Goal: Task Accomplishment & Management: Complete application form

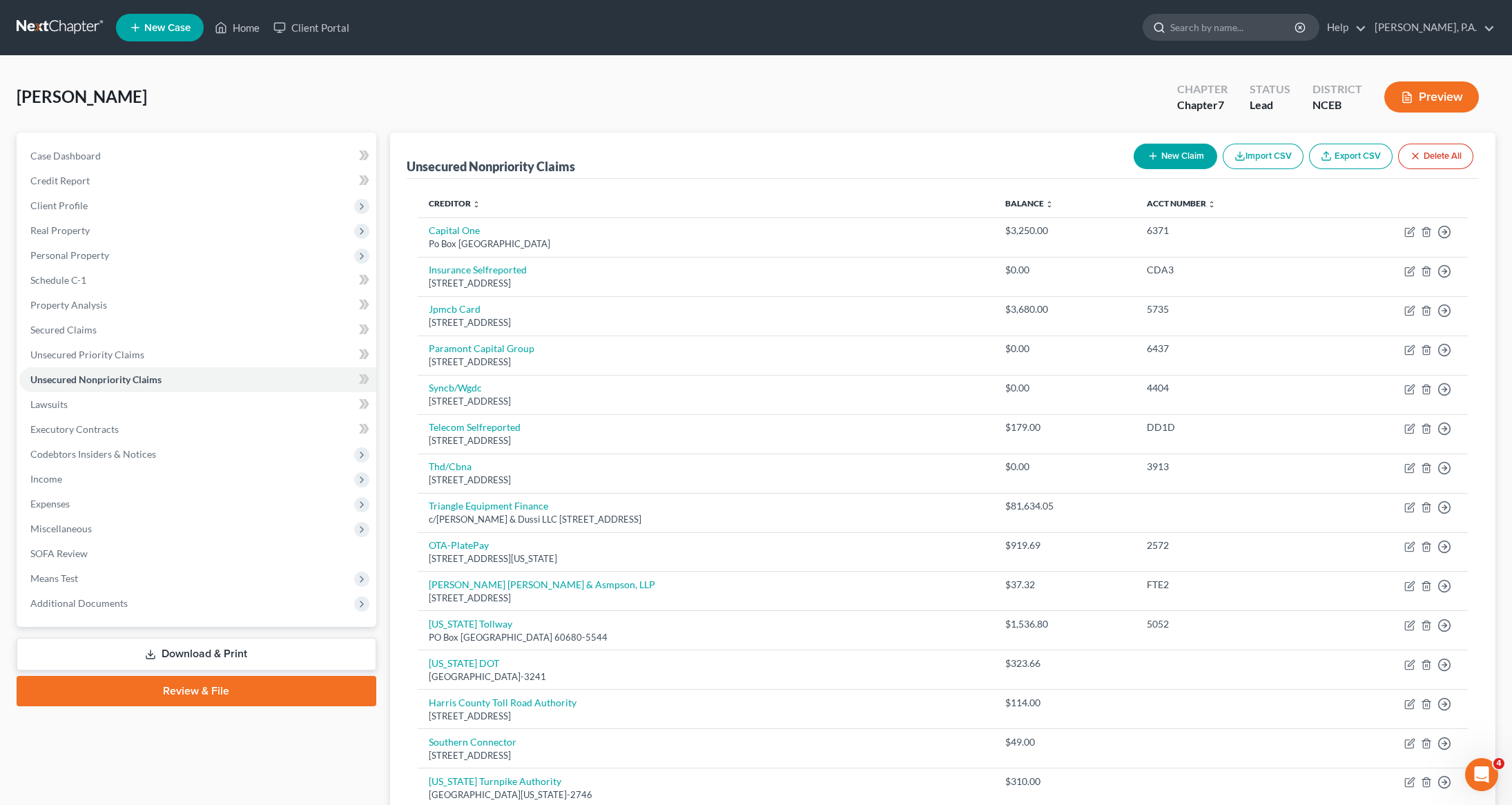
click at [1273, 27] on input "search" at bounding box center [1233, 27] width 127 height 25
type input "nembhard"
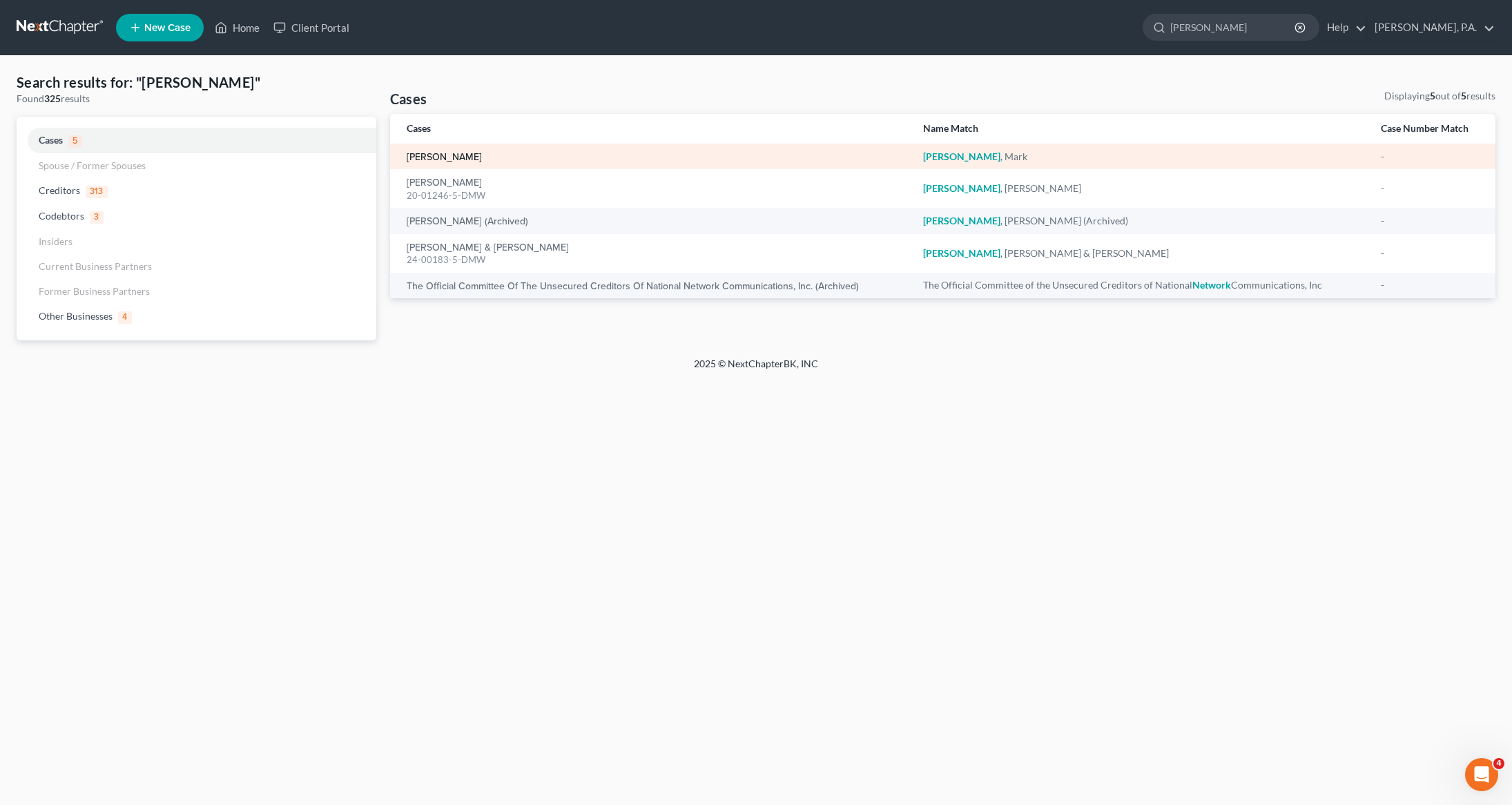
click at [431, 156] on link "Nembhard, Mark" at bounding box center [444, 157] width 75 height 9
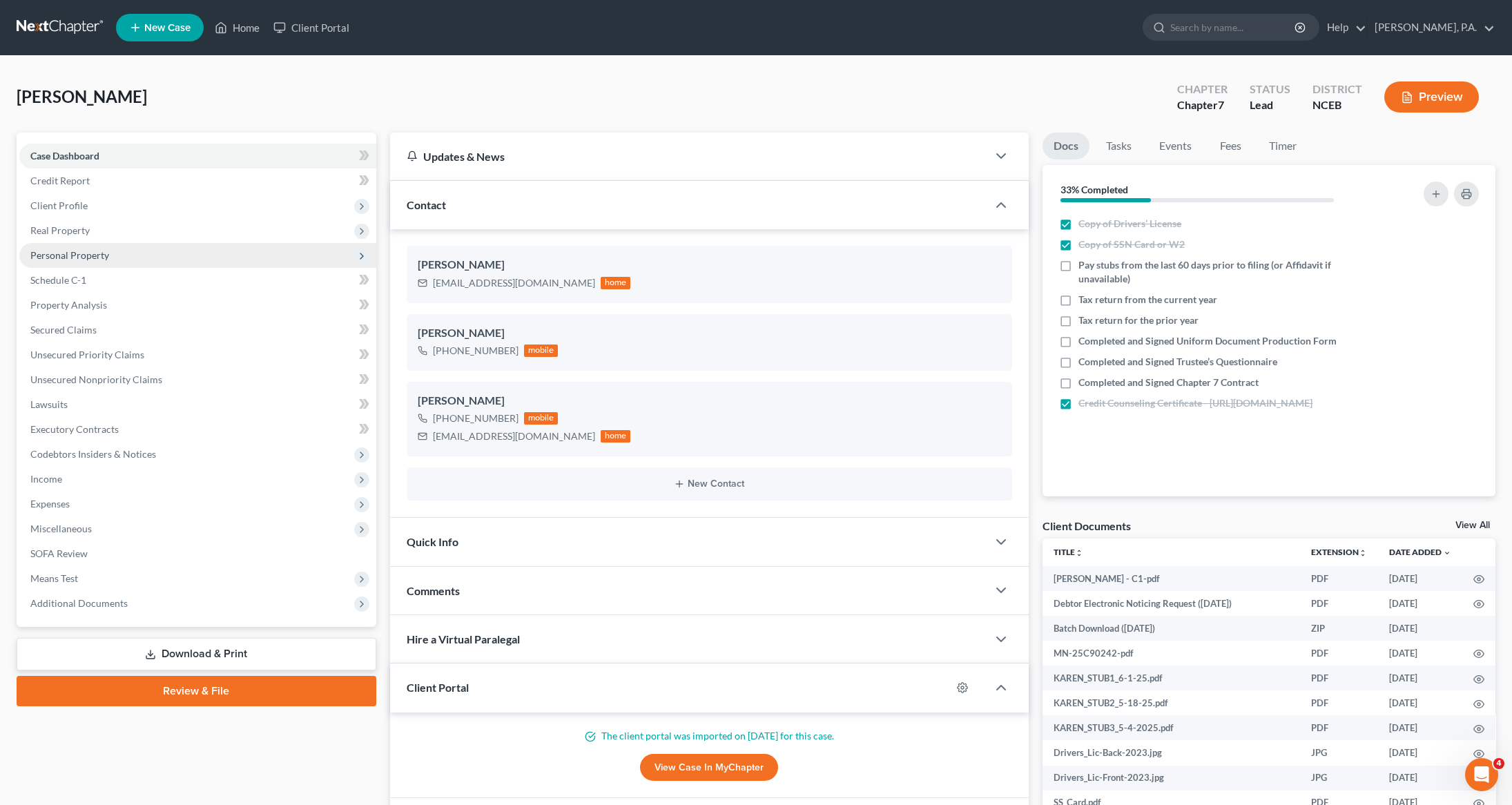
click at [81, 258] on span "Personal Property" at bounding box center [70, 255] width 79 height 12
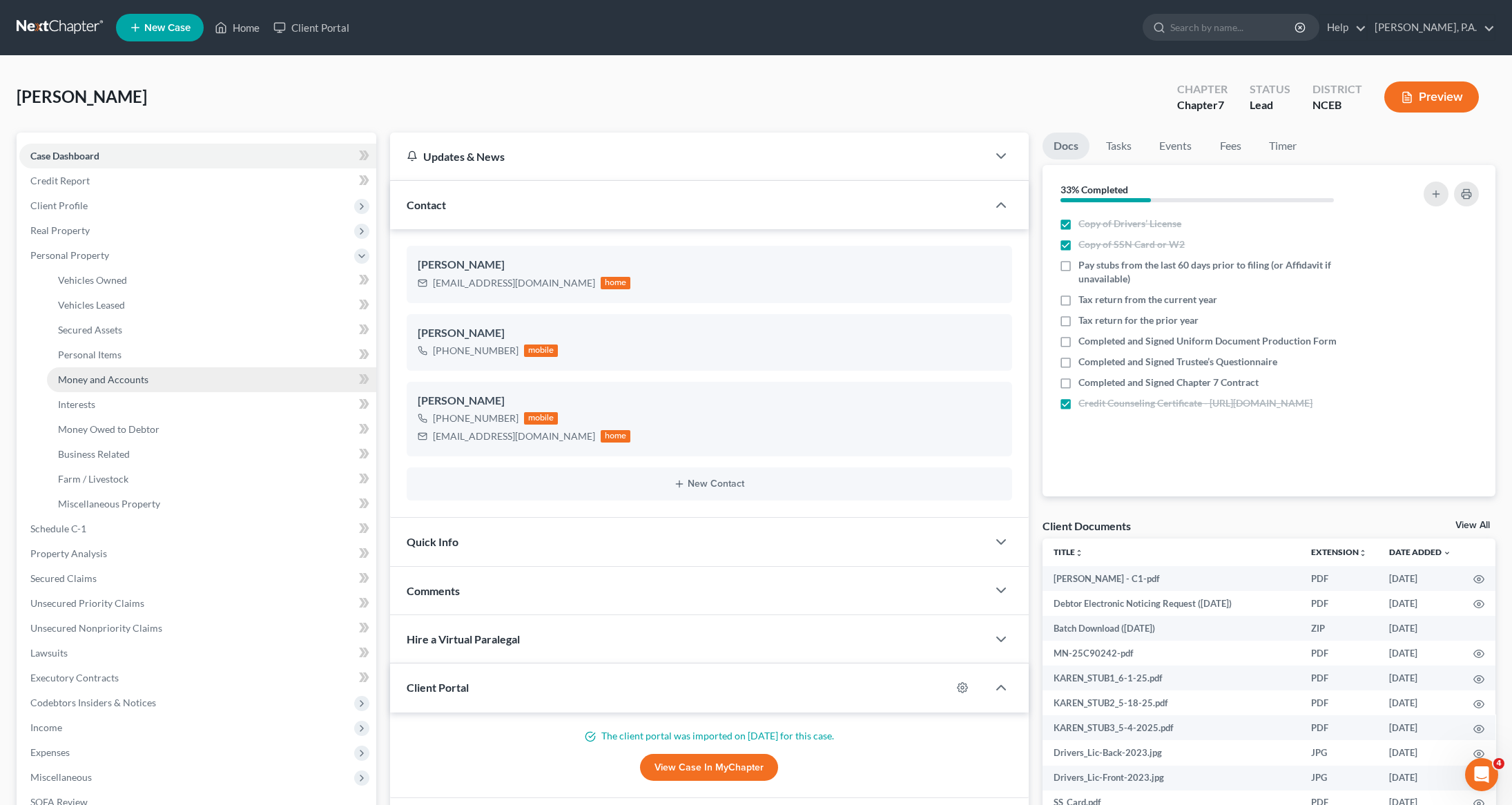
click at [101, 386] on link "Money and Accounts" at bounding box center [212, 380] width 329 height 25
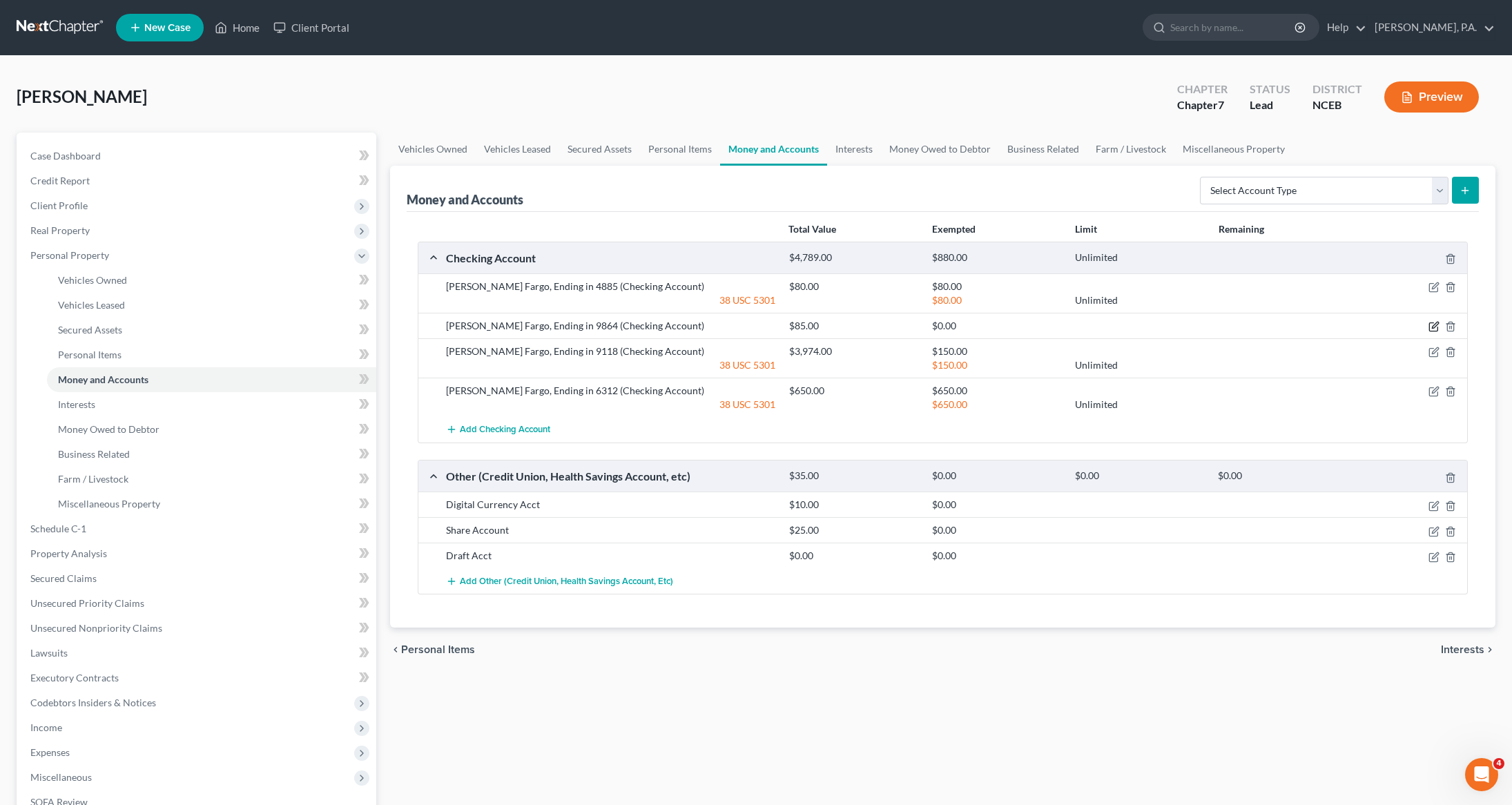
click at [1433, 329] on icon "button" at bounding box center [1435, 325] width 7 height 7
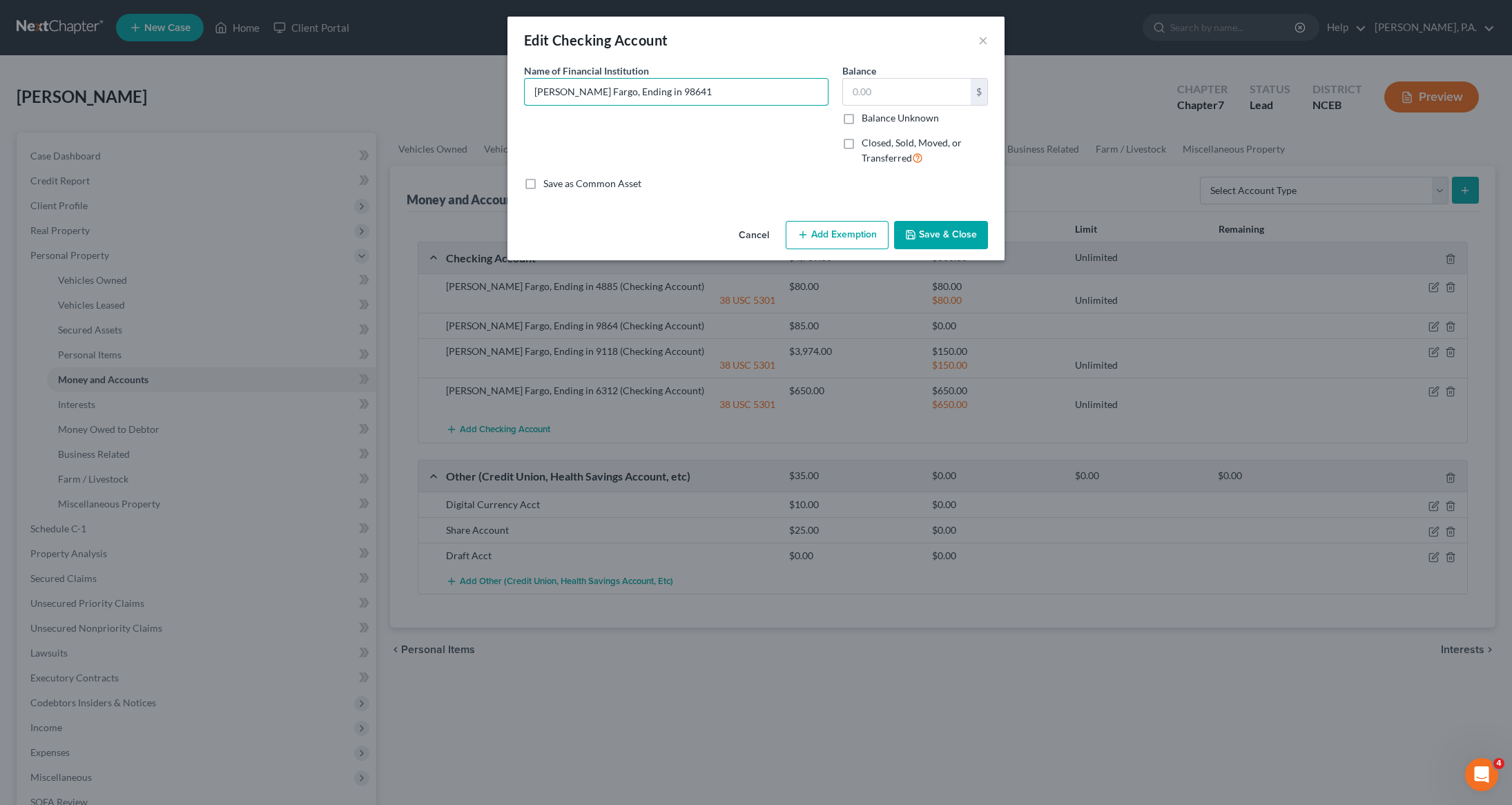
type input "Wells Fargo, Ending in 9864"
click at [888, 94] on input "text" at bounding box center [907, 92] width 128 height 26
type input "145.41"
click at [936, 252] on div "Cancel Add Exemption Save & Close" at bounding box center [756, 238] width 497 height 46
click at [935, 236] on button "Save & Close" at bounding box center [940, 236] width 94 height 29
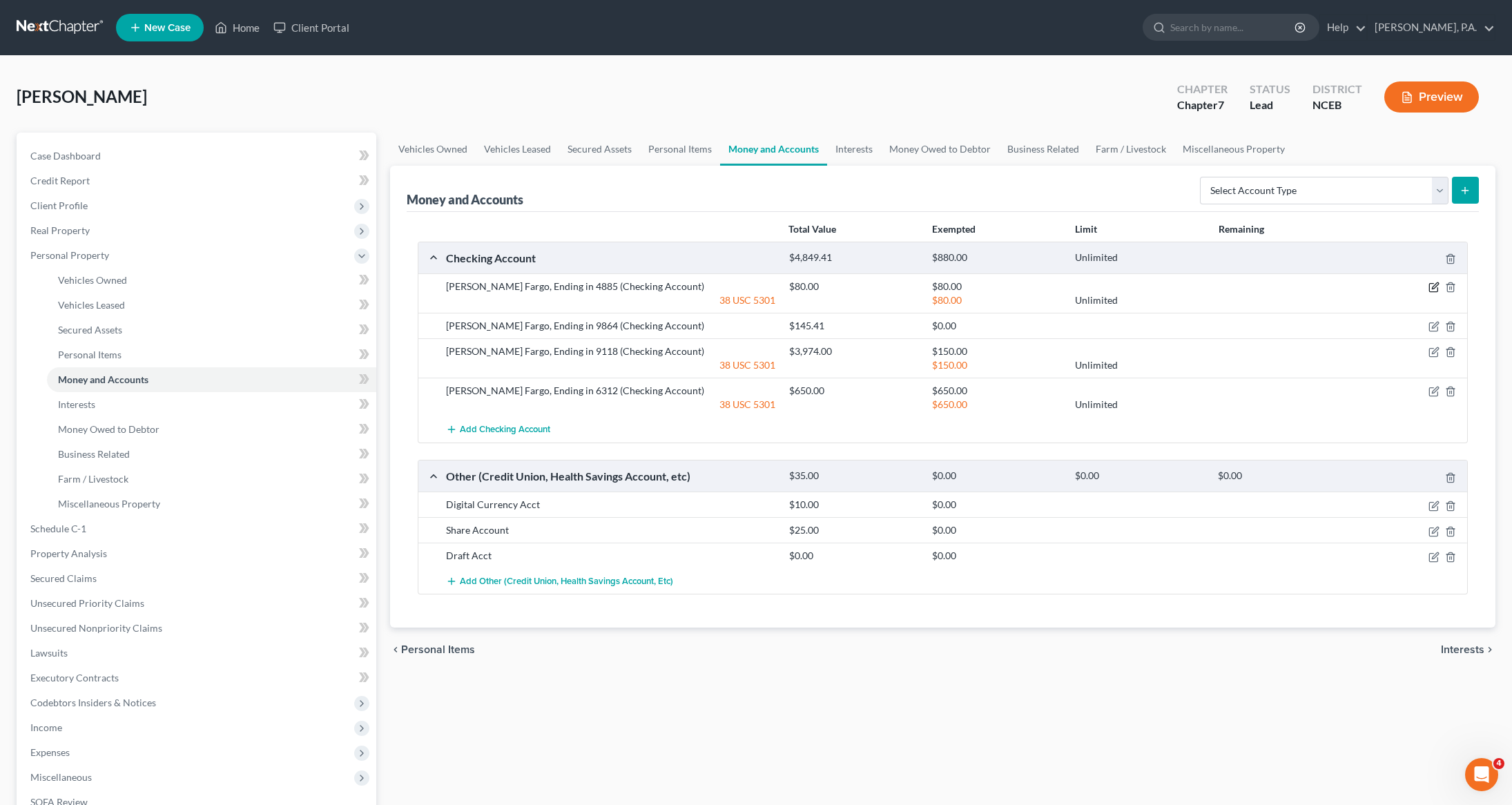
click at [1436, 286] on icon "button" at bounding box center [1433, 287] width 11 height 11
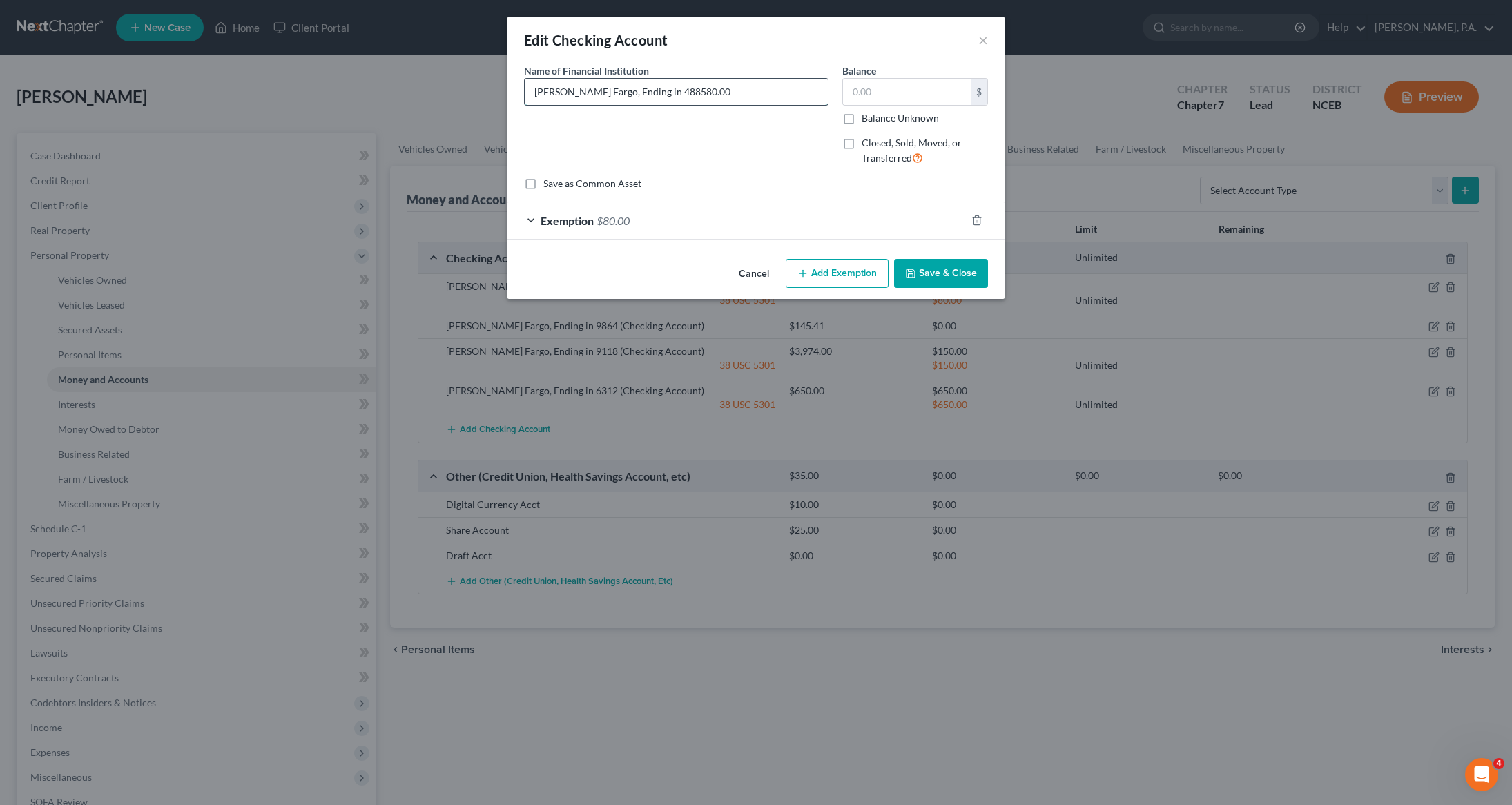
type input "Wells Fargo, Ending in 4885"
click at [876, 87] on input "text" at bounding box center [907, 92] width 128 height 26
type input "146.86"
click at [951, 267] on button "Save & Close" at bounding box center [940, 273] width 94 height 29
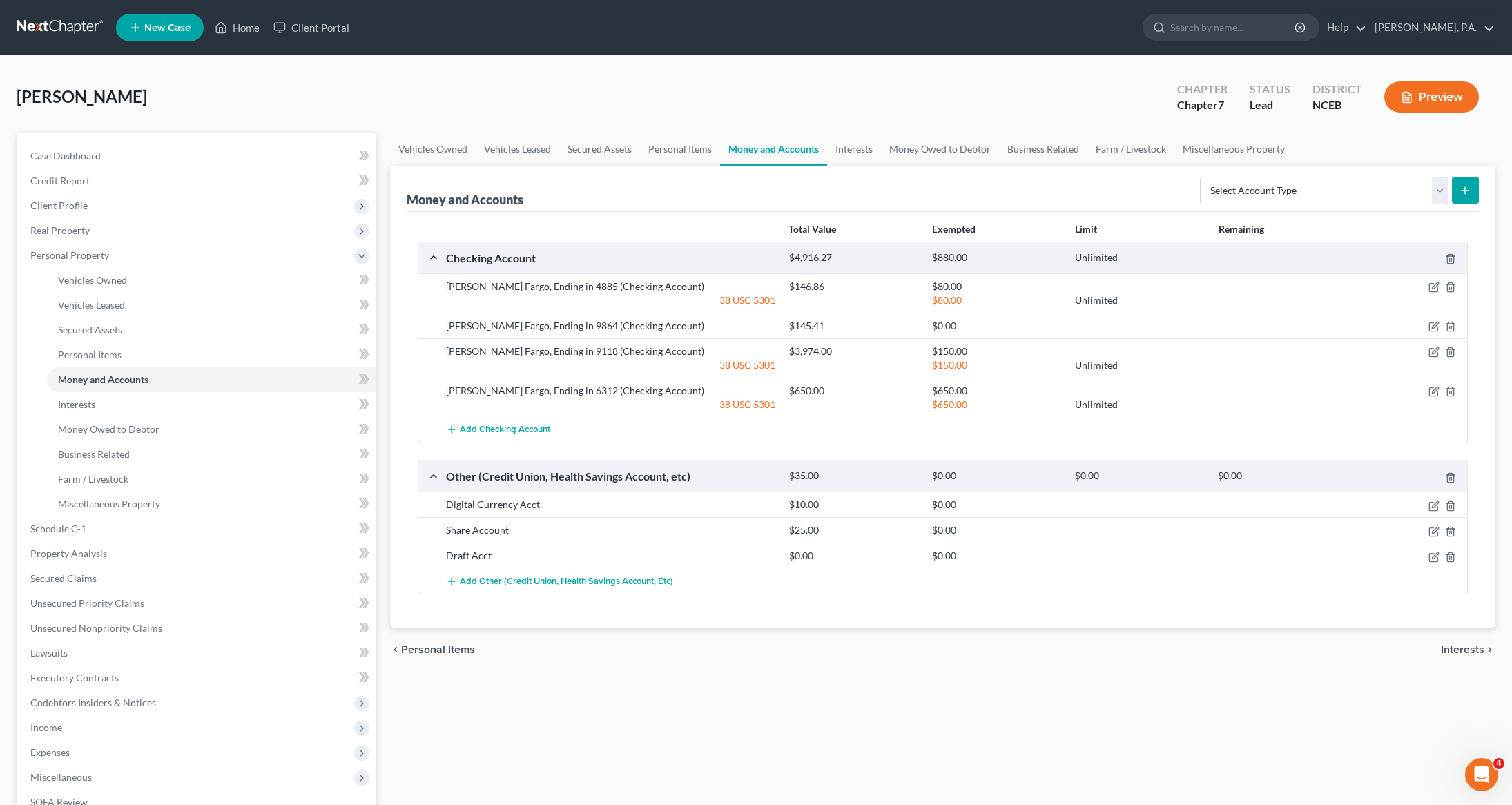
click at [1431, 398] on div "$650.00 Unlimited" at bounding box center [1126, 404] width 687 height 14
click at [1432, 398] on div "$650.00 Unlimited" at bounding box center [1126, 404] width 687 height 14
click at [1431, 391] on icon "button" at bounding box center [1433, 391] width 11 height 11
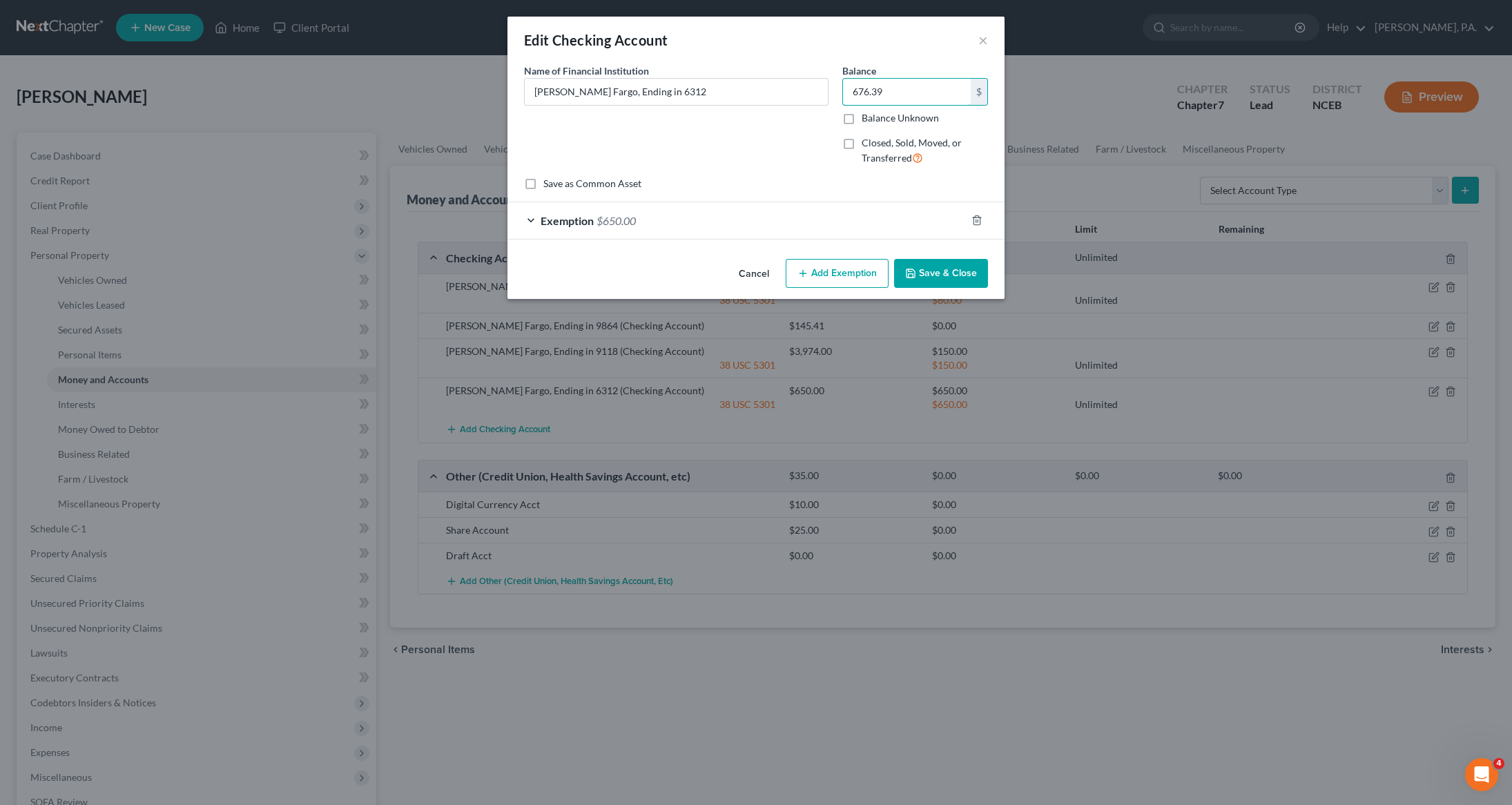
type input "676.39"
click at [934, 274] on button "Save & Close" at bounding box center [940, 273] width 94 height 29
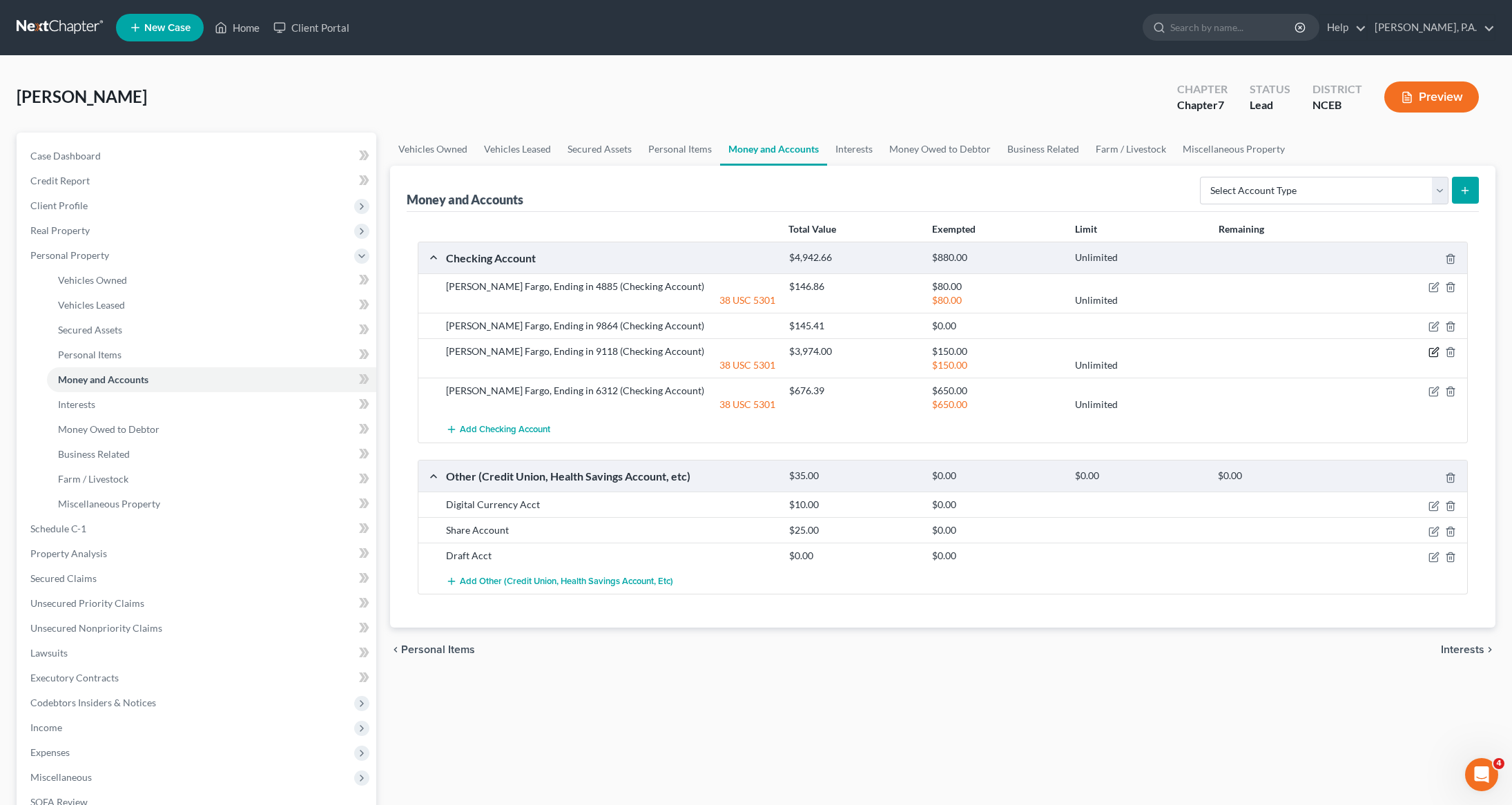
click at [1433, 353] on icon "button" at bounding box center [1435, 351] width 7 height 7
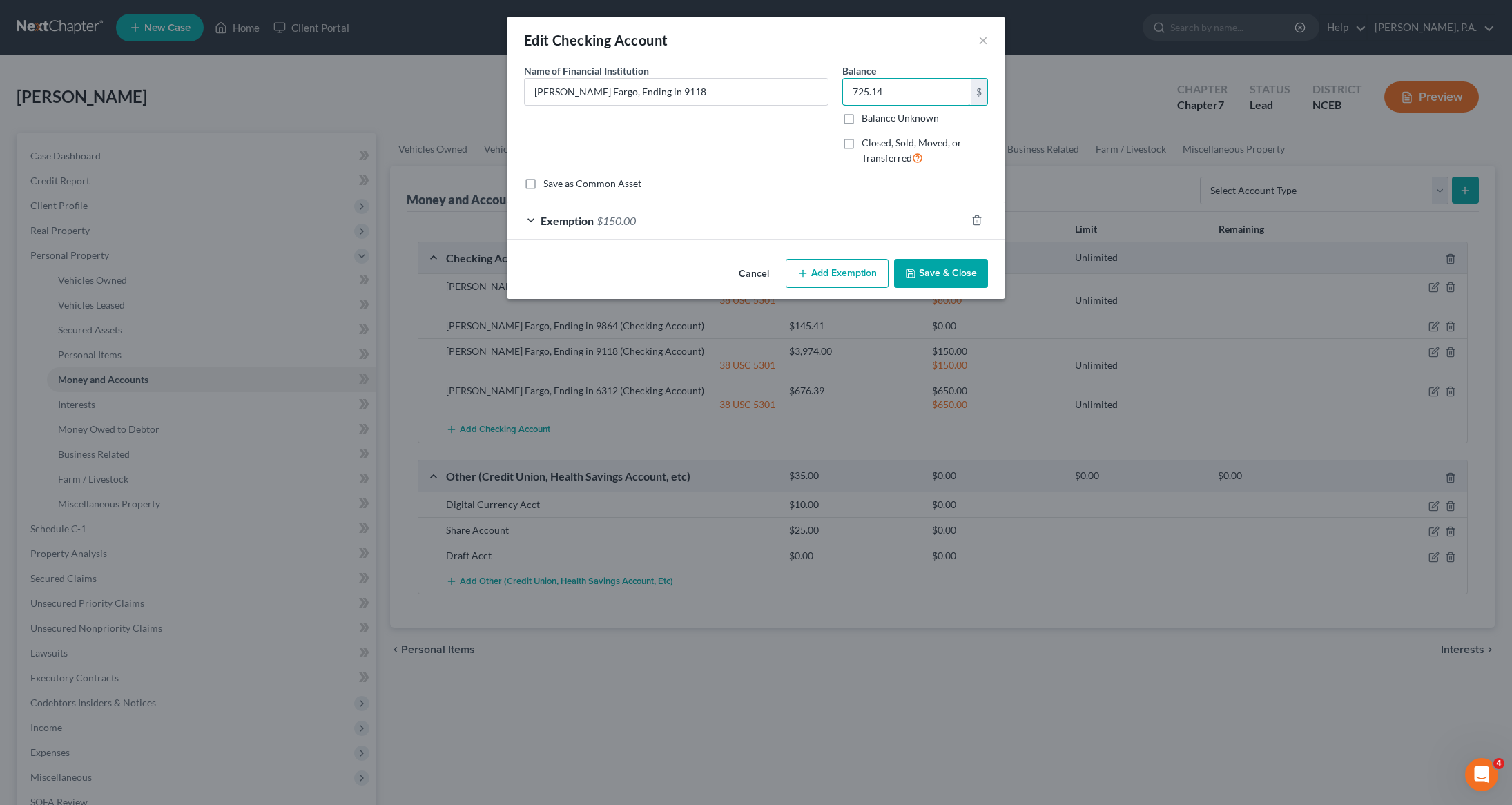
type input "725.14"
click at [655, 228] on div "Exemption $150.00" at bounding box center [737, 220] width 458 height 36
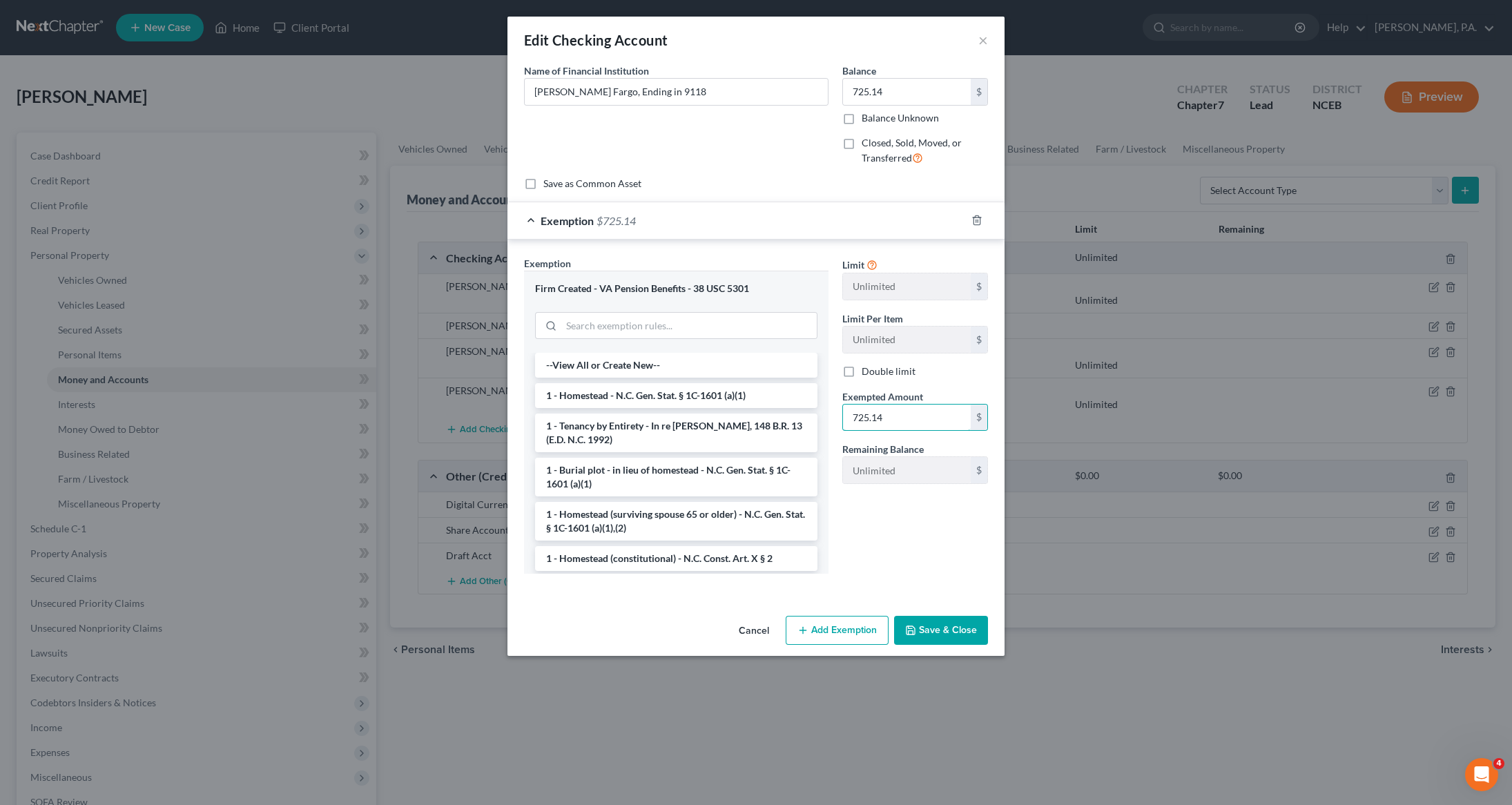
type input "725.14"
click at [948, 621] on button "Save & Close" at bounding box center [940, 630] width 94 height 29
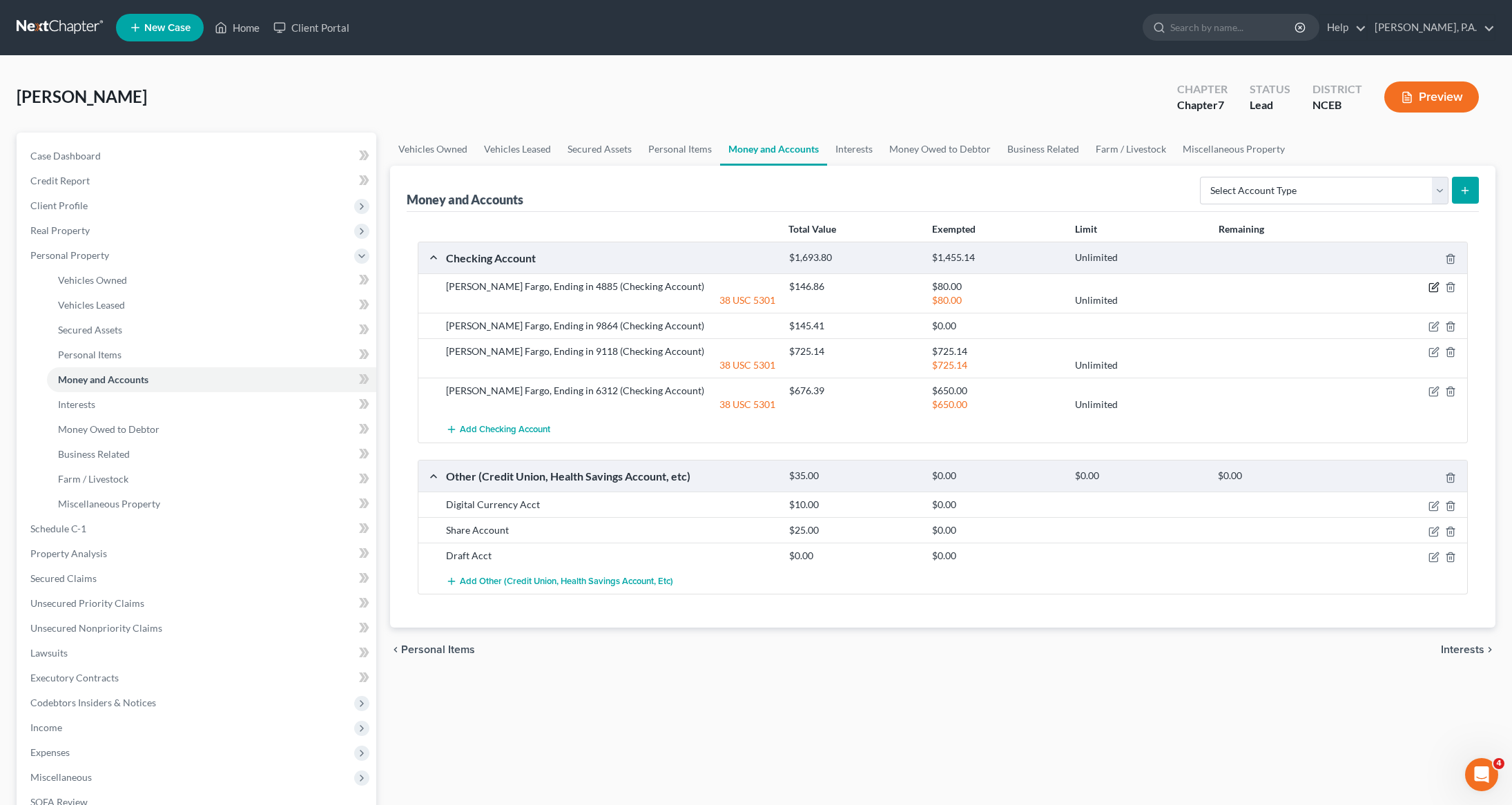
click at [1429, 289] on icon "button" at bounding box center [1433, 287] width 8 height 8
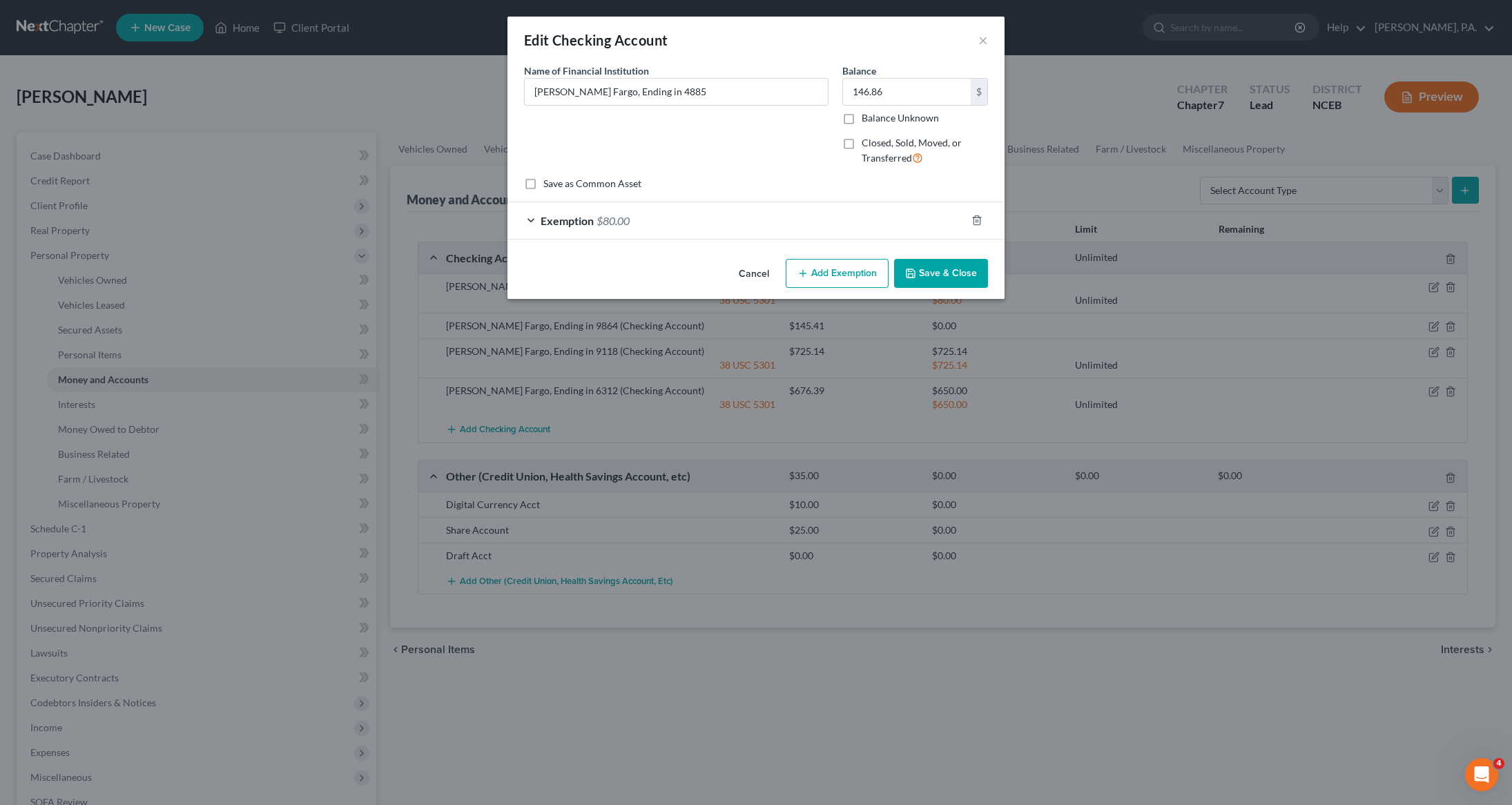
click at [750, 221] on div "Exemption $80.00" at bounding box center [737, 220] width 458 height 36
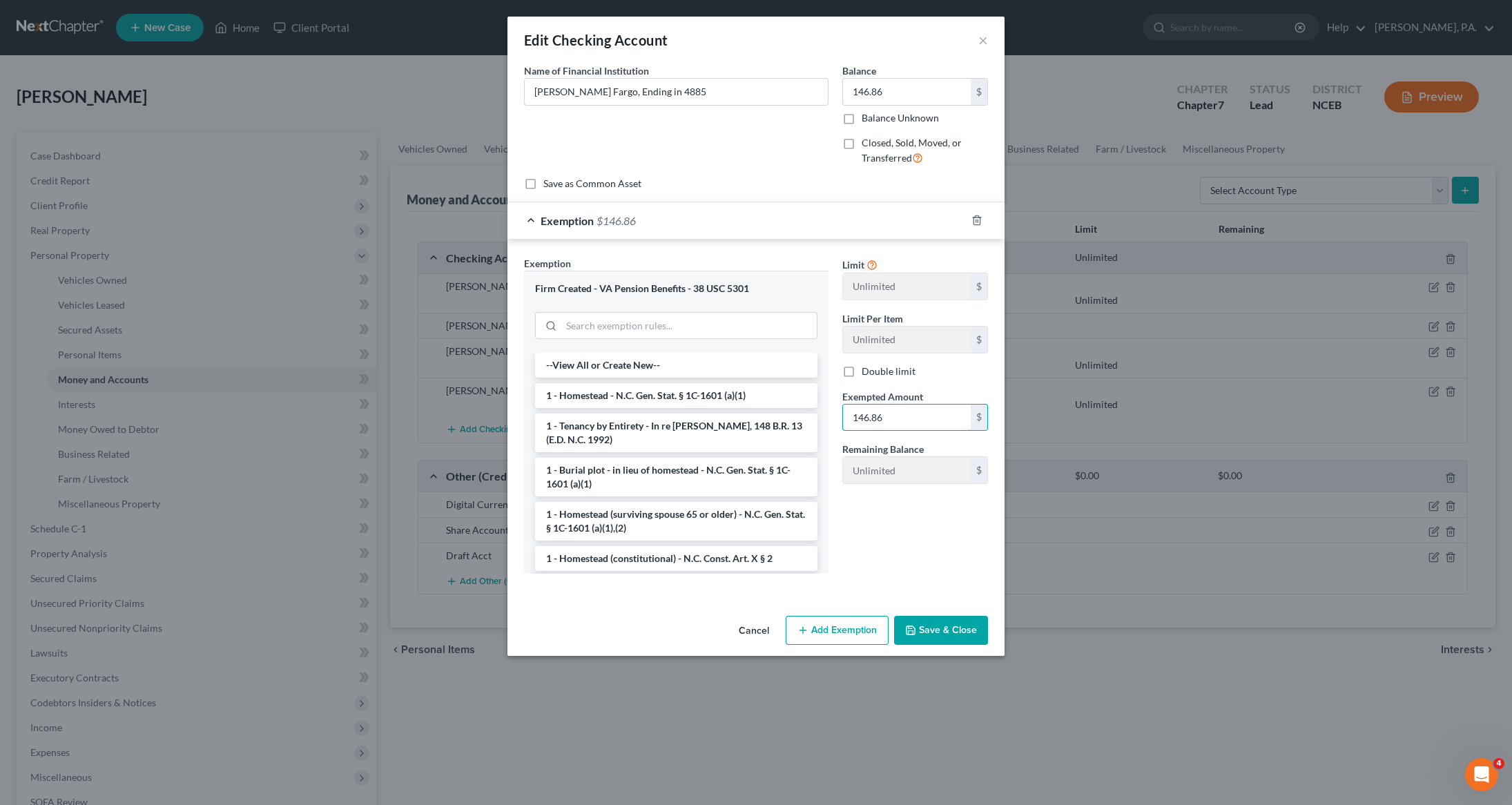
type input "146.86"
click at [926, 633] on button "Save & Close" at bounding box center [940, 630] width 94 height 29
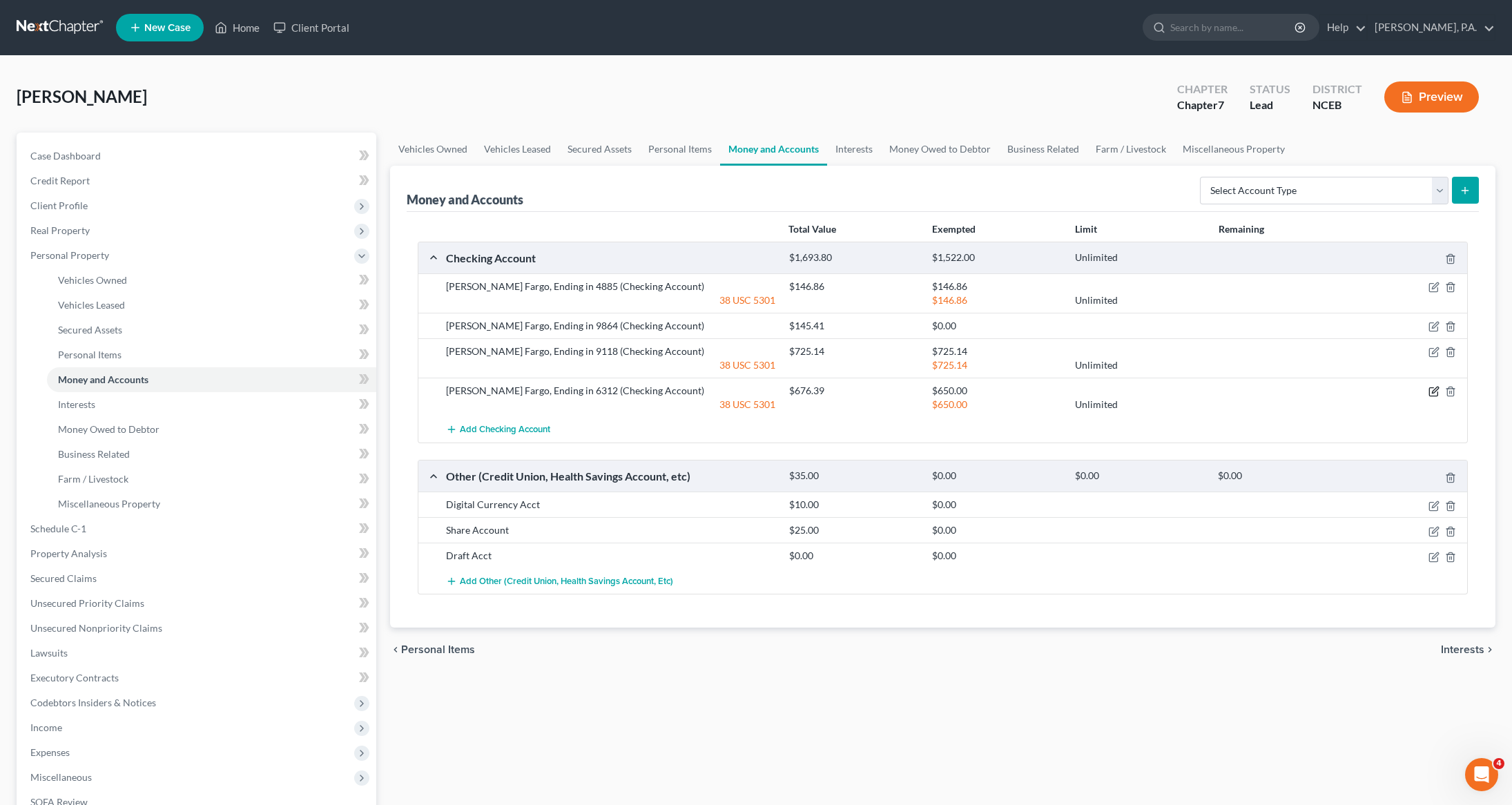
click at [1432, 393] on icon "button" at bounding box center [1435, 391] width 7 height 7
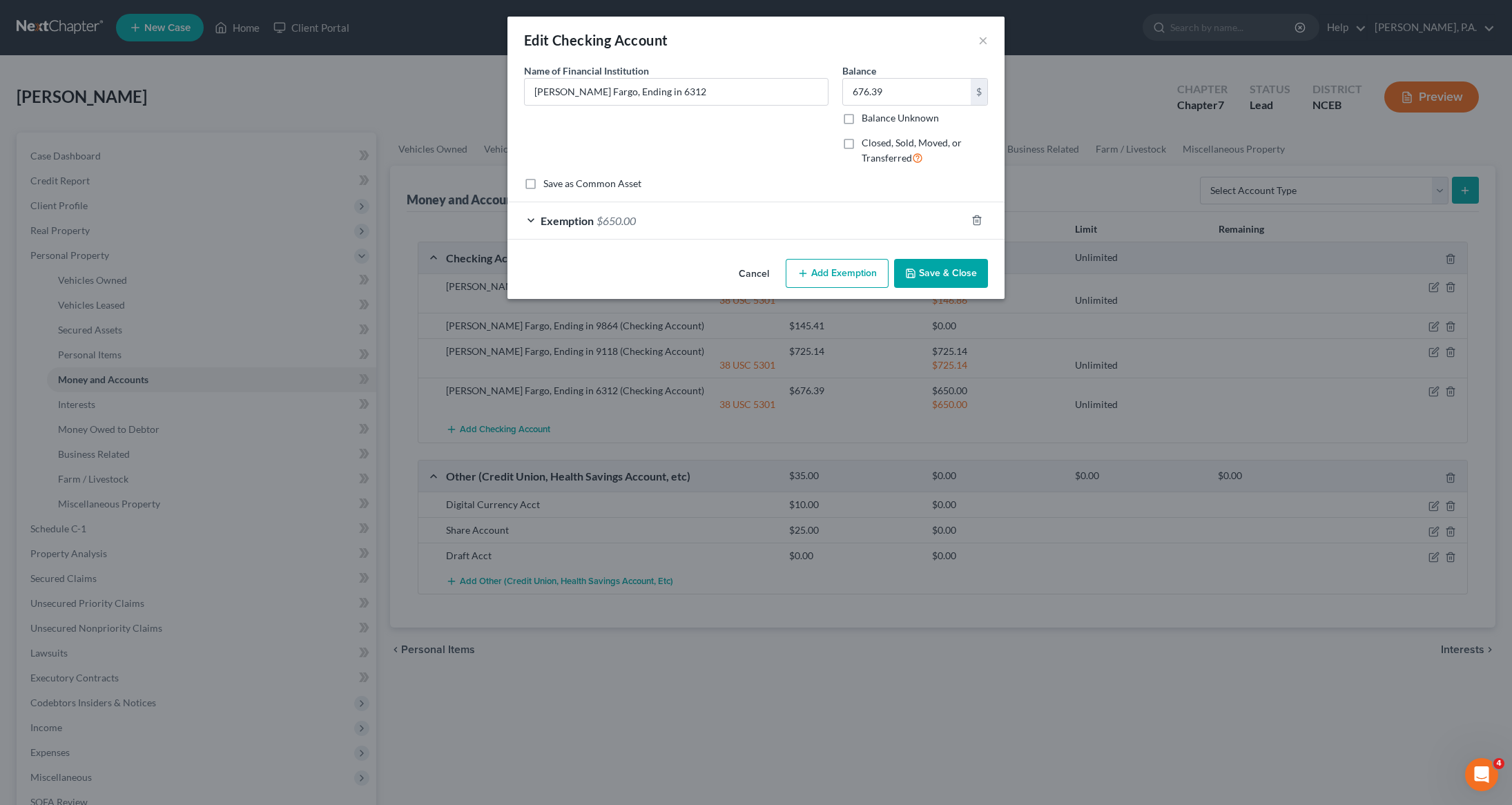
click at [567, 225] on span "Exemption" at bounding box center [567, 220] width 53 height 13
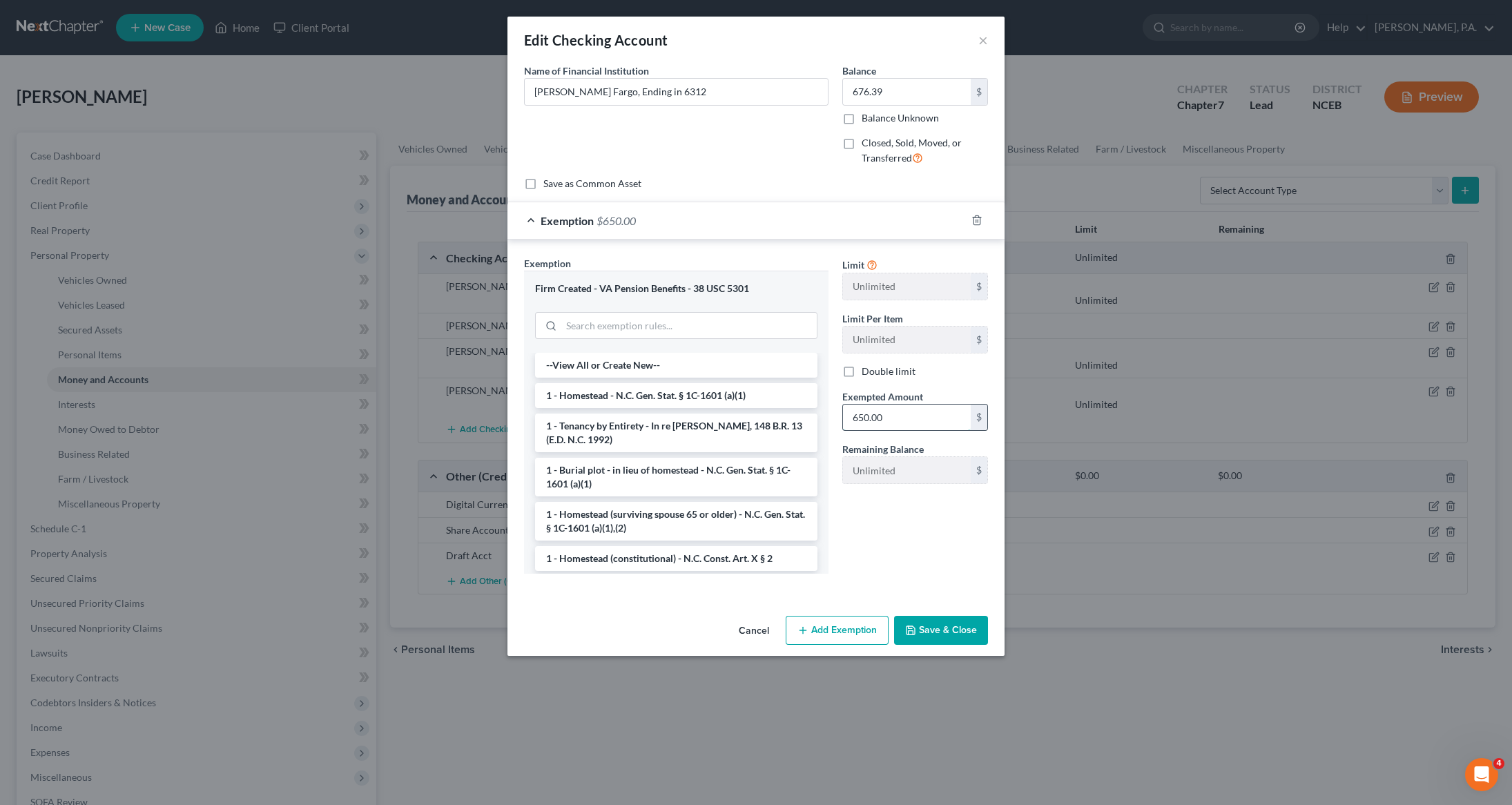
click at [905, 415] on input "650.00" at bounding box center [907, 417] width 128 height 26
type input "676.39"
click at [946, 639] on button "Save & Close" at bounding box center [940, 630] width 94 height 29
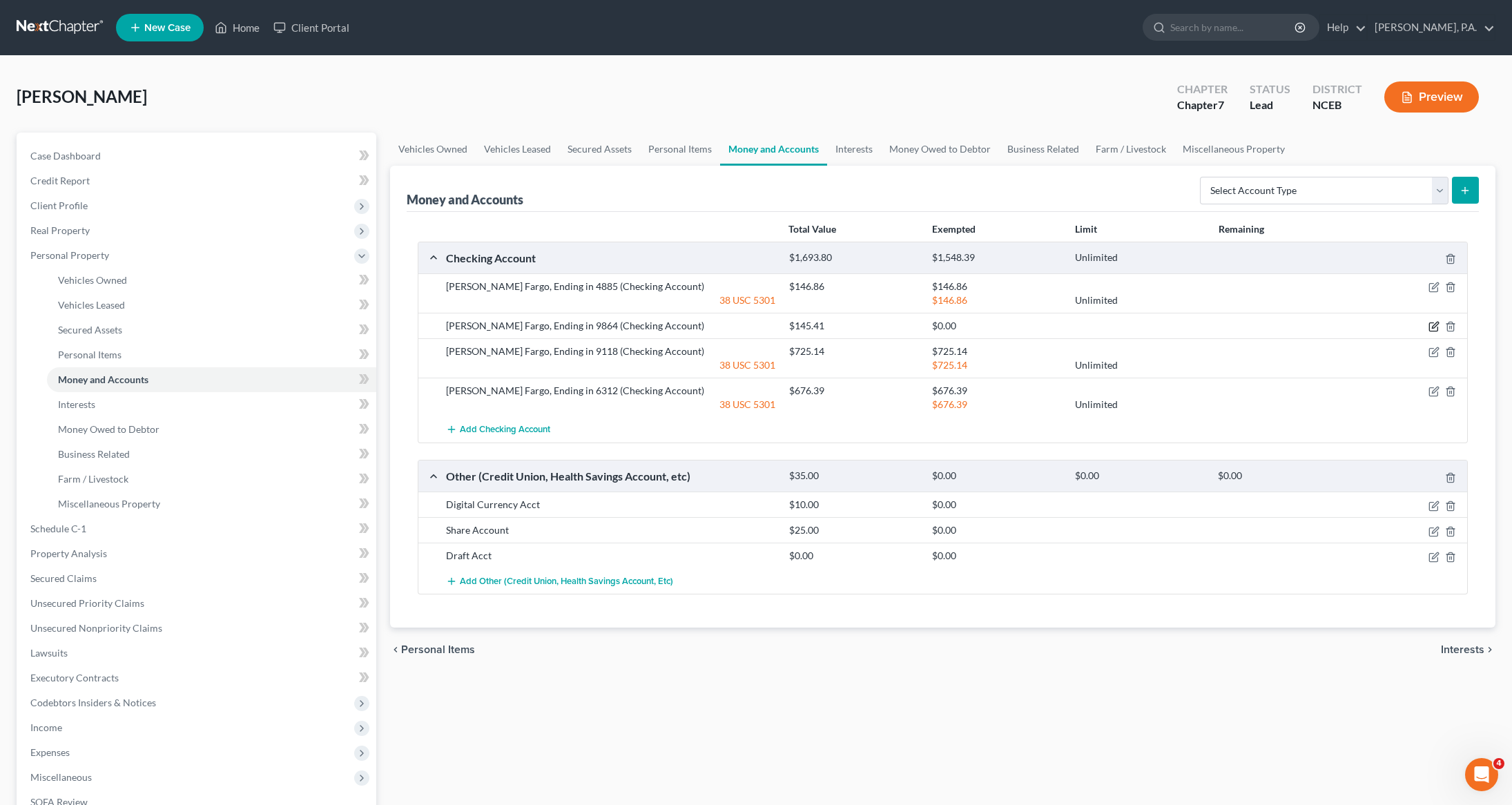
click at [1431, 324] on icon "button" at bounding box center [1433, 327] width 8 height 8
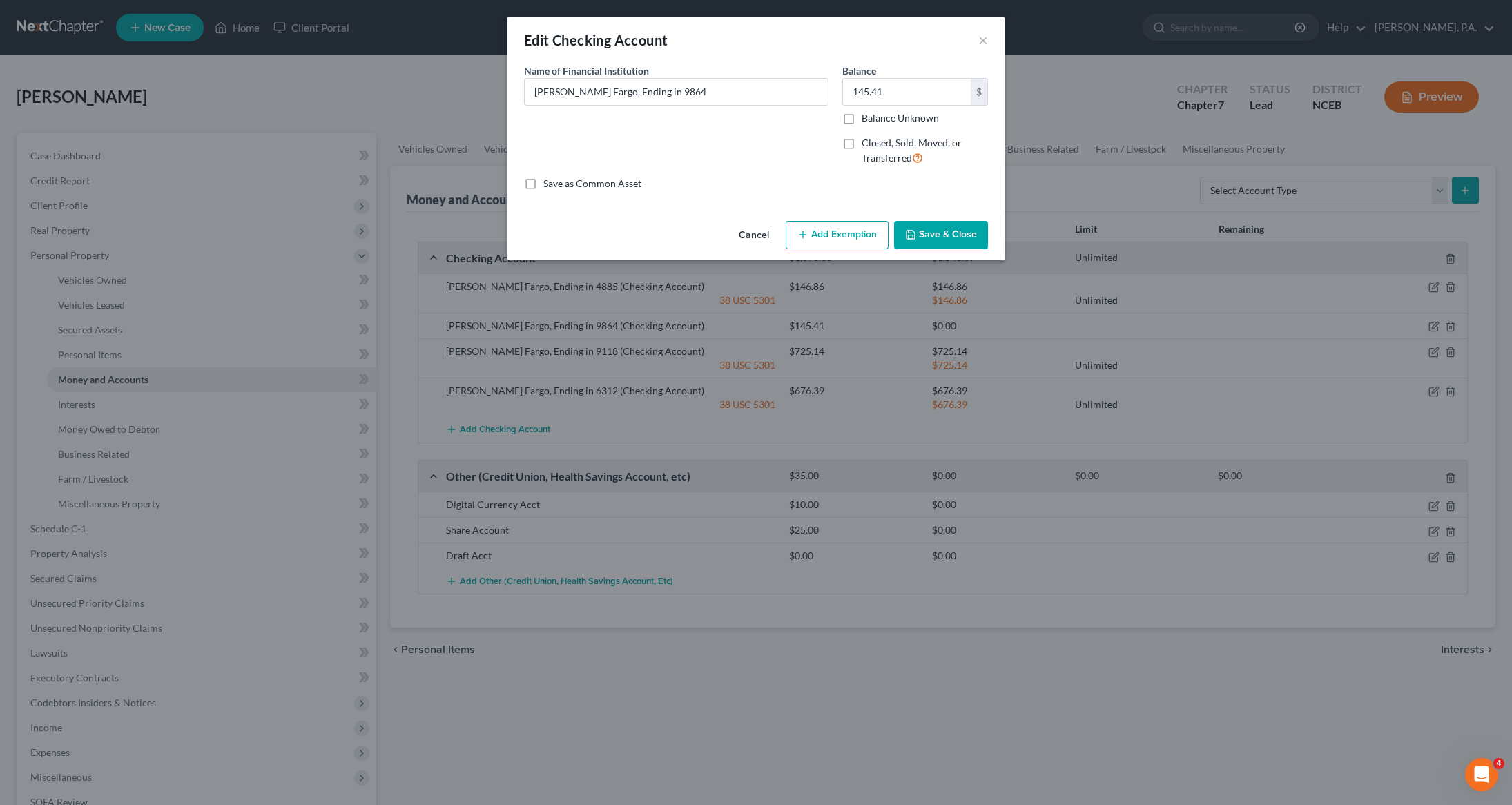
click at [842, 235] on button "Add Exemption" at bounding box center [836, 236] width 103 height 29
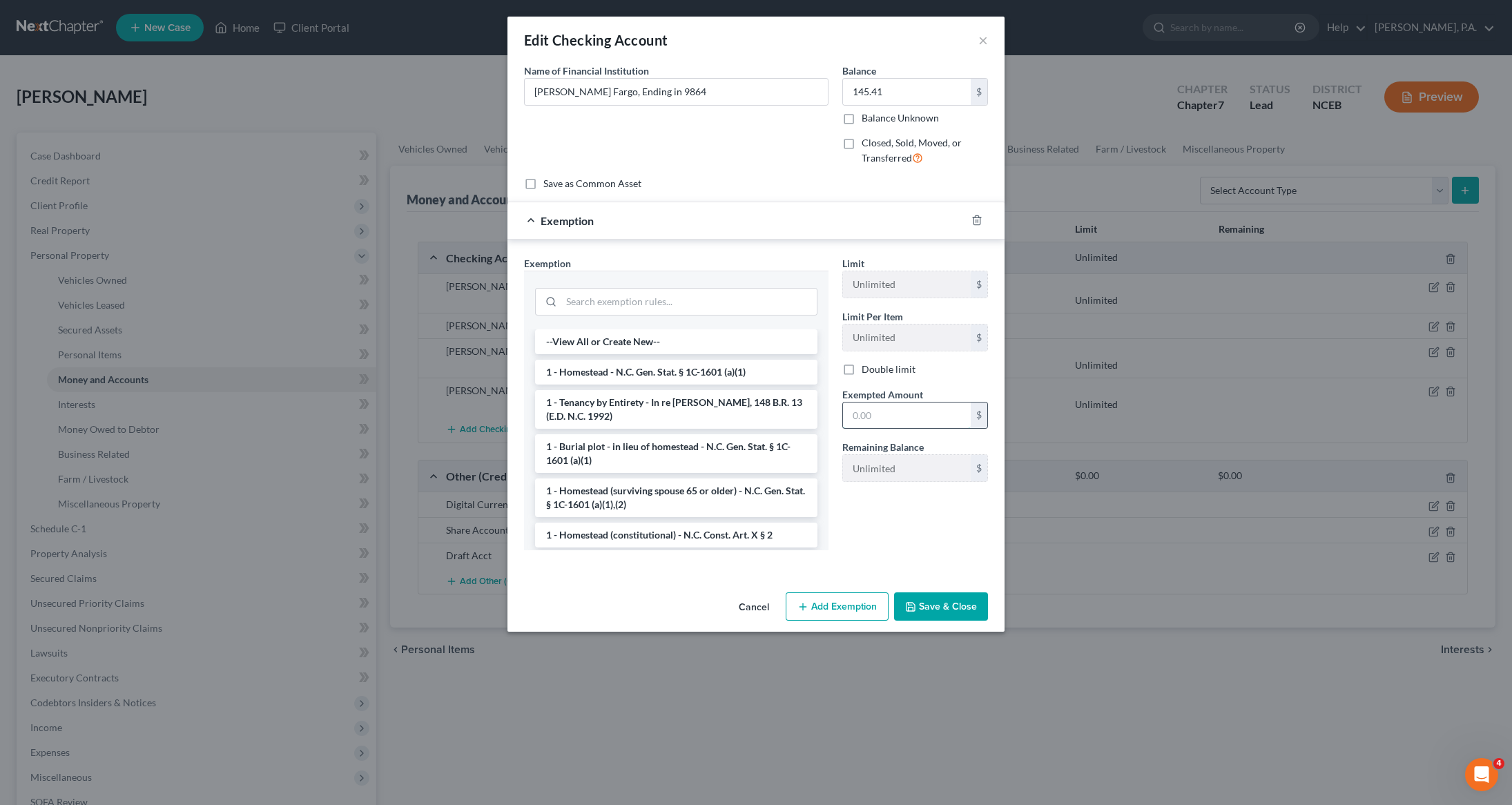
click at [884, 410] on input "text" at bounding box center [907, 415] width 128 height 26
type input "145.41"
click at [682, 300] on input "search" at bounding box center [689, 302] width 255 height 26
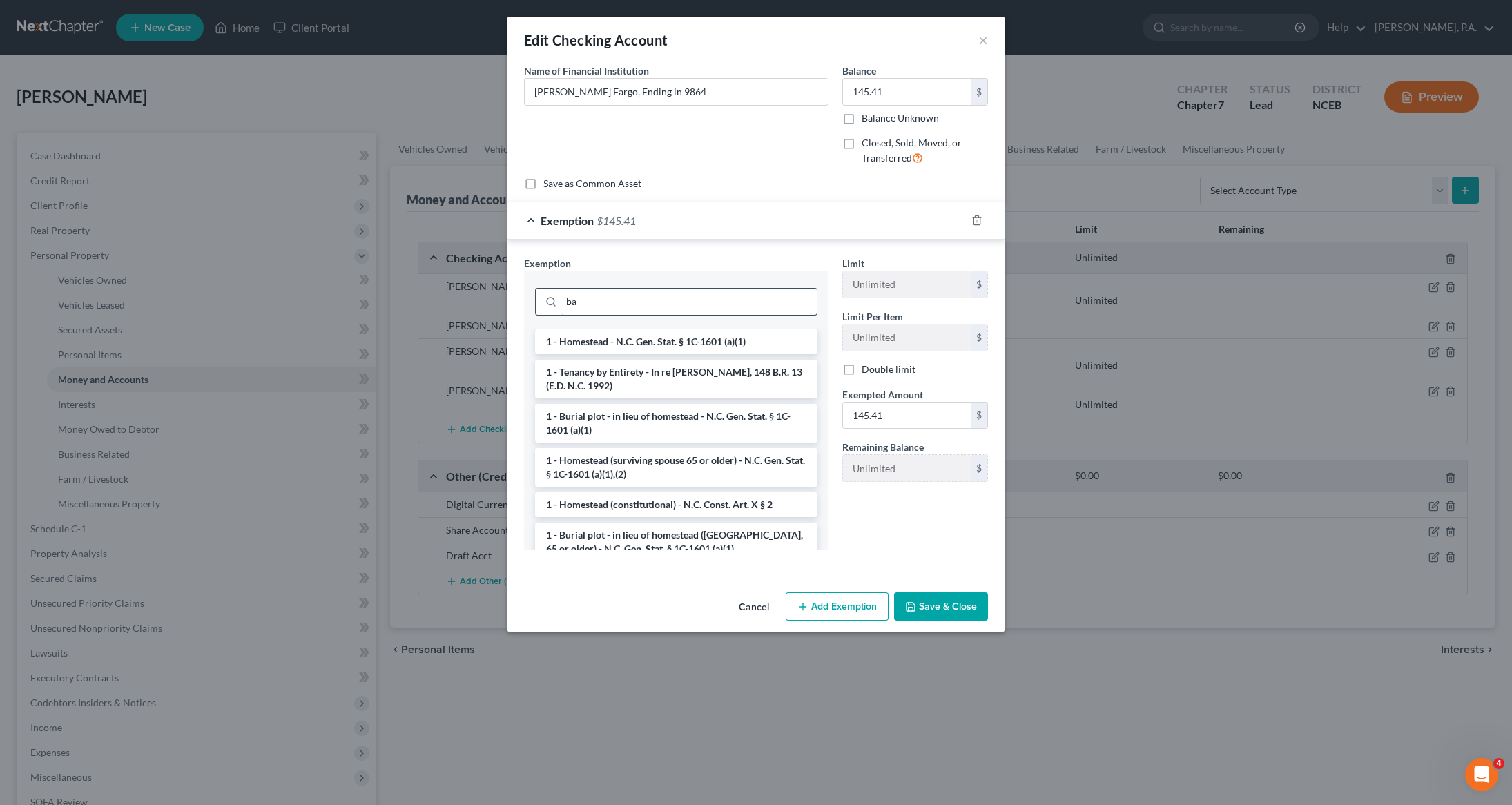
type input "b"
type input "c"
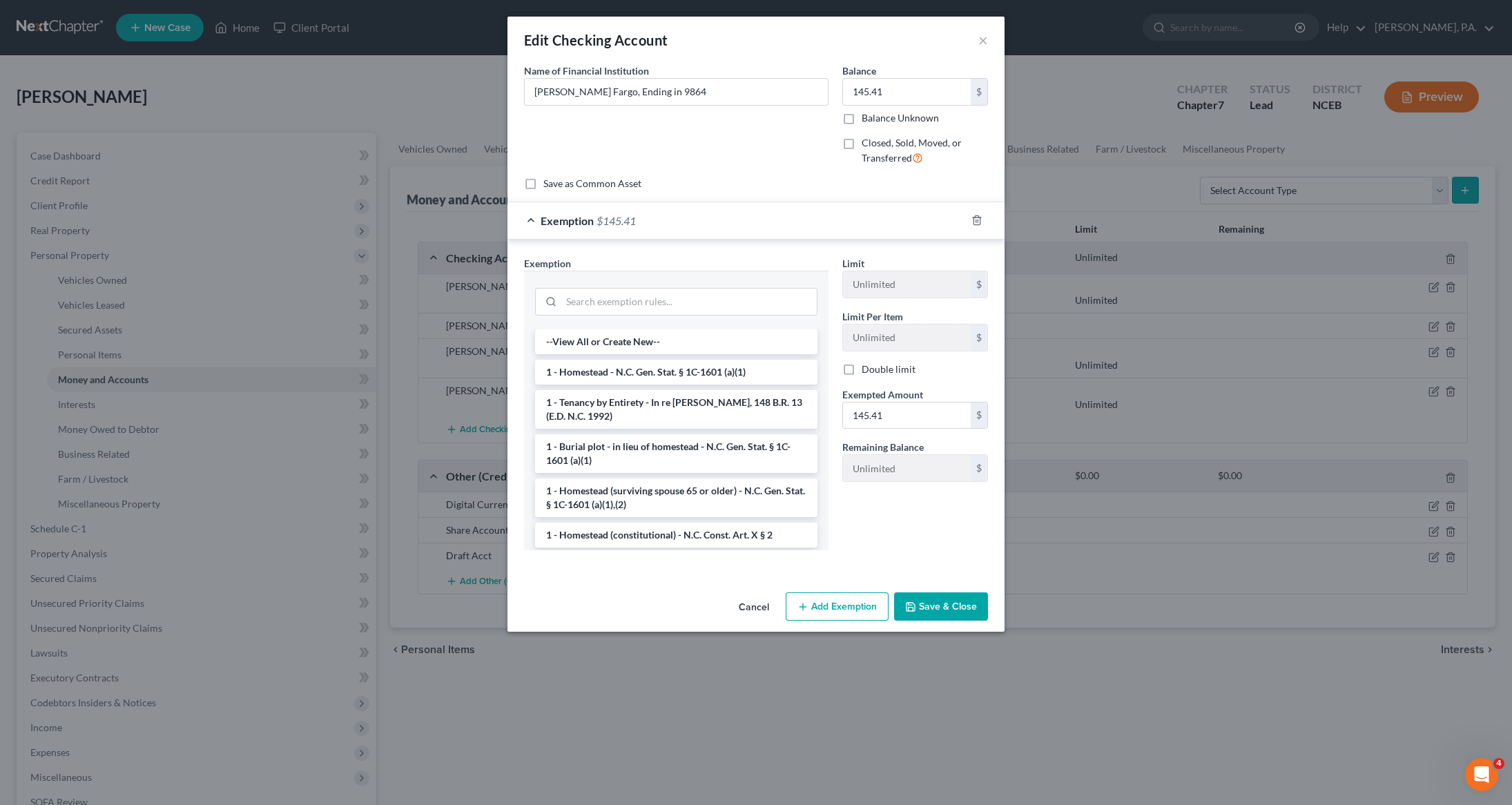
click at [925, 606] on button "Save & Close" at bounding box center [940, 607] width 94 height 29
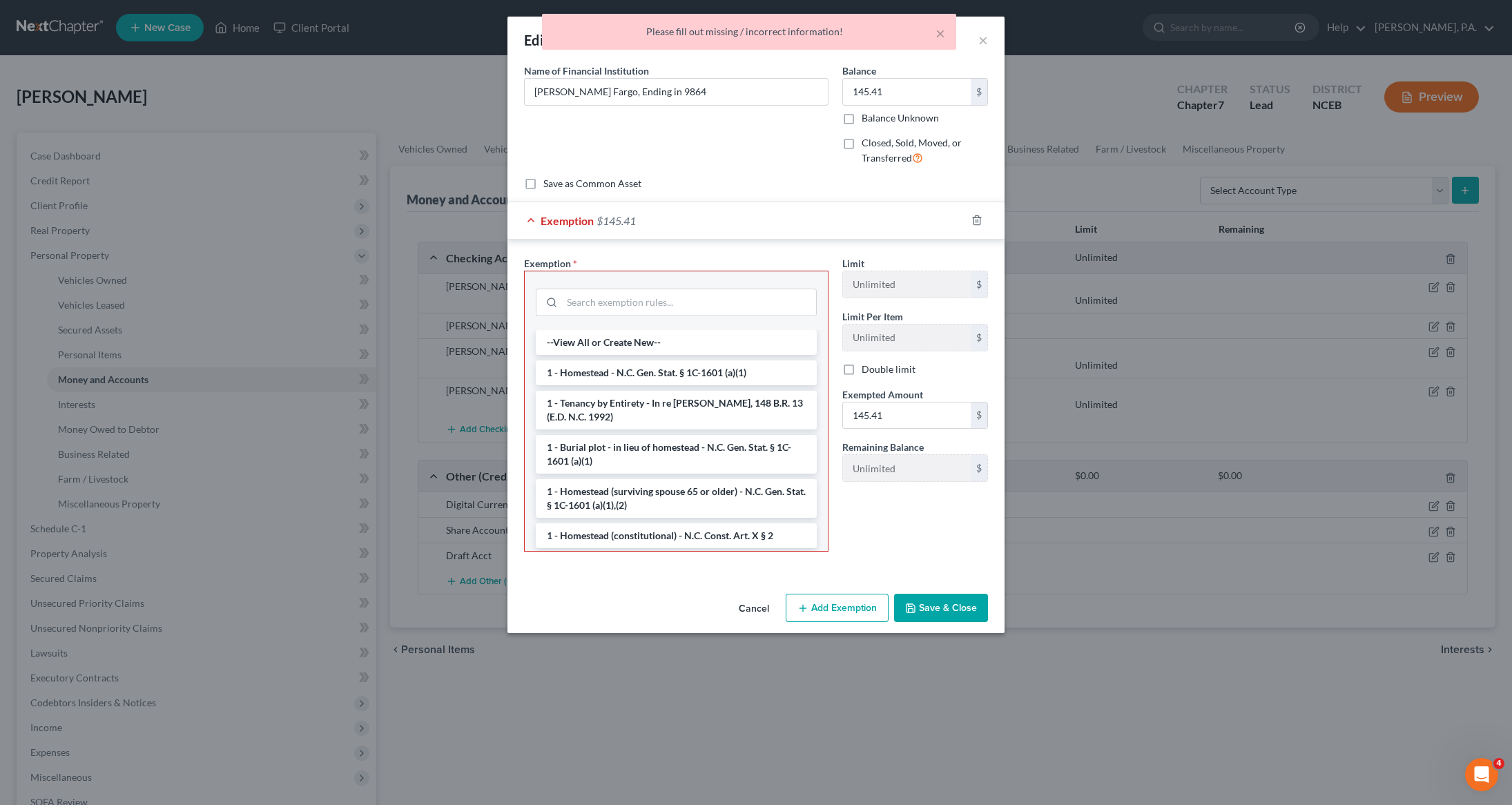
click at [776, 55] on div "× Please fill out missing / incorrect information!" at bounding box center [749, 35] width 1512 height 43
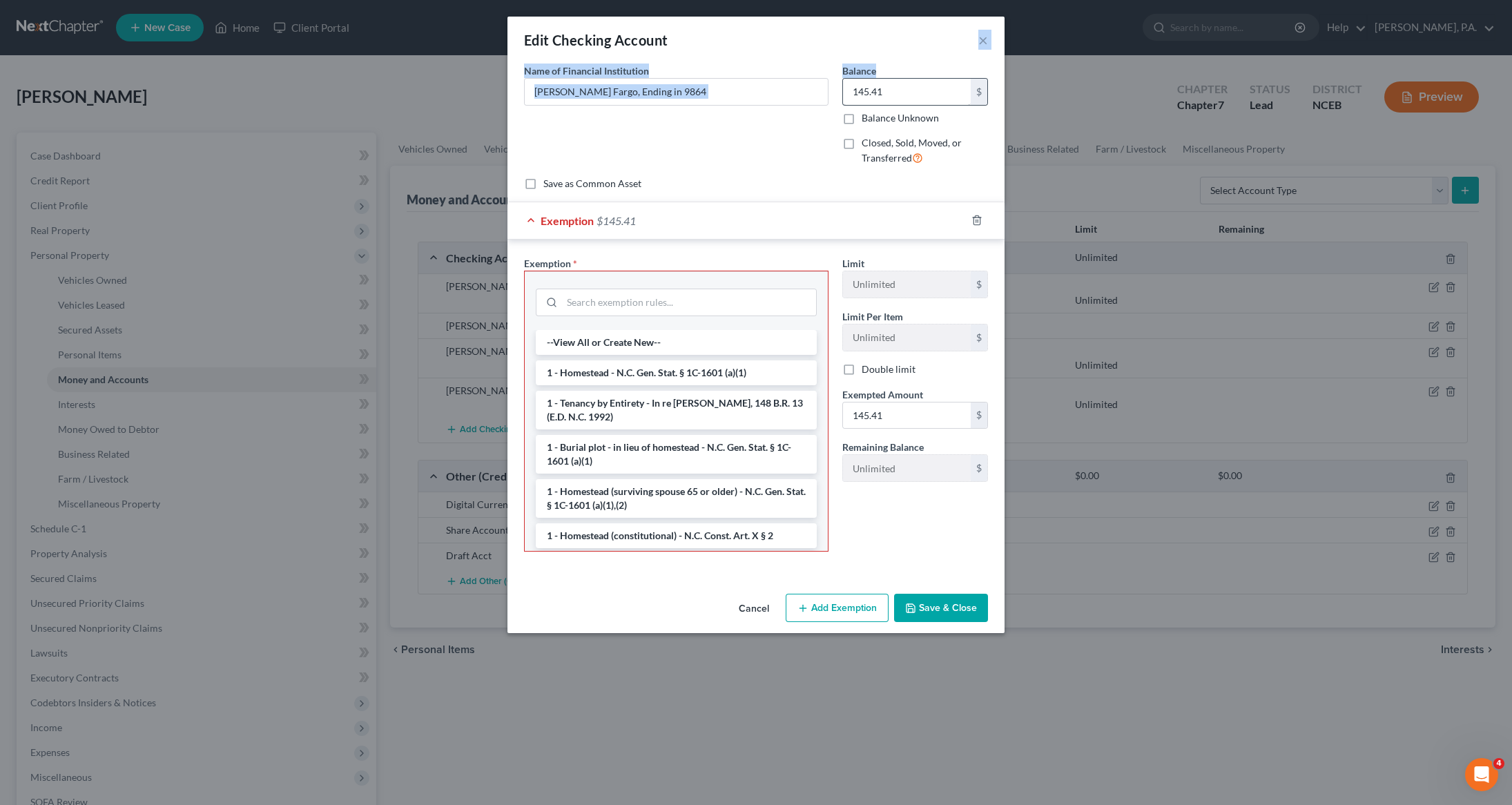
drag, startPoint x: 961, startPoint y: 21, endPoint x: 955, endPoint y: 89, distance: 68.3
click at [955, 89] on div "Edit Checking Account × An exemption set must first be selected from the Filing…" at bounding box center [756, 325] width 497 height 617
click at [929, 622] on button "Save & Close" at bounding box center [940, 608] width 94 height 29
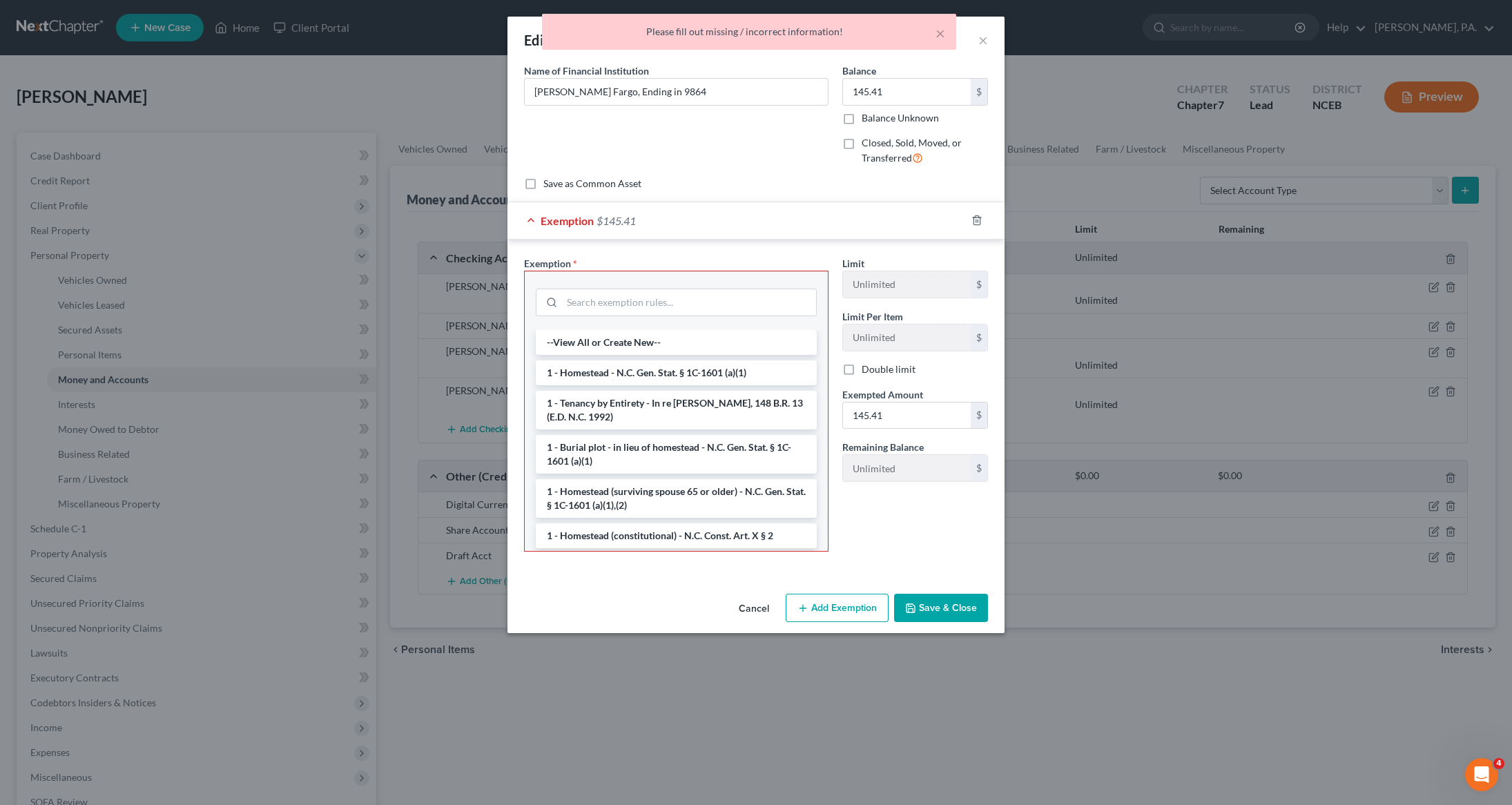
click at [988, 35] on div "× Please fill out missing / incorrect information!" at bounding box center [749, 35] width 1512 height 43
click at [986, 42] on div "× Please fill out missing / incorrect information!" at bounding box center [749, 35] width 1512 height 43
click at [981, 222] on icon "button" at bounding box center [977, 220] width 11 height 11
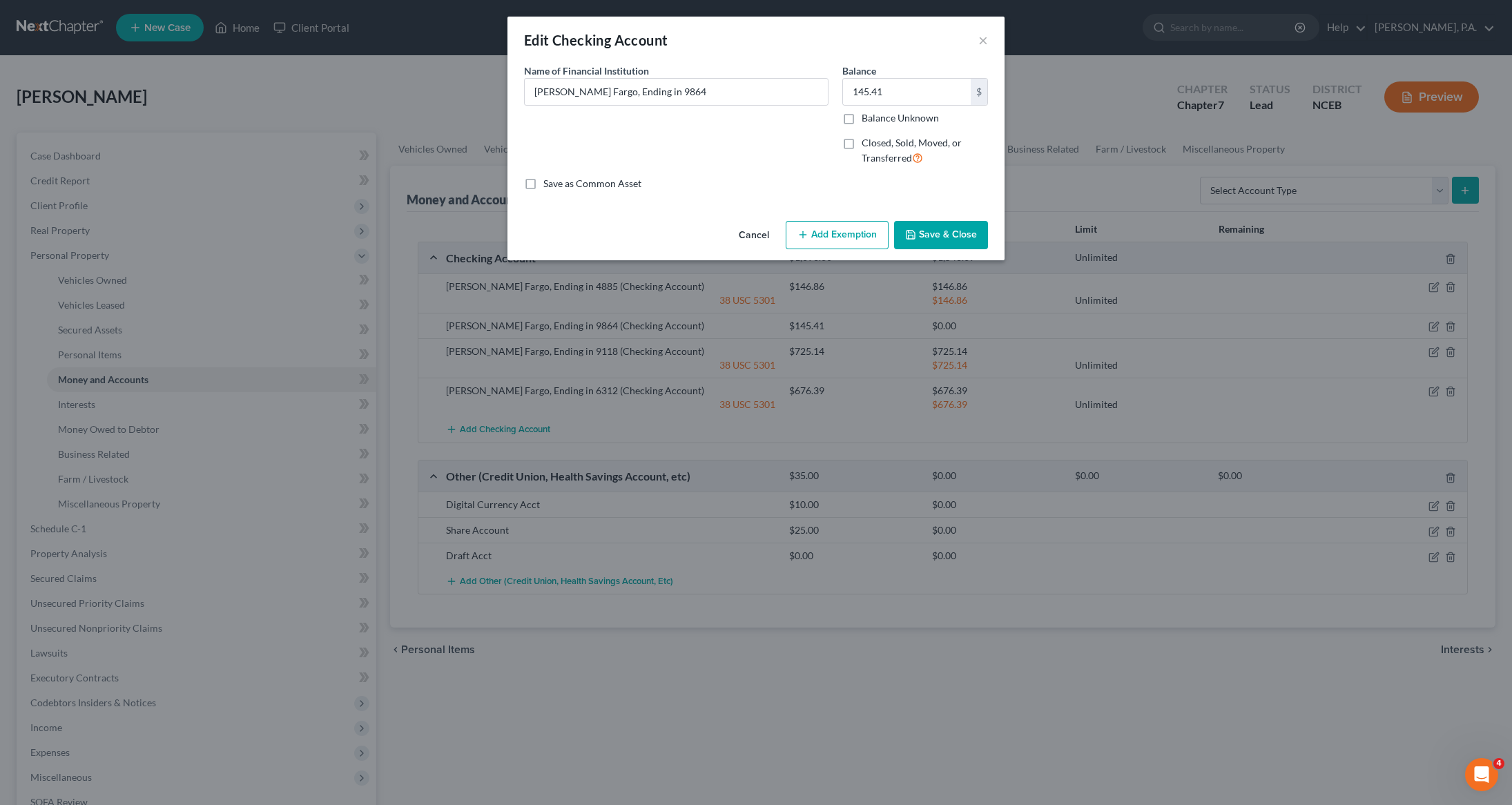
click at [959, 239] on button "Save & Close" at bounding box center [940, 236] width 94 height 29
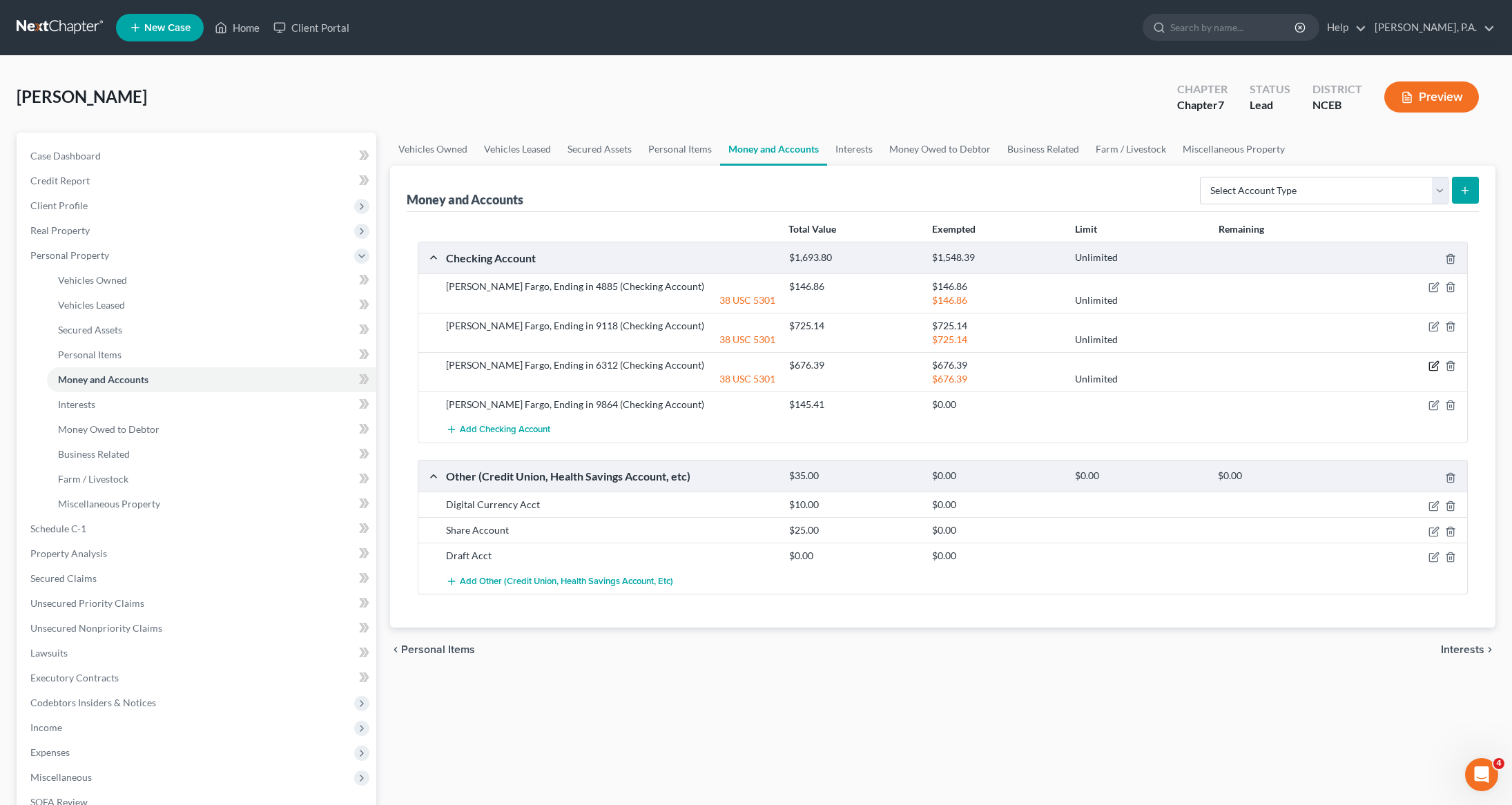
click at [1434, 368] on icon "button" at bounding box center [1435, 364] width 7 height 7
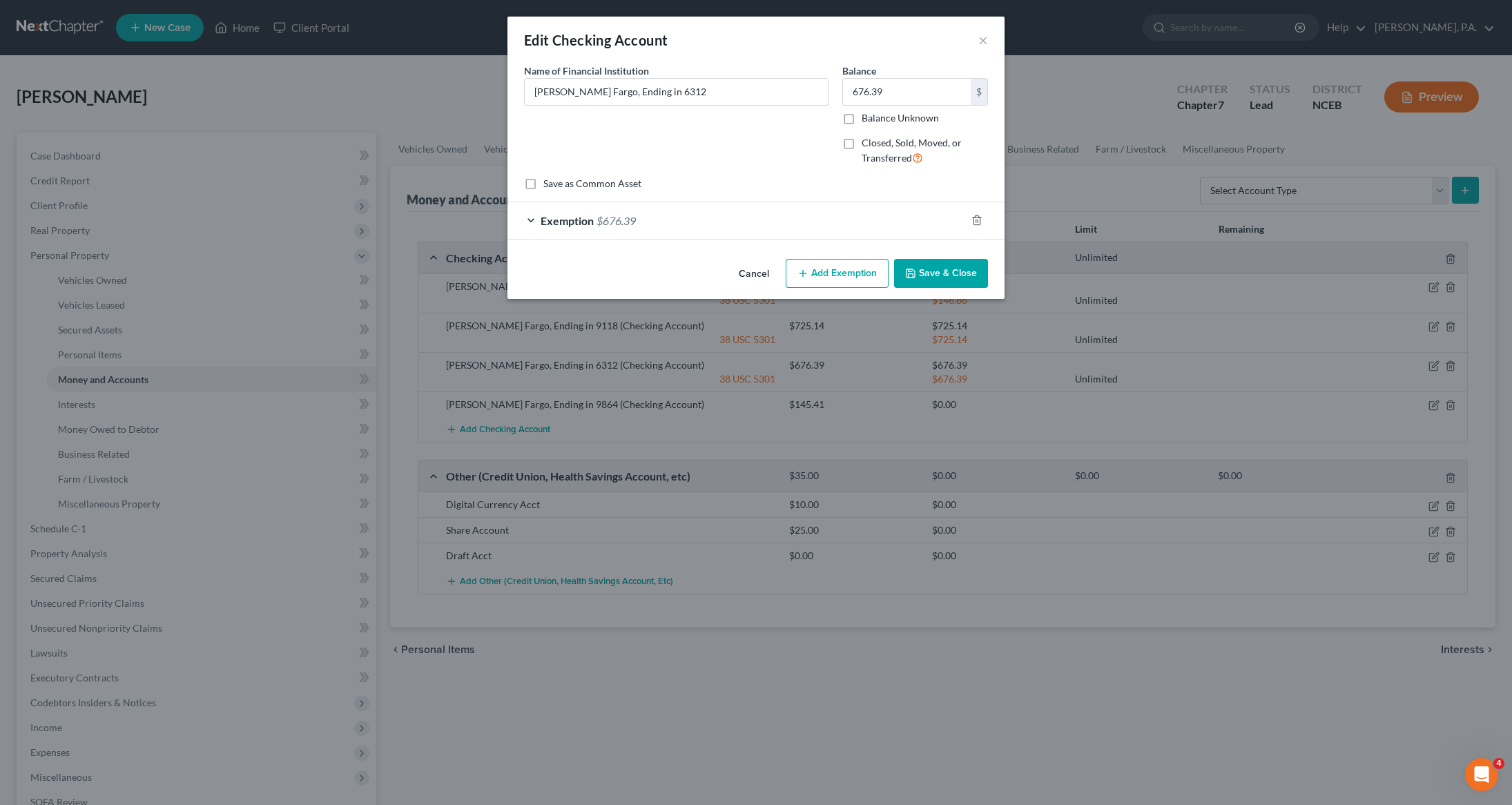
click at [548, 230] on div "Exemption $676.39" at bounding box center [737, 220] width 458 height 36
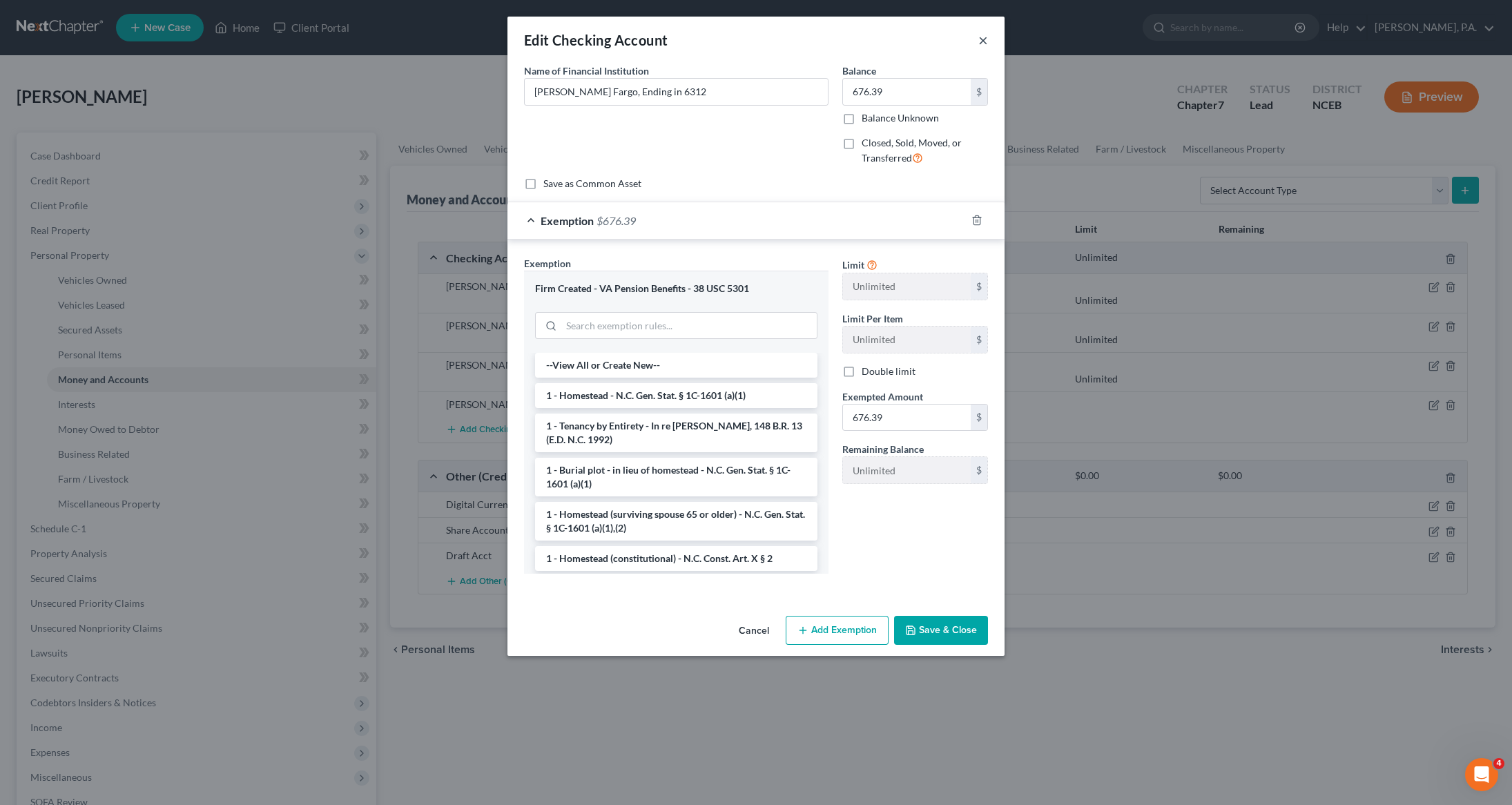
click at [981, 40] on button "×" at bounding box center [983, 40] width 9 height 17
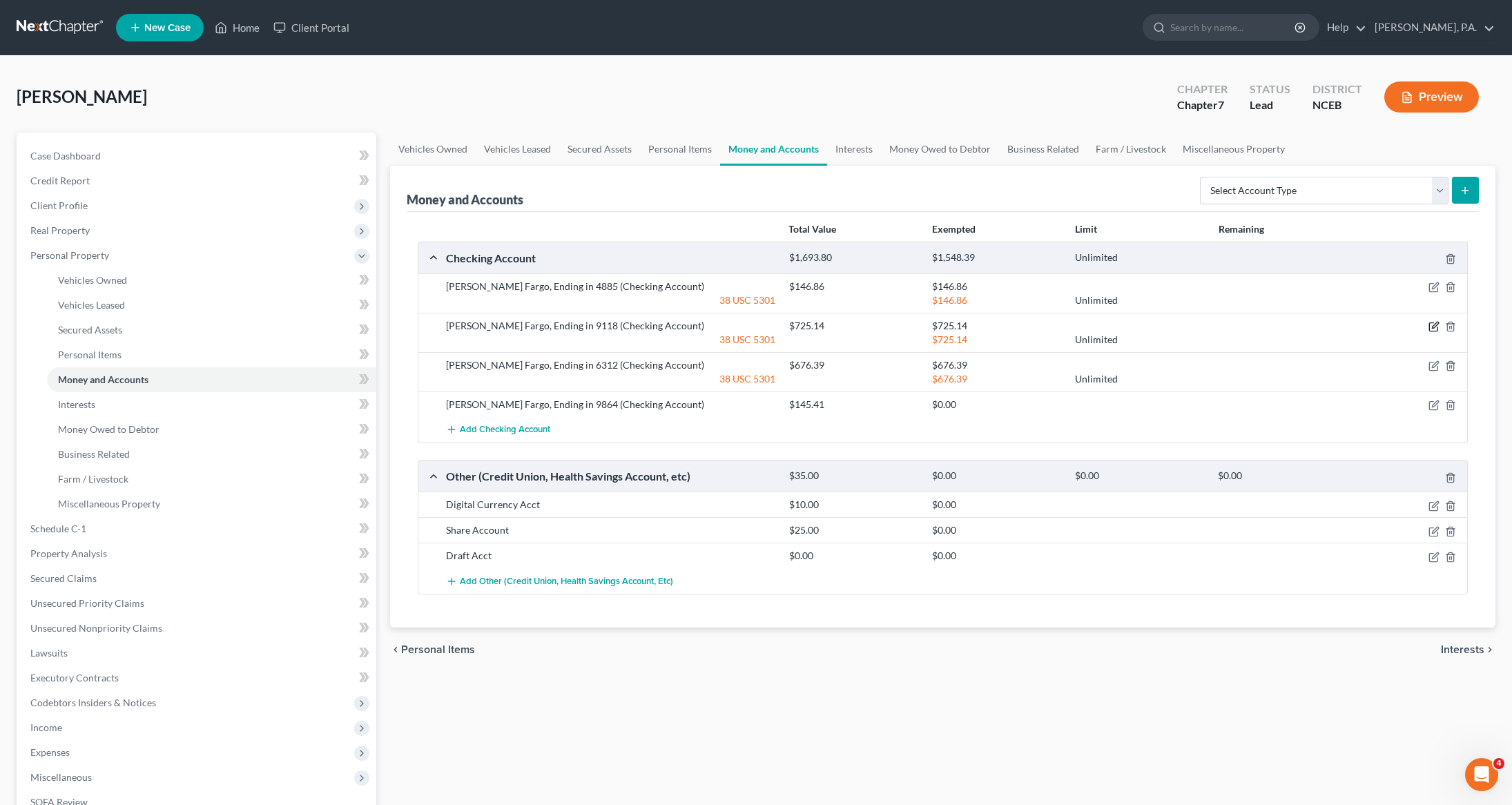
click at [1433, 327] on icon "button" at bounding box center [1435, 325] width 7 height 7
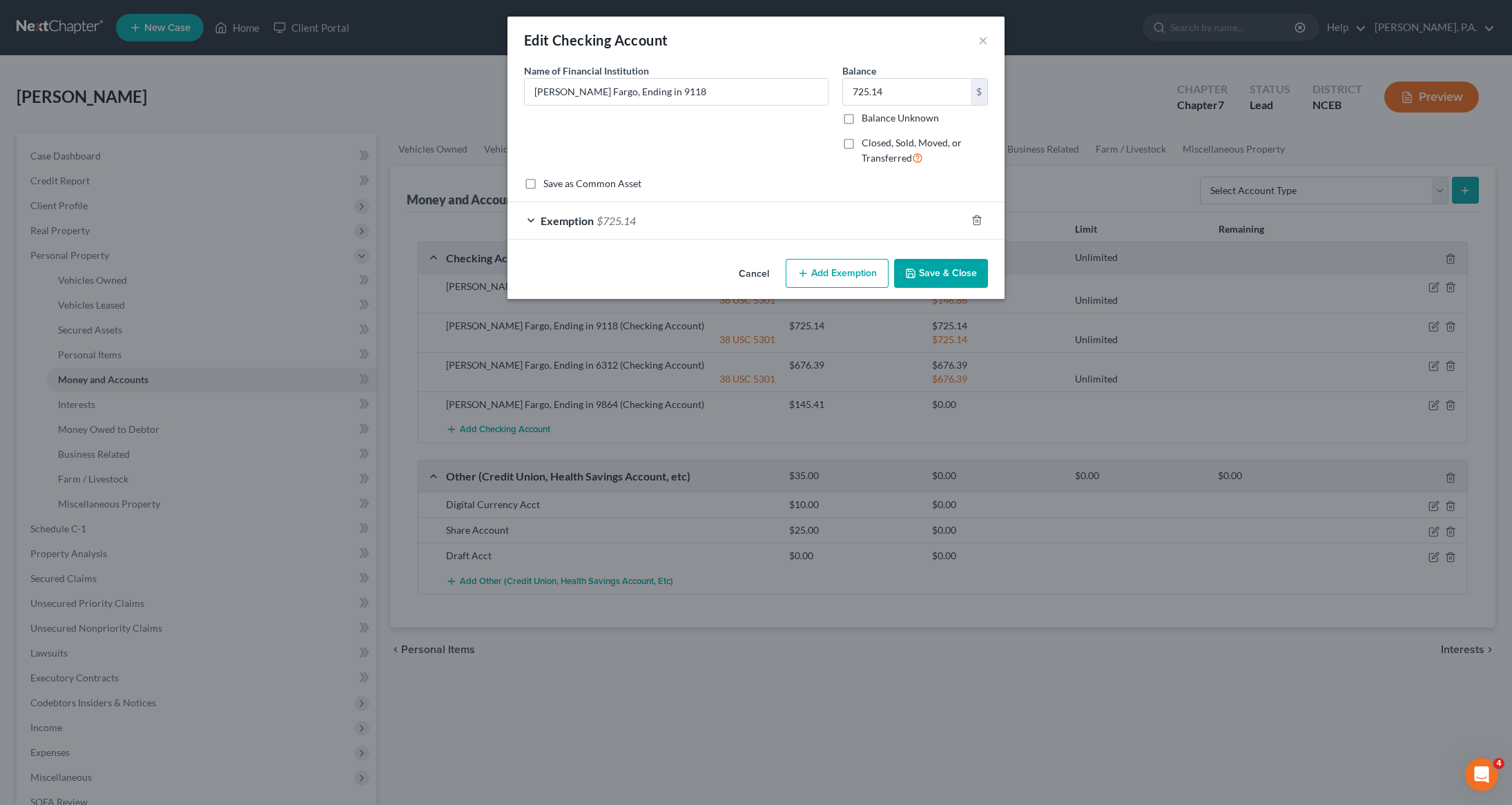
click at [535, 223] on div "Exemption $725.14" at bounding box center [737, 220] width 458 height 36
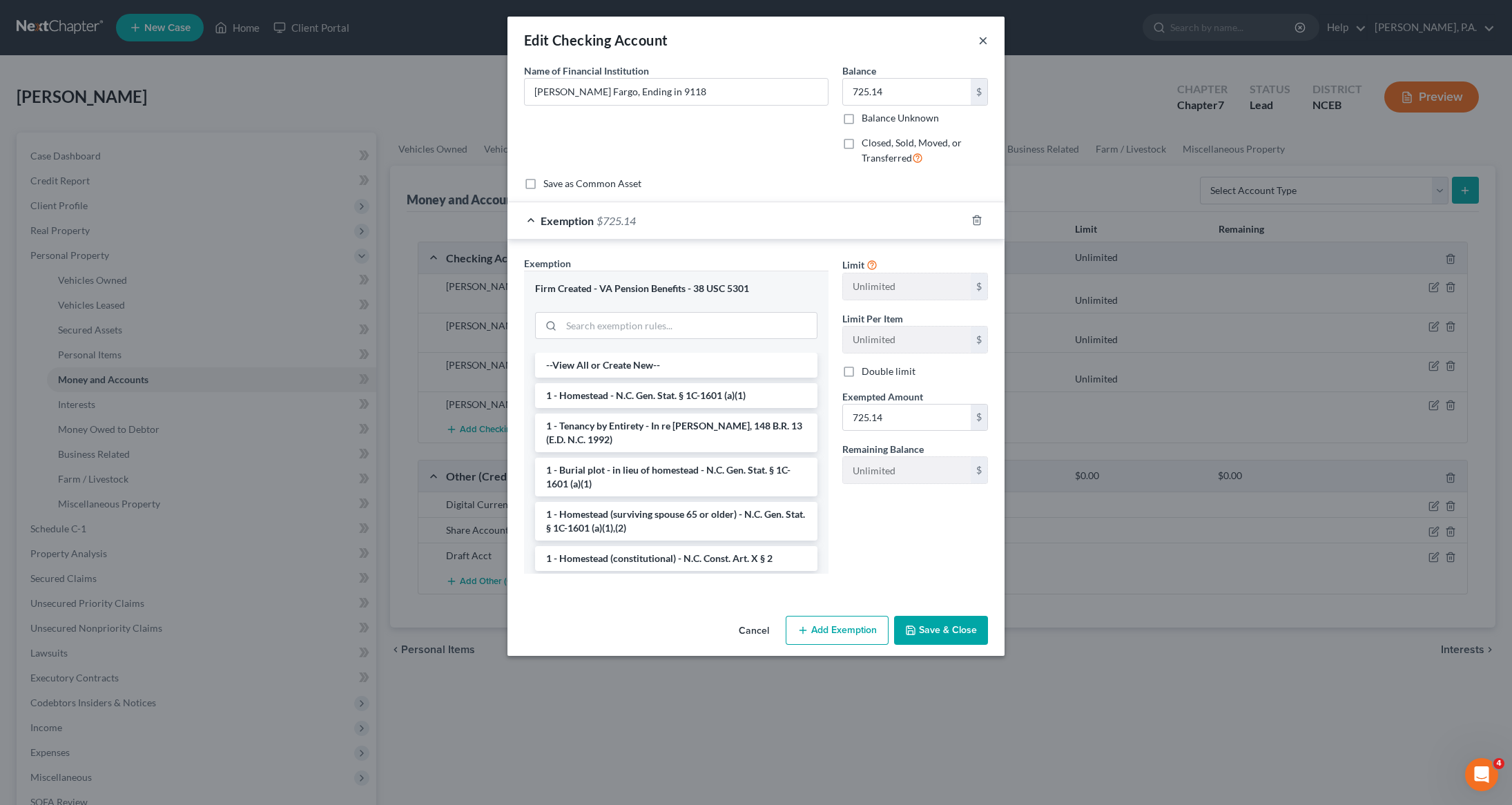
click at [985, 41] on button "×" at bounding box center [983, 40] width 9 height 17
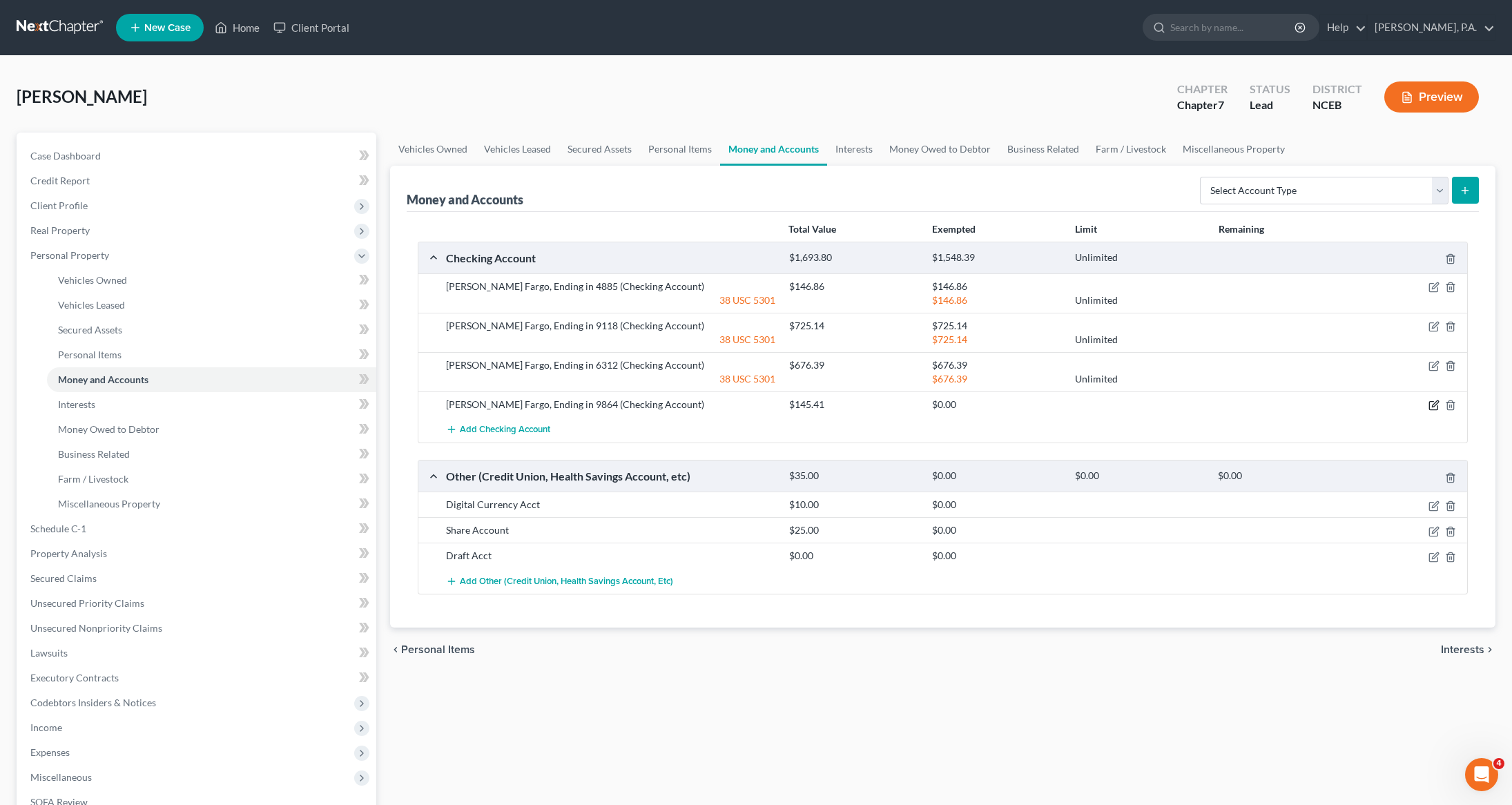
click at [1436, 401] on icon "button" at bounding box center [1433, 405] width 11 height 11
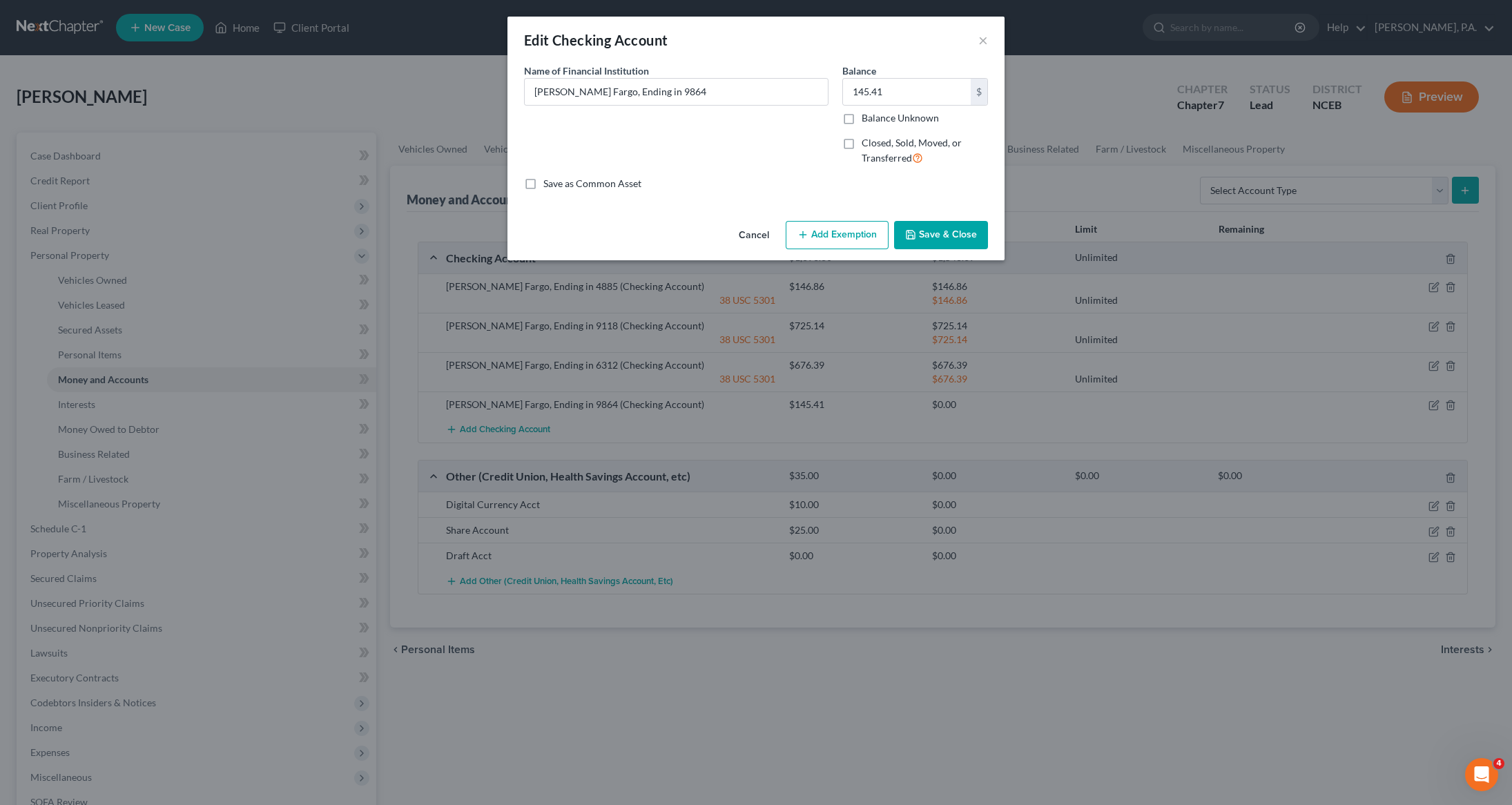
click at [804, 246] on button "Add Exemption" at bounding box center [836, 236] width 103 height 29
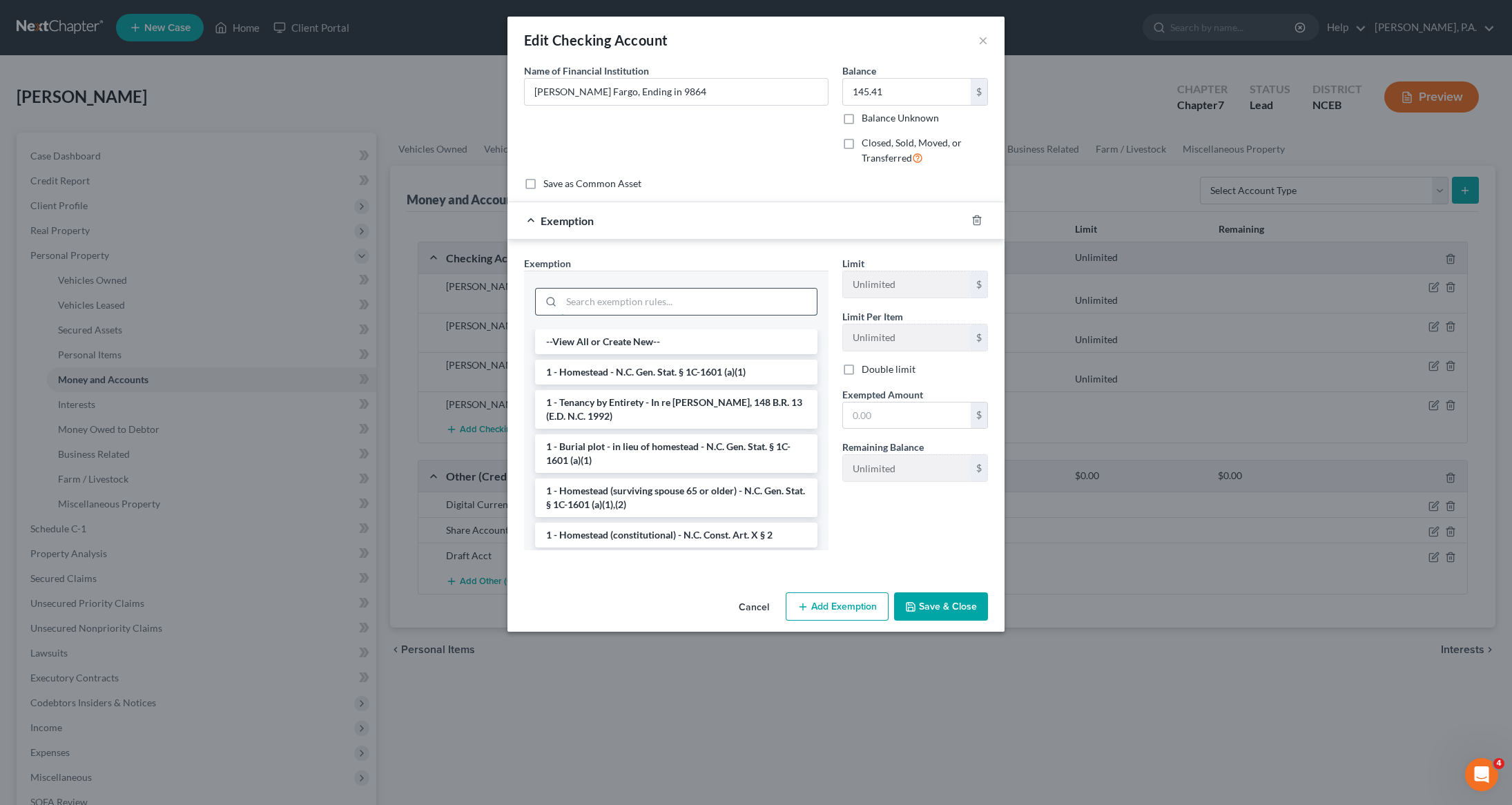
click at [665, 311] on input "search" at bounding box center [689, 302] width 255 height 26
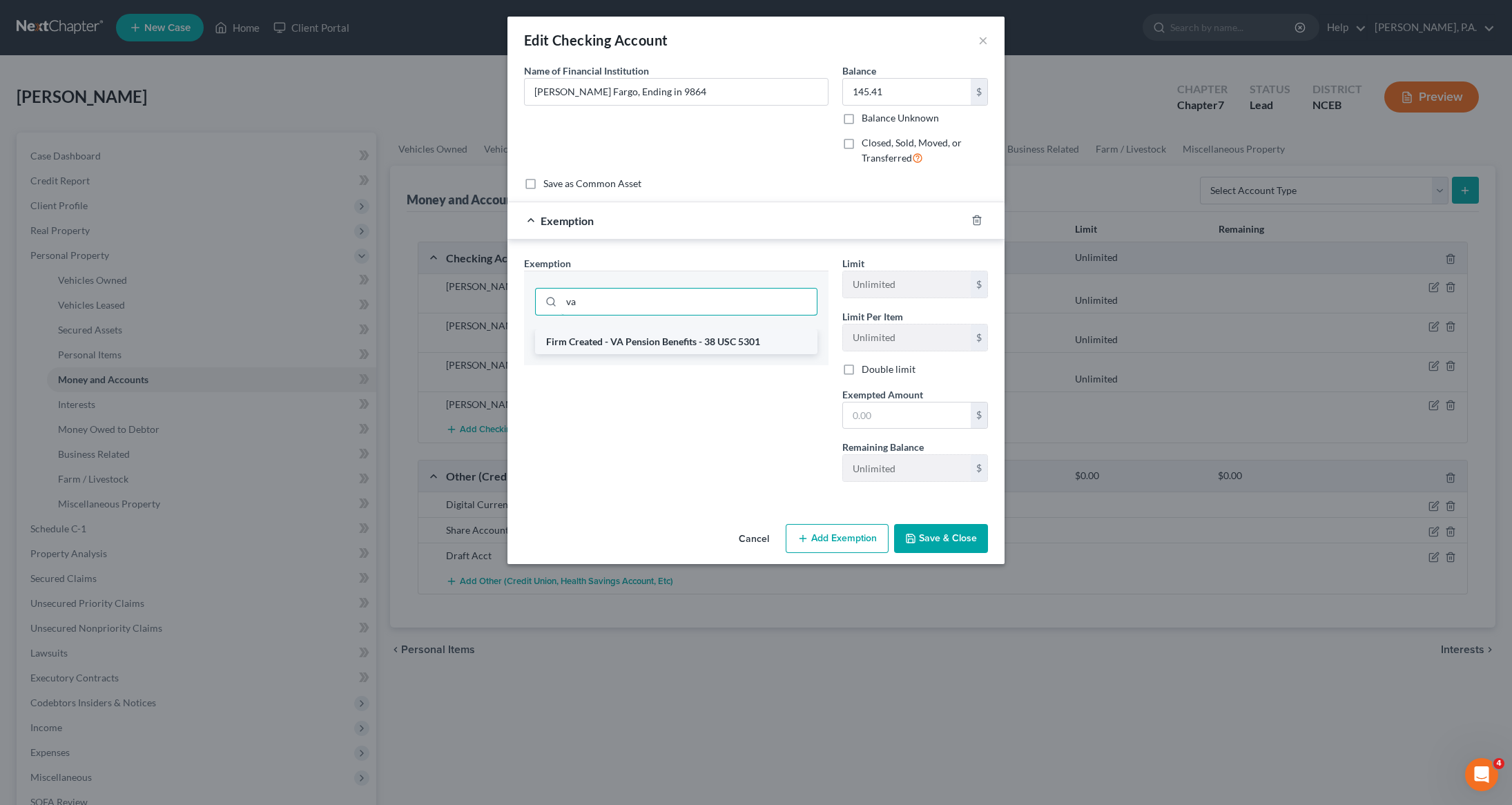
type input "va"
click at [660, 346] on li "Firm Created - VA Pension Benefits - 38 USC 5301" at bounding box center [676, 342] width 282 height 25
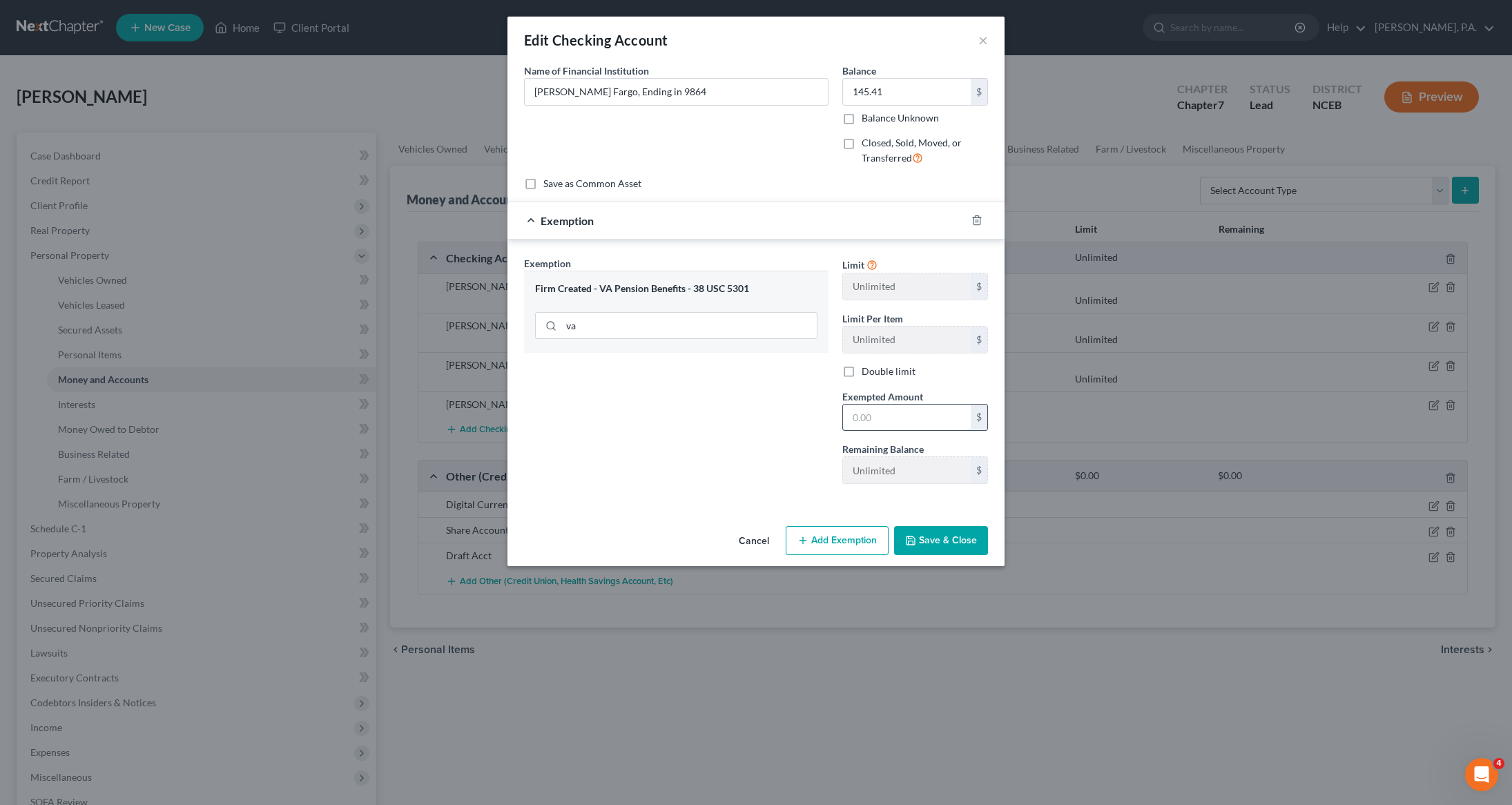
click at [916, 420] on input "text" at bounding box center [907, 417] width 128 height 26
type input "145.41"
click at [927, 542] on button "Save & Close" at bounding box center [940, 540] width 94 height 29
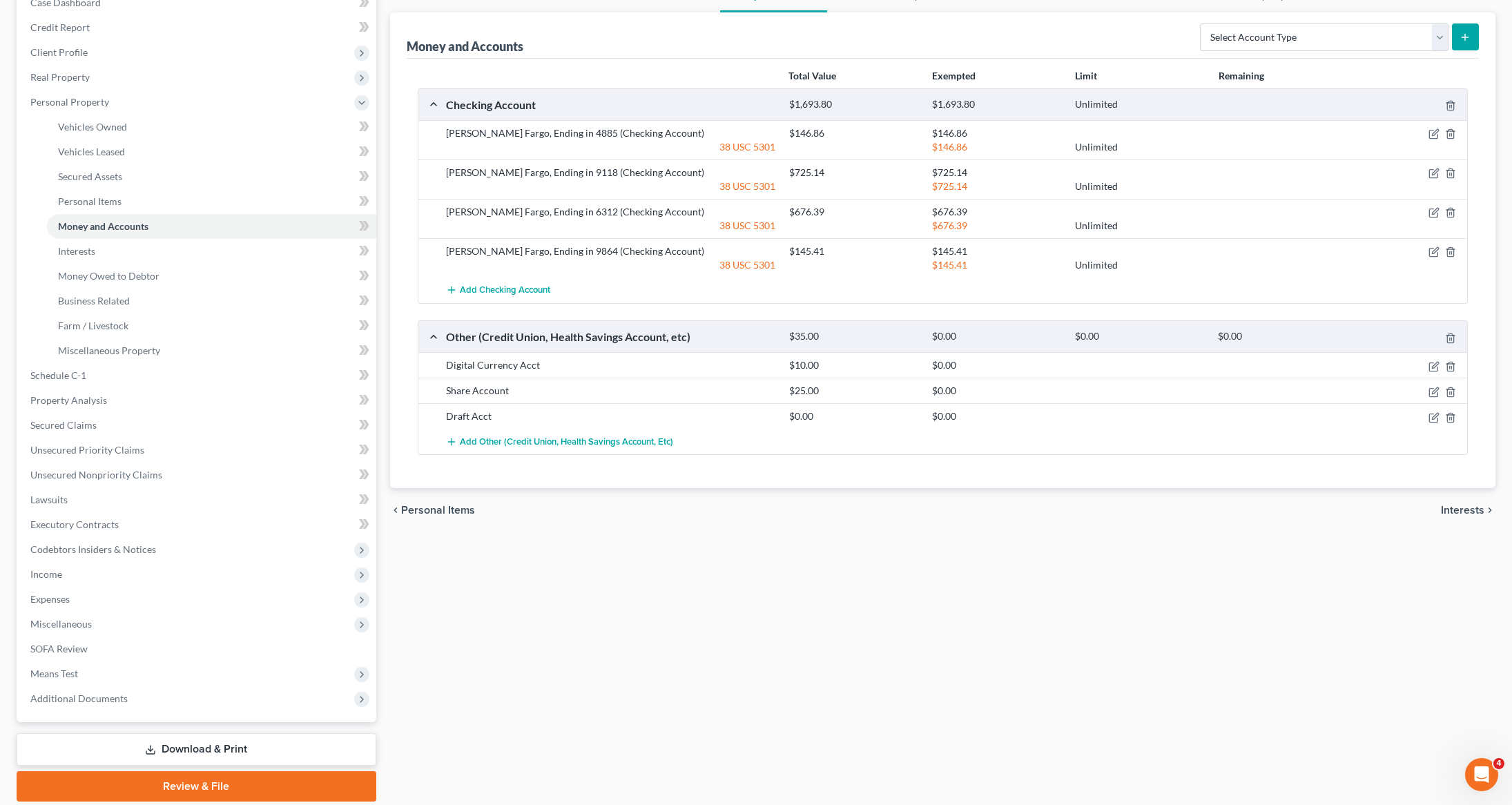
scroll to position [159, 0]
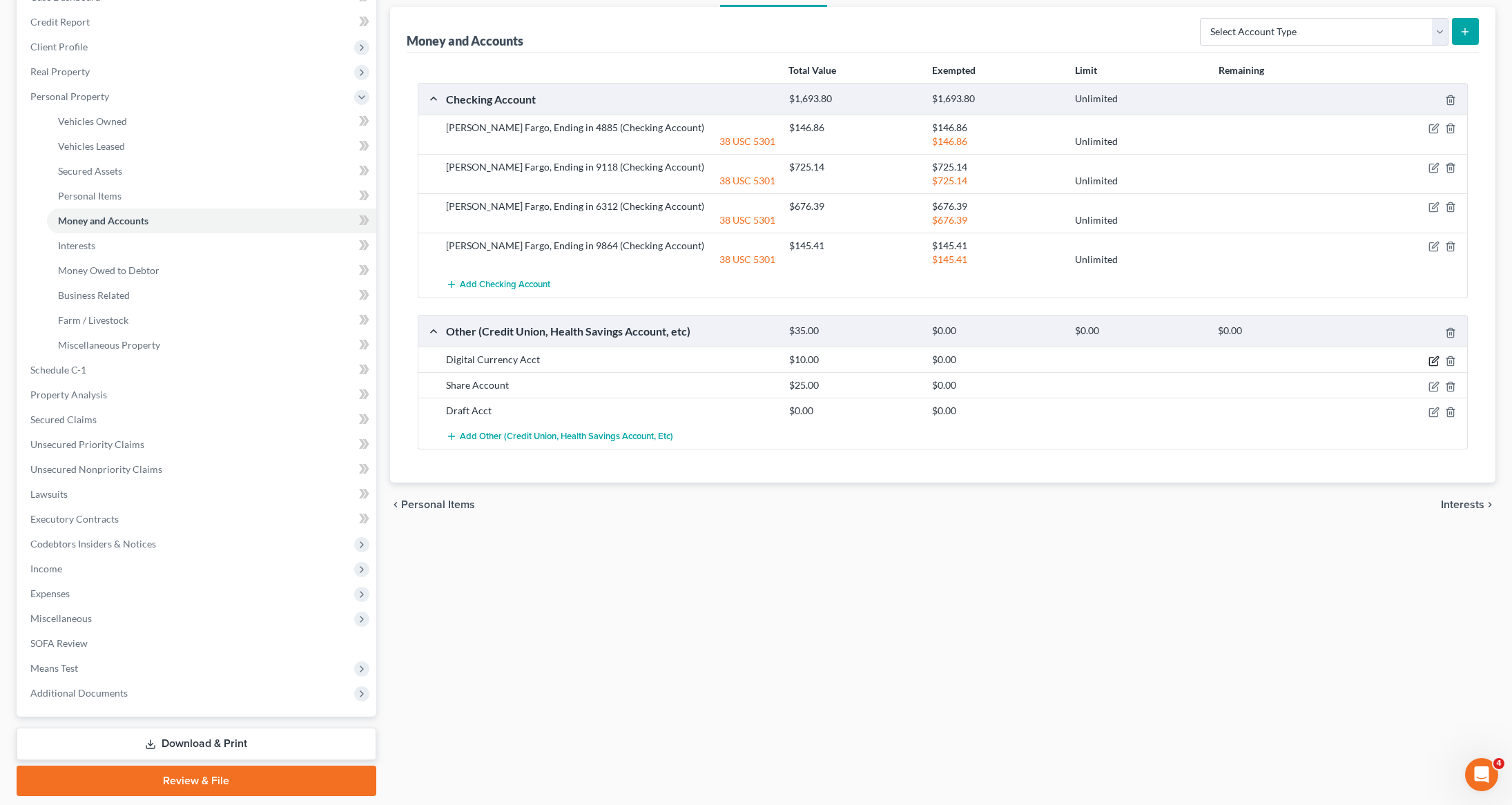
click at [1433, 362] on icon "button" at bounding box center [1435, 359] width 7 height 7
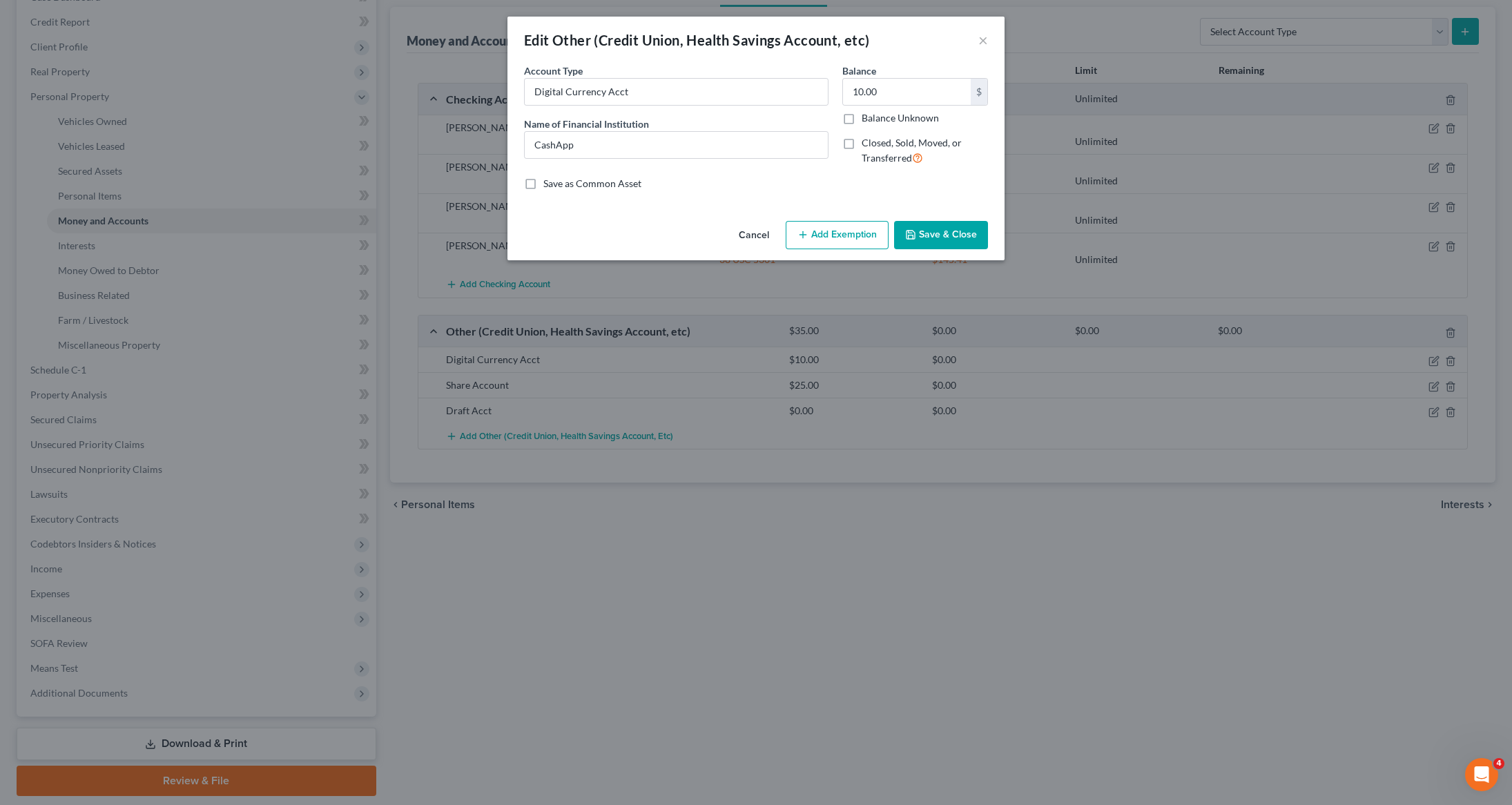
click at [841, 241] on button "Add Exemption" at bounding box center [836, 236] width 103 height 29
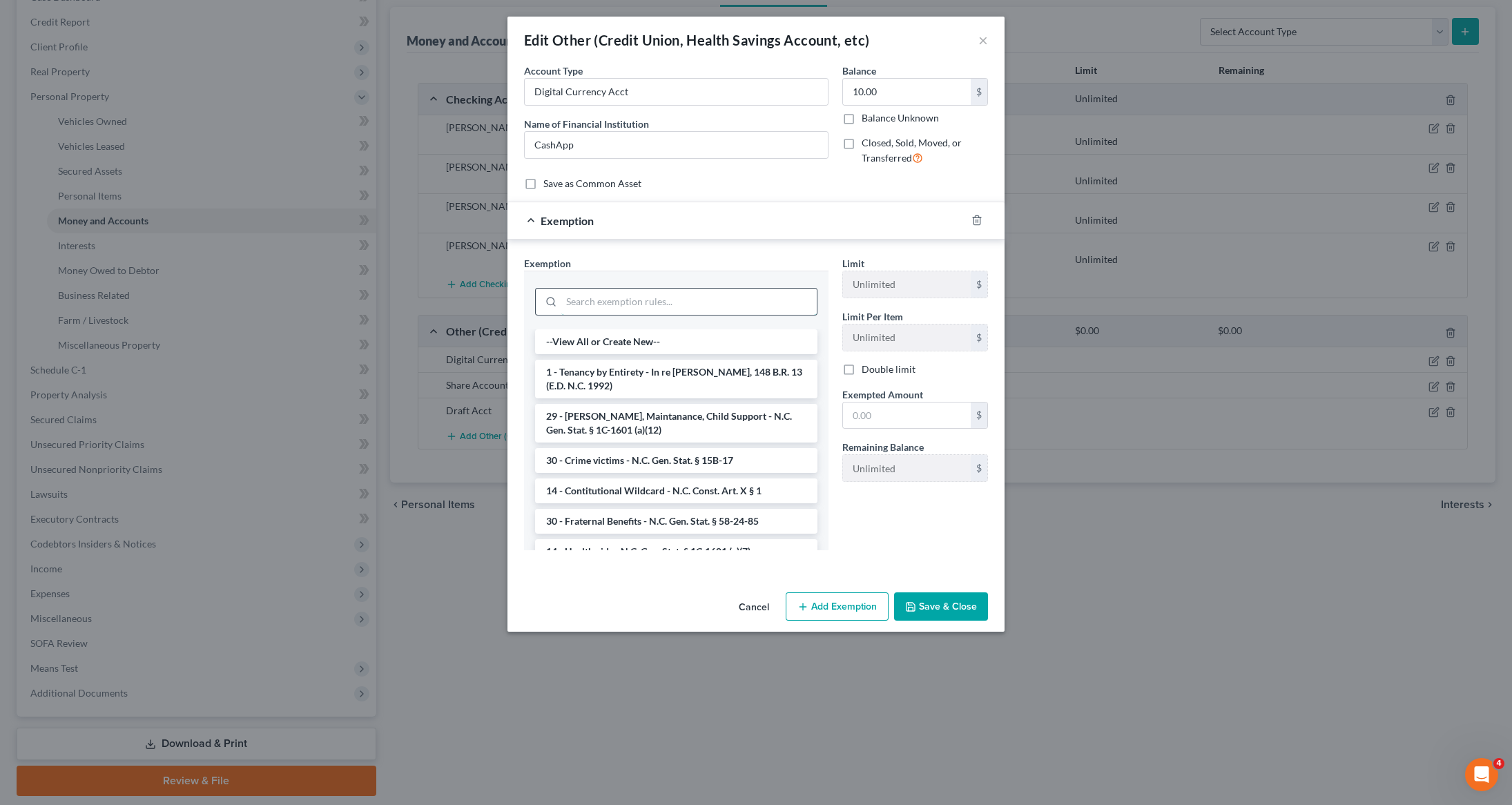
click at [693, 305] on input "search" at bounding box center [689, 302] width 255 height 26
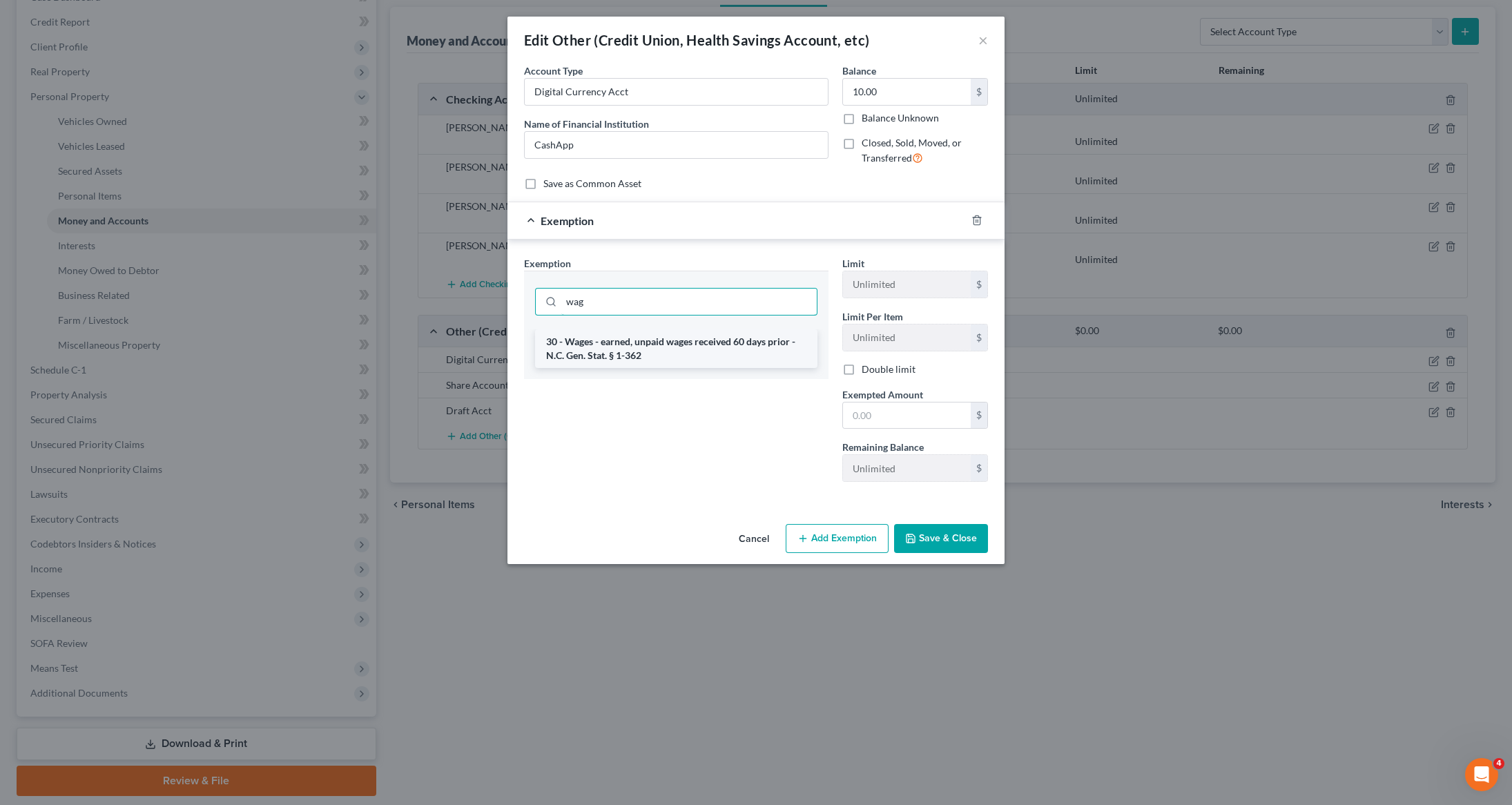
type input "wag"
click at [675, 351] on li "30 - Wages - earned, unpaid wages received 60 days prior - N.C. Gen. Stat. § 1-…" at bounding box center [676, 348] width 282 height 39
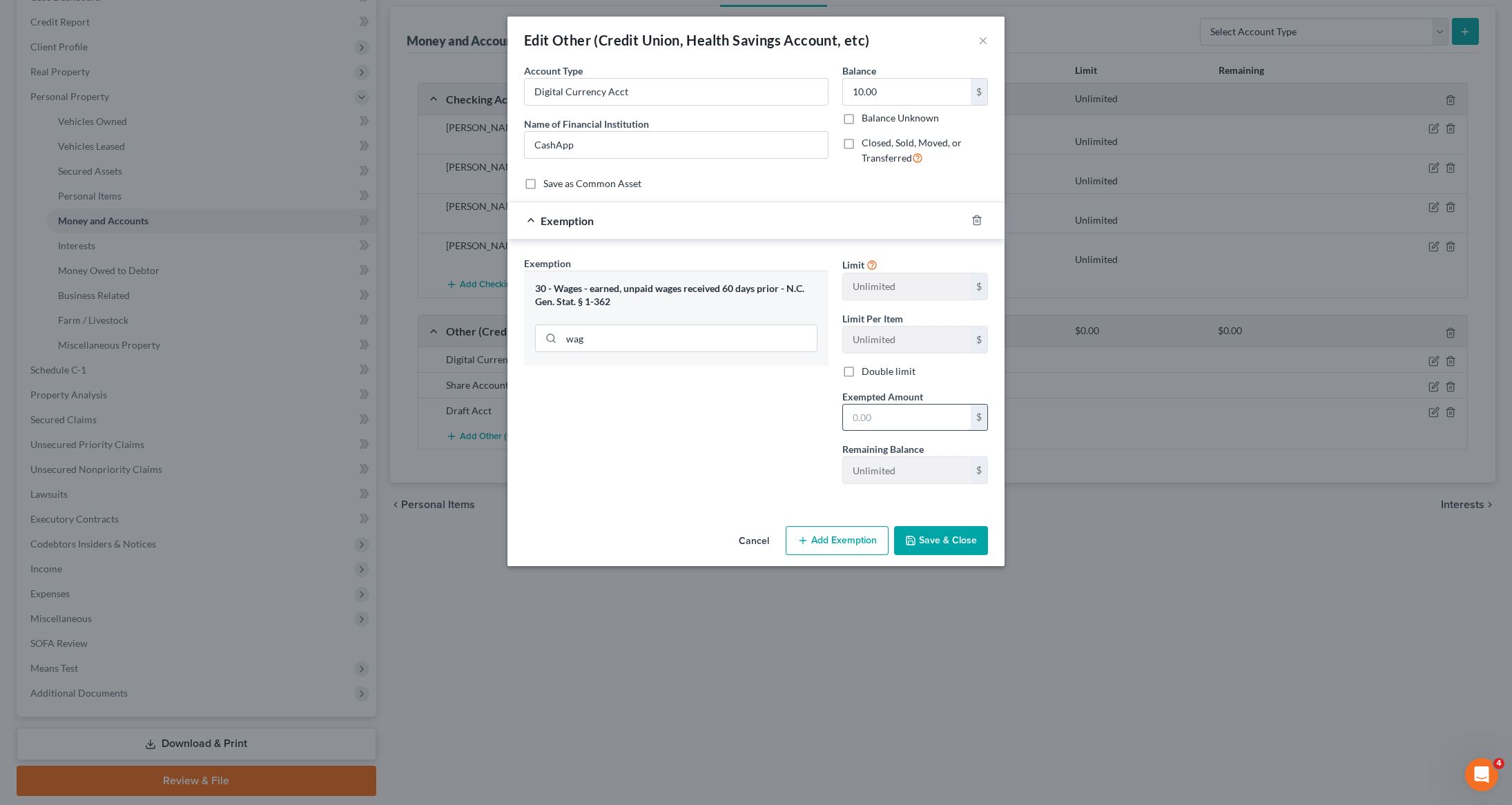
click at [881, 414] on input "text" at bounding box center [907, 417] width 128 height 26
type input "10"
click at [766, 591] on div "Edit Other (Credit Union, Health Savings Account, etc) × An exemption set must …" at bounding box center [756, 402] width 1512 height 805
drag, startPoint x: 712, startPoint y: 500, endPoint x: 772, endPoint y: 505, distance: 60.2
click at [721, 501] on div "Exemption Set must be selected for CA. Exemption * 30 - Wages - earned, unpaid …" at bounding box center [756, 372] width 497 height 267
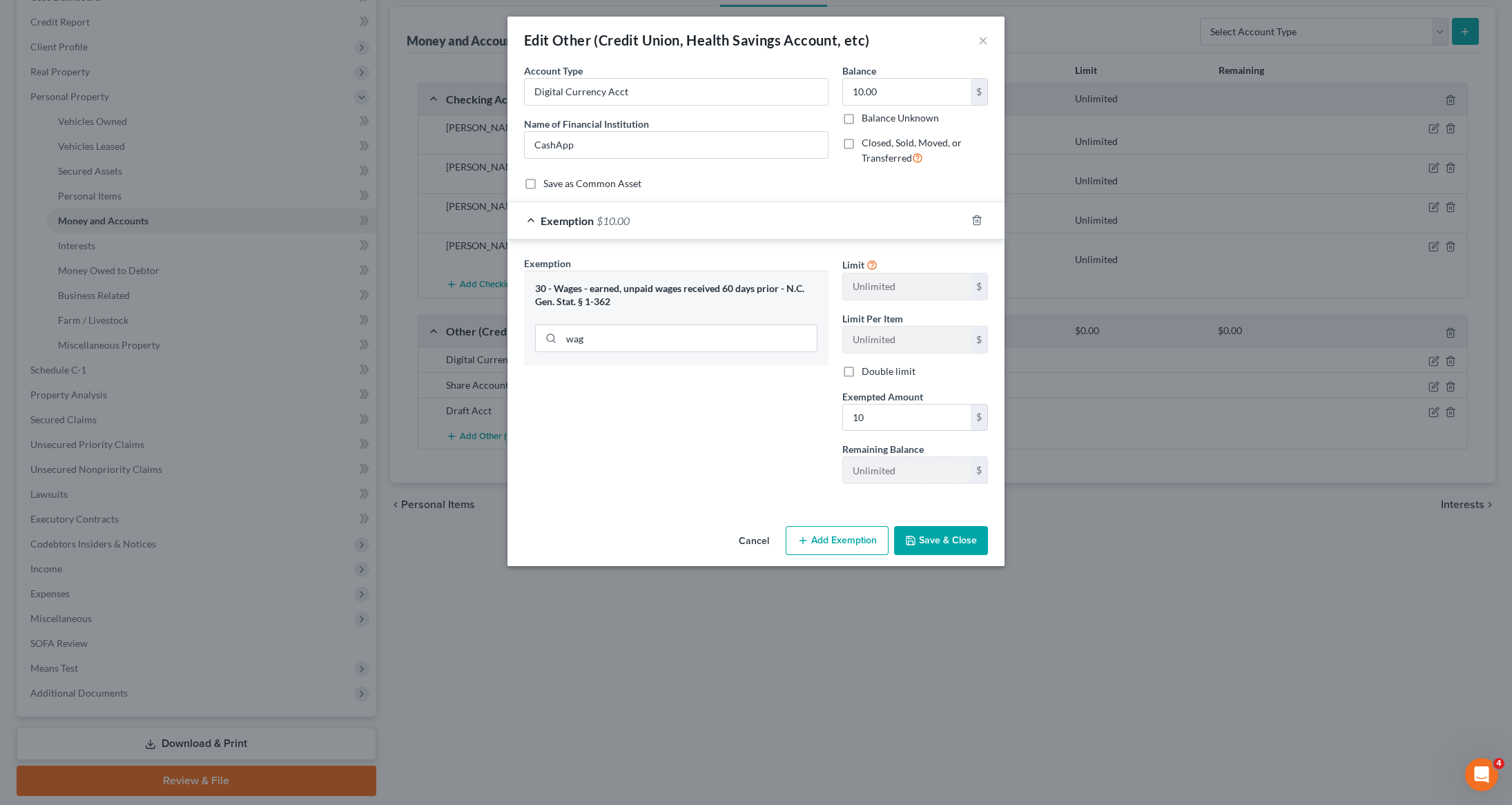
click at [746, 546] on button "Cancel" at bounding box center [754, 541] width 52 height 28
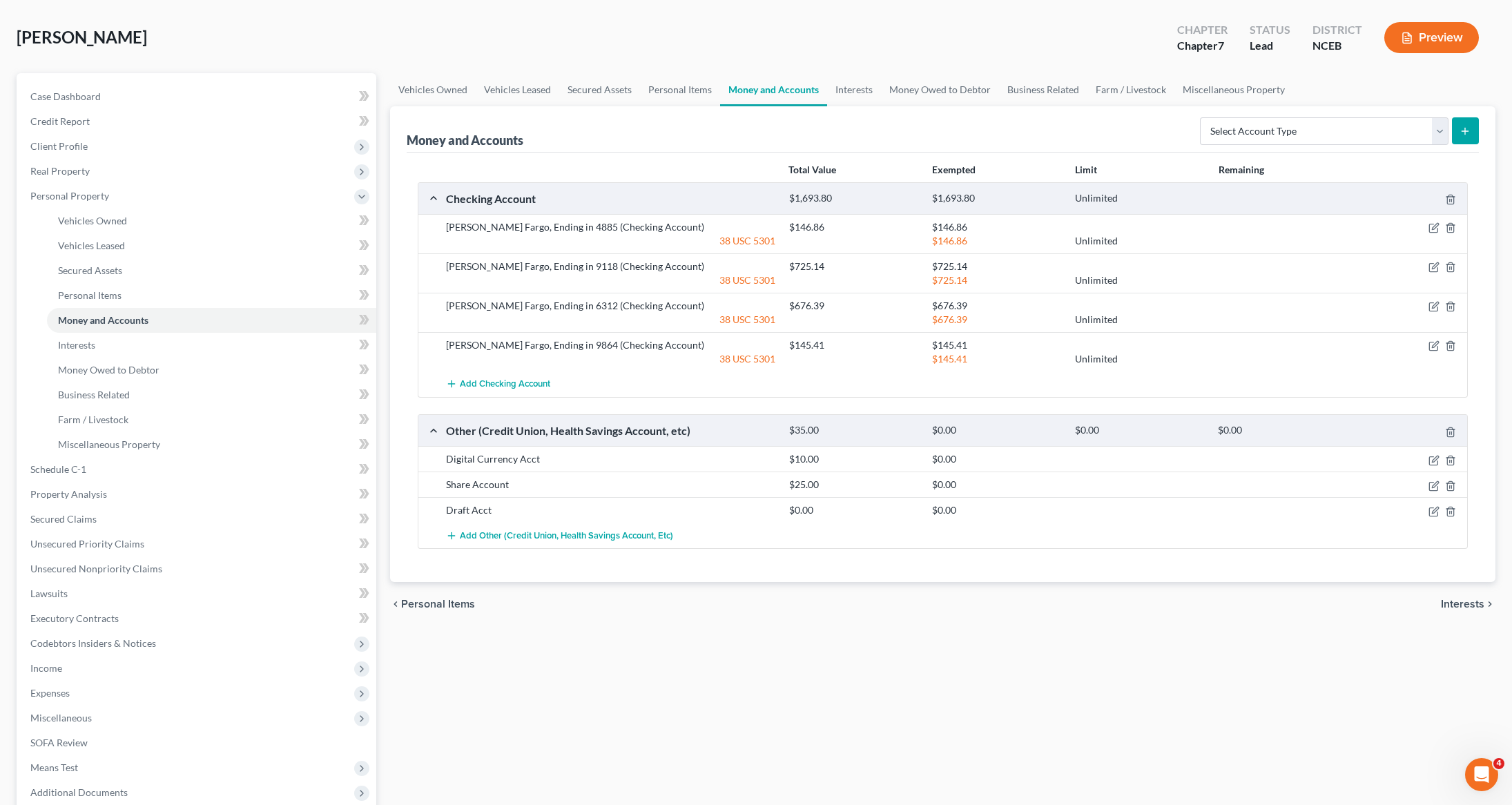
scroll to position [0, 0]
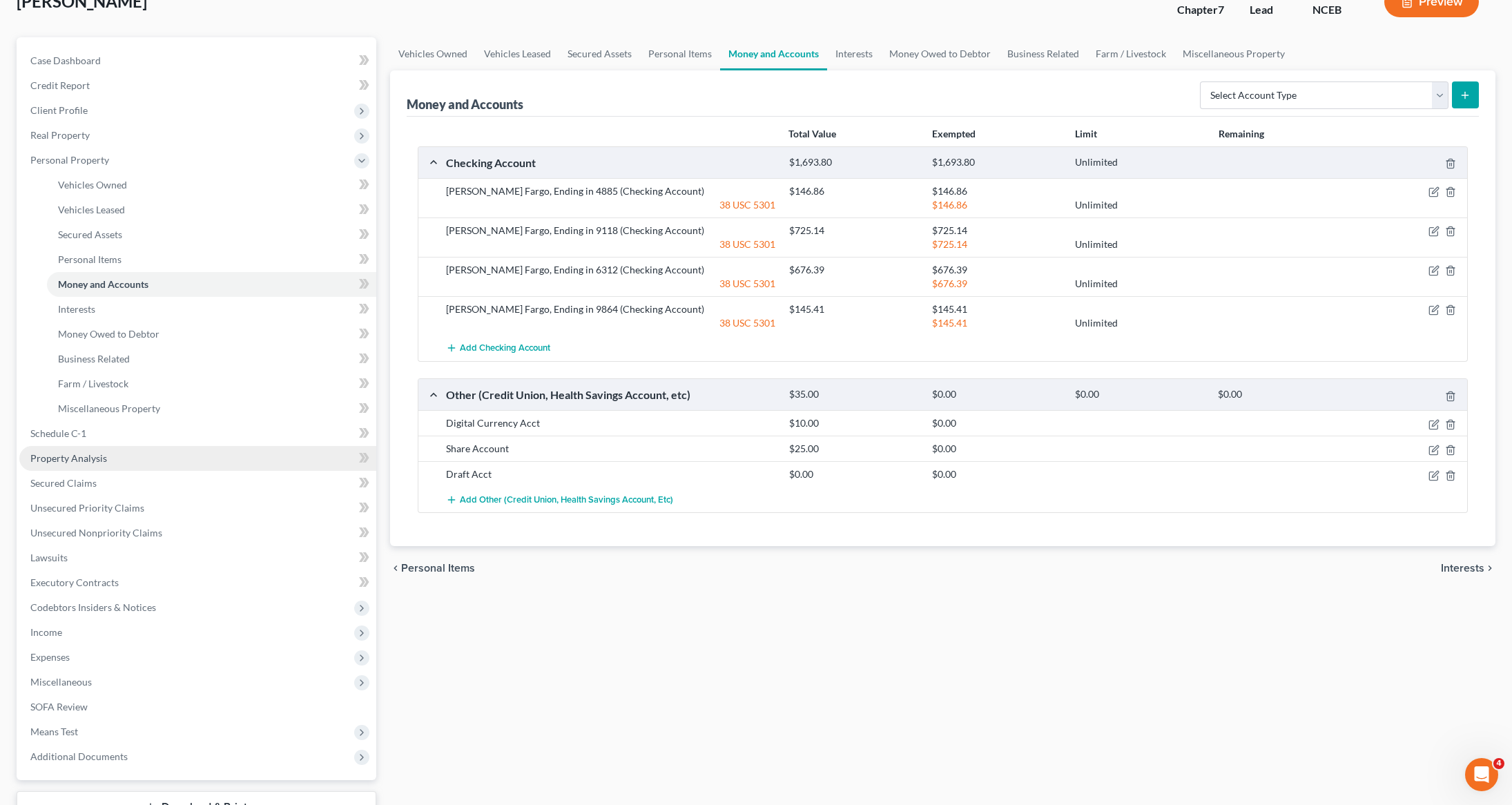
click at [88, 464] on link "Property Analysis" at bounding box center [198, 458] width 357 height 25
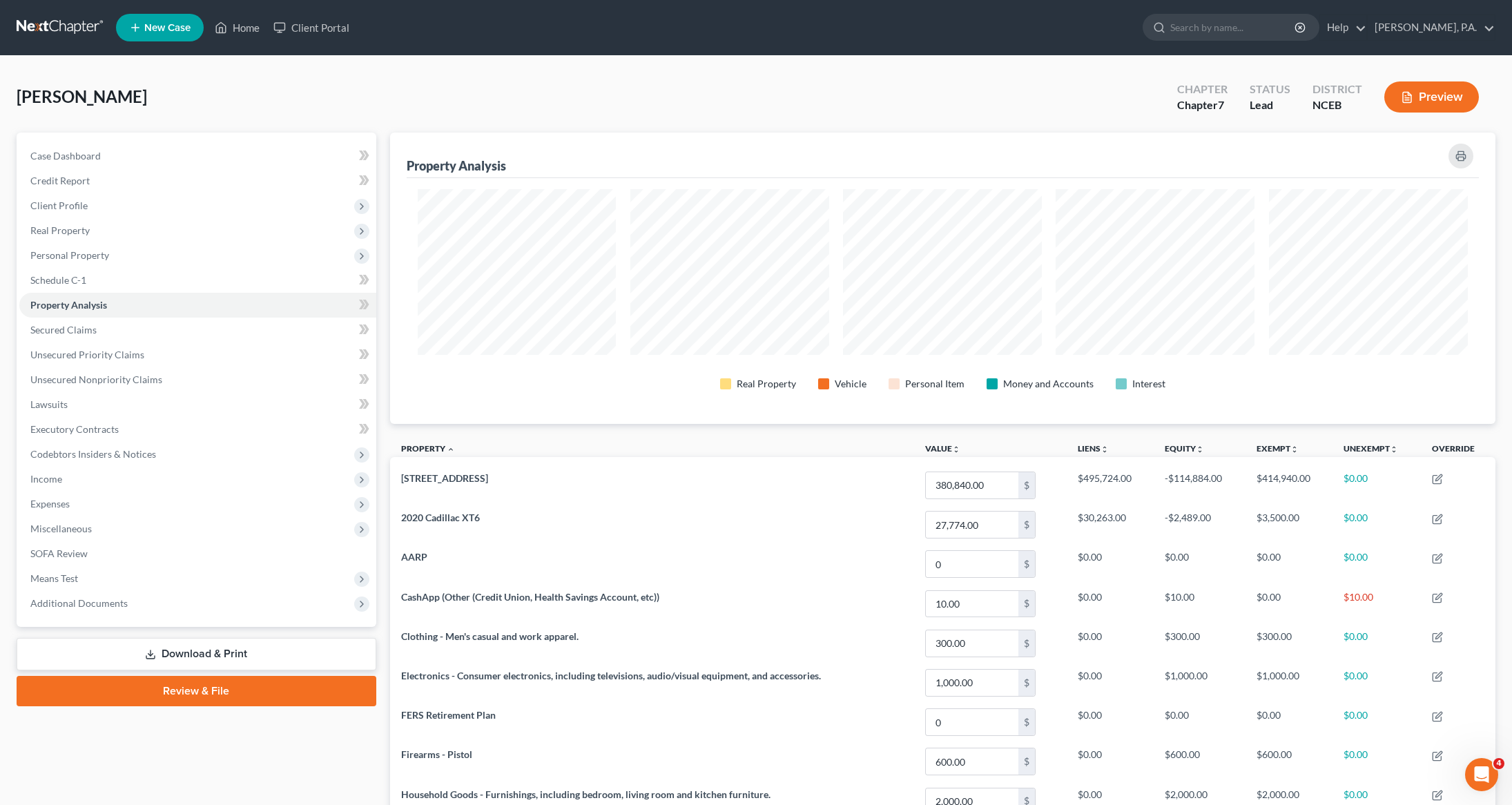
click at [321, 92] on div "Nembhard, Mark Upgraded Chapter Chapter 7 Status Lead District NCEB Preview" at bounding box center [756, 103] width 1479 height 60
click at [131, 159] on link "Case Dashboard" at bounding box center [198, 156] width 357 height 25
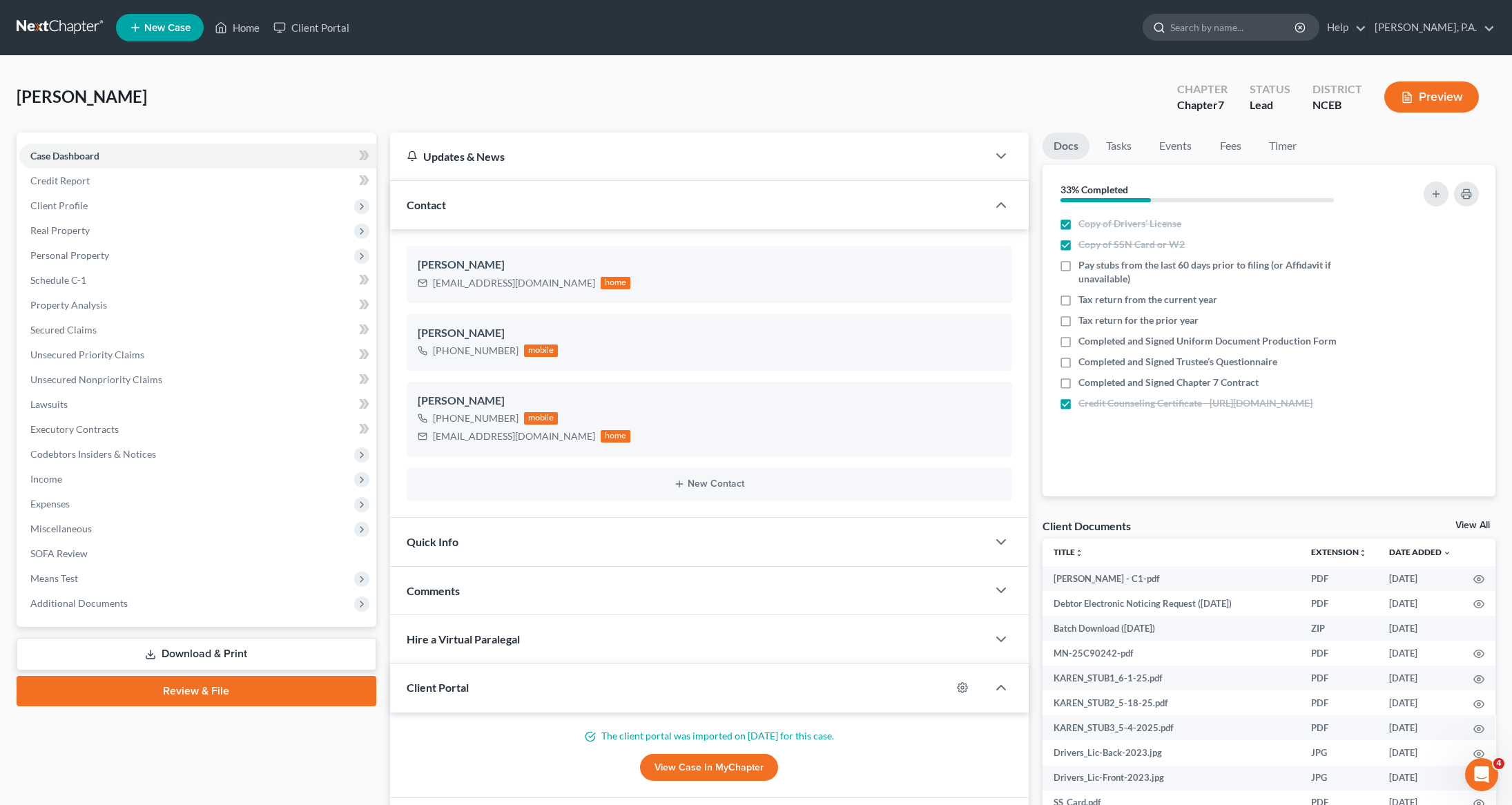
click at [1260, 26] on input "search" at bounding box center [1233, 27] width 127 height 25
type input "overby"
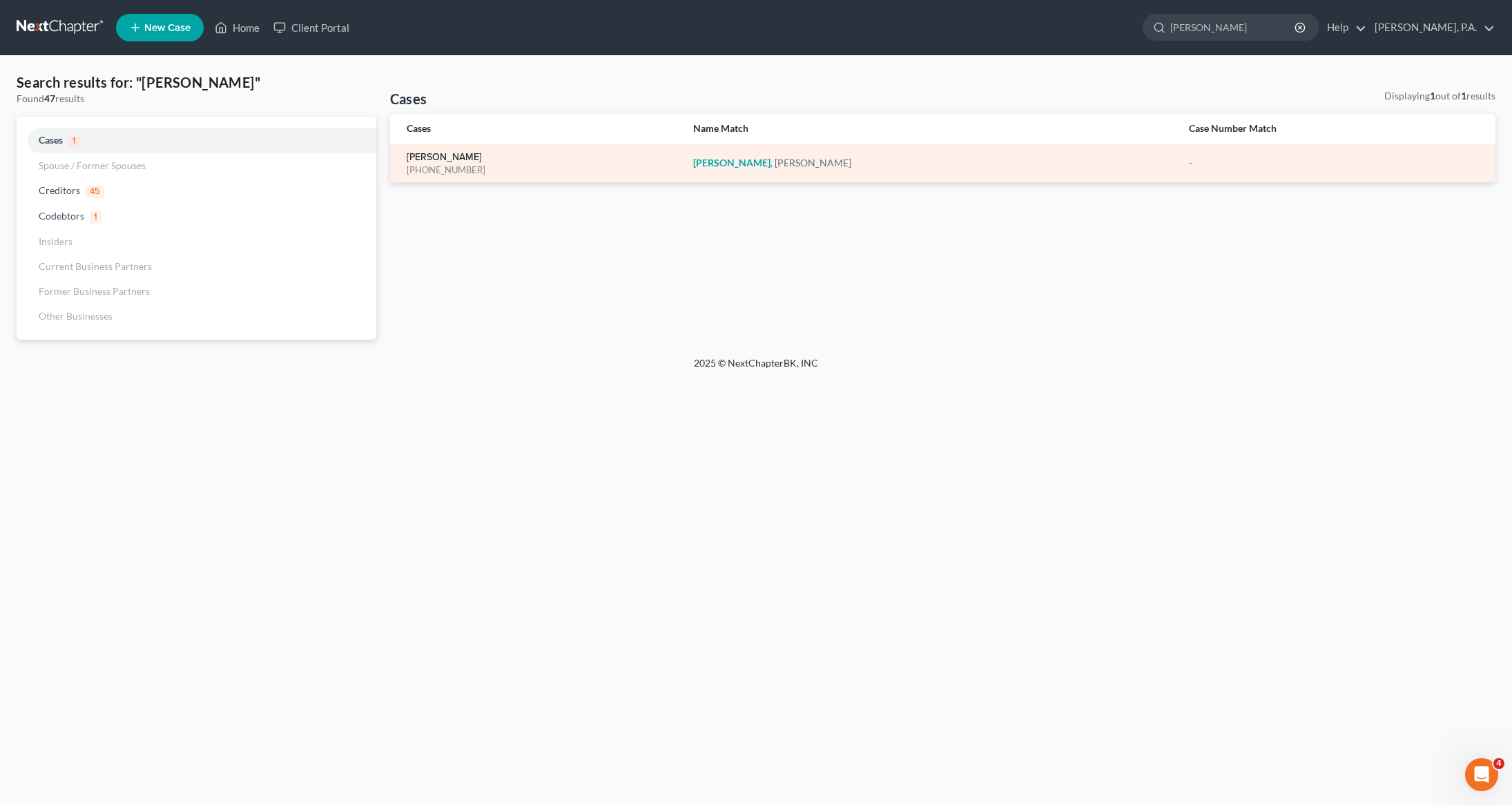
click at [455, 153] on link "Overby, Michael" at bounding box center [444, 157] width 75 height 9
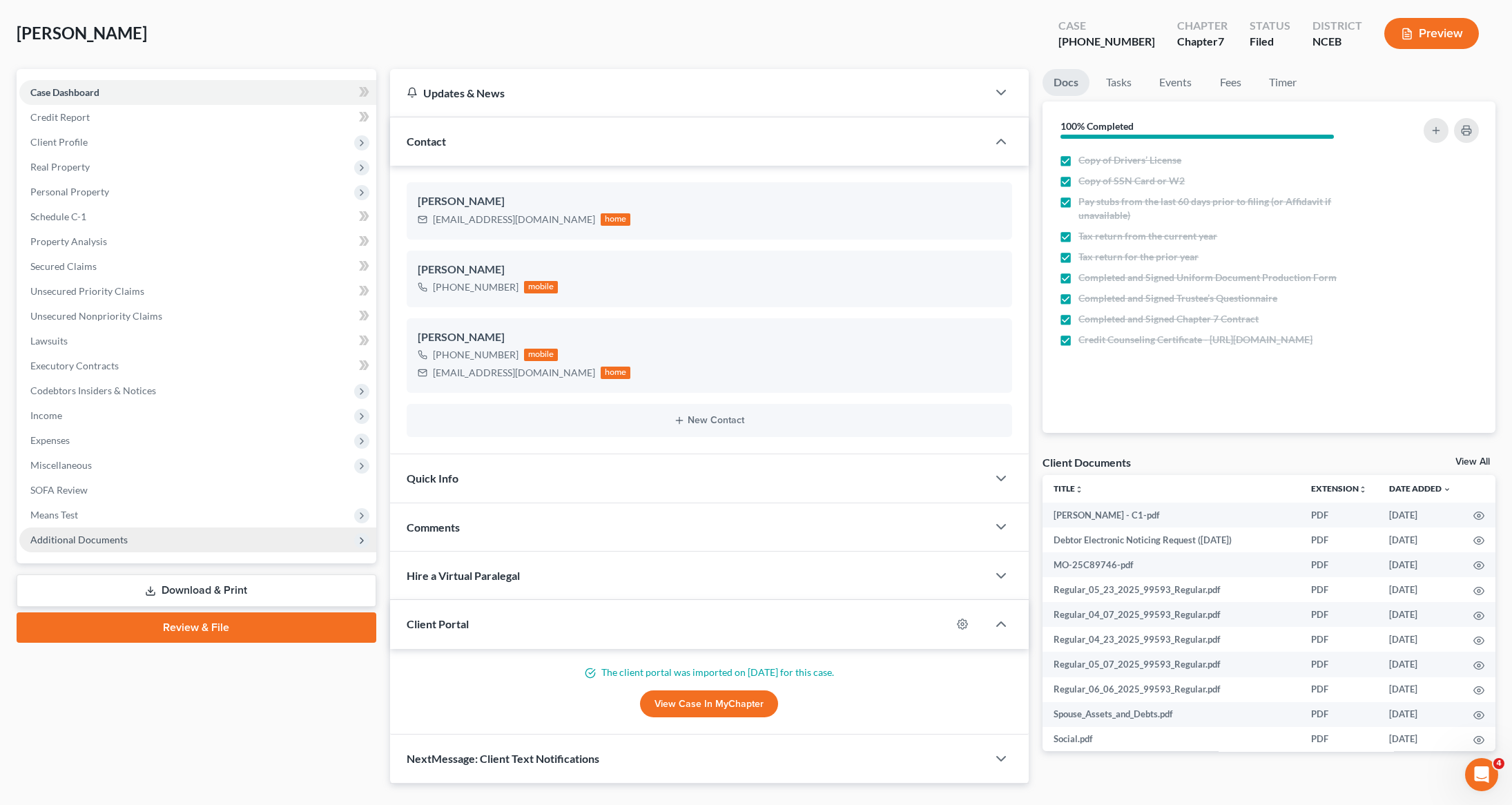
scroll to position [95, 0]
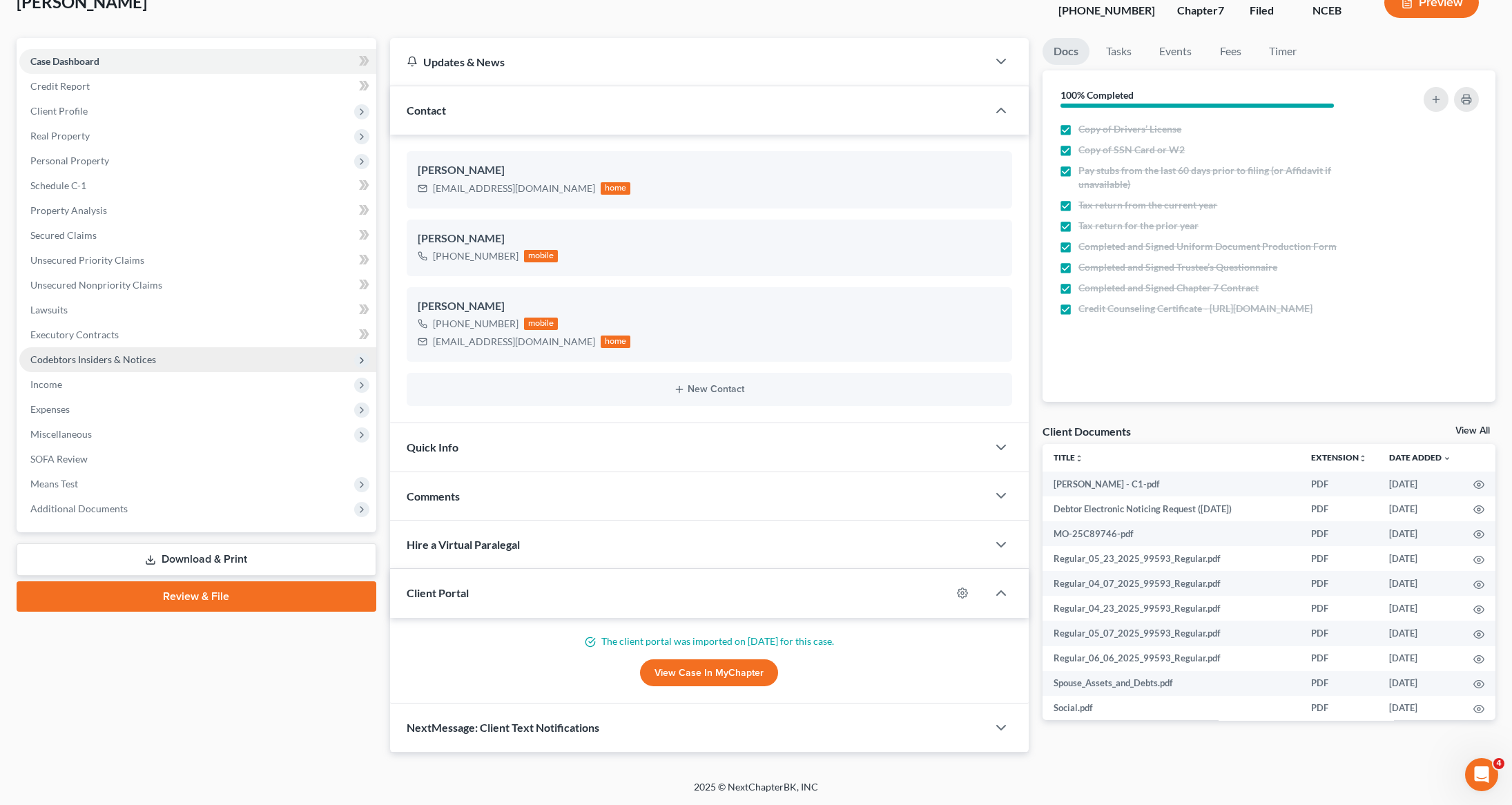
click at [76, 348] on span "Codebtors Insiders & Notices" at bounding box center [198, 360] width 357 height 25
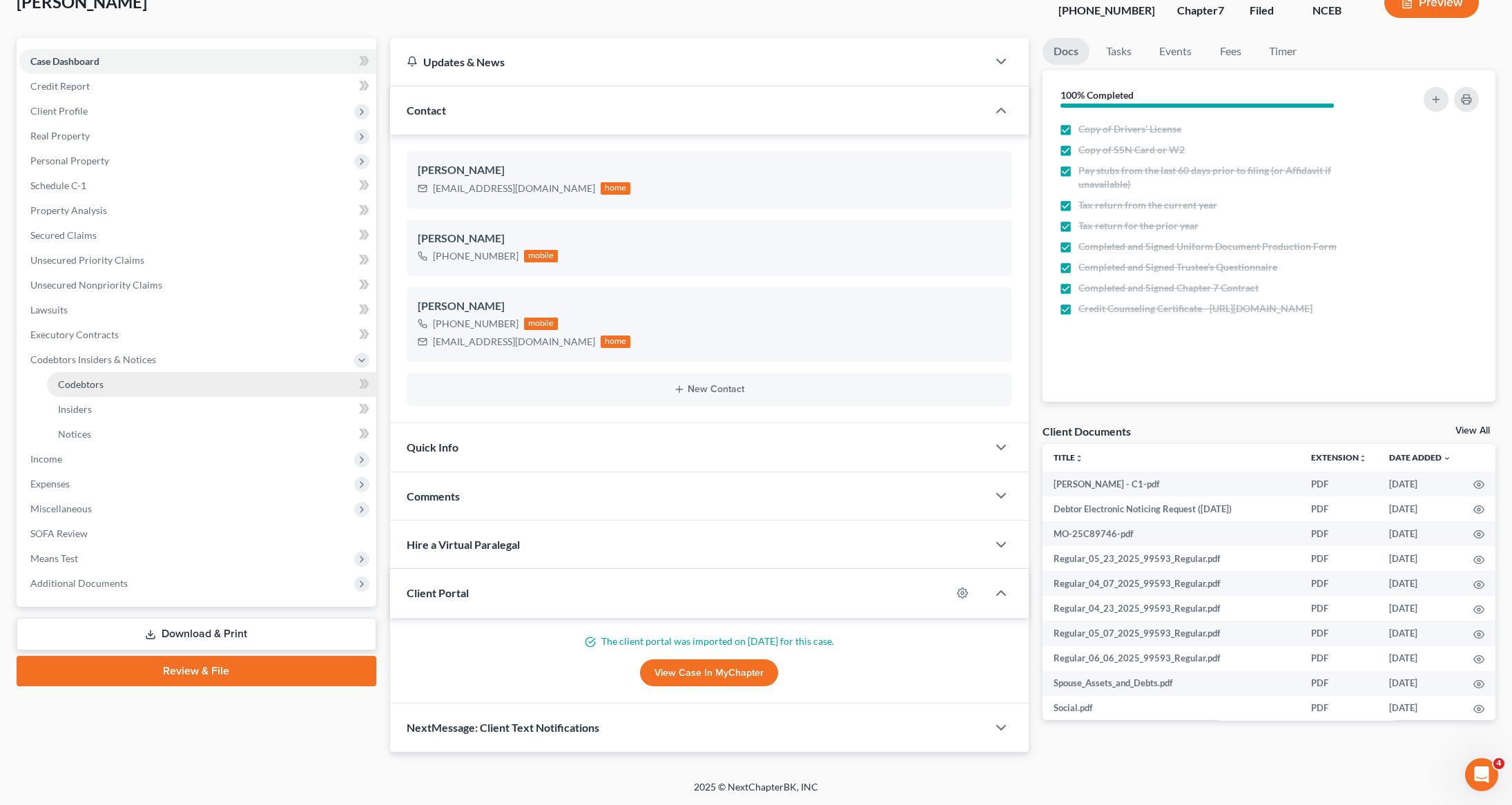
click at [71, 378] on span "Codebtors" at bounding box center [81, 384] width 46 height 12
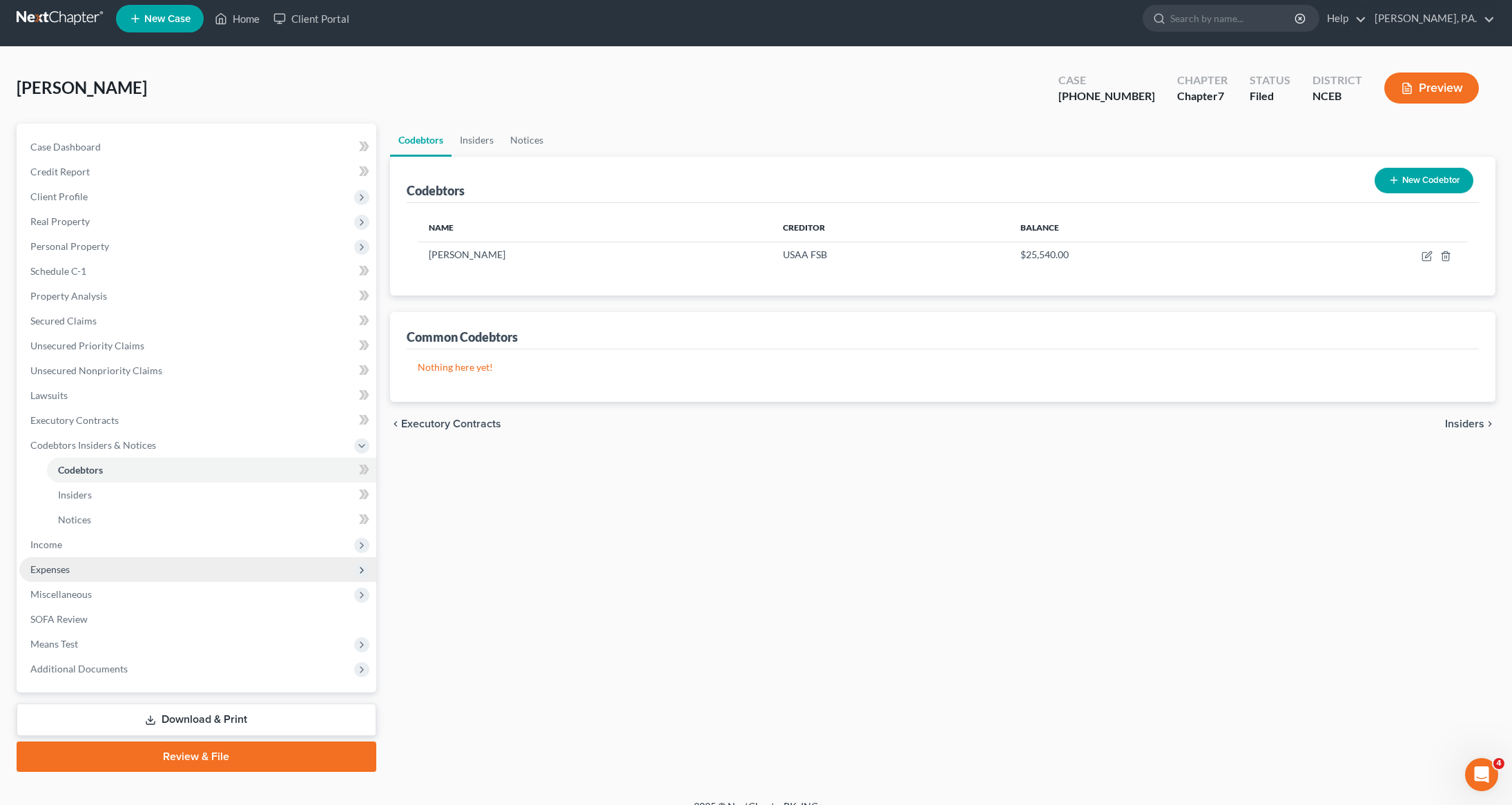
scroll to position [27, 0]
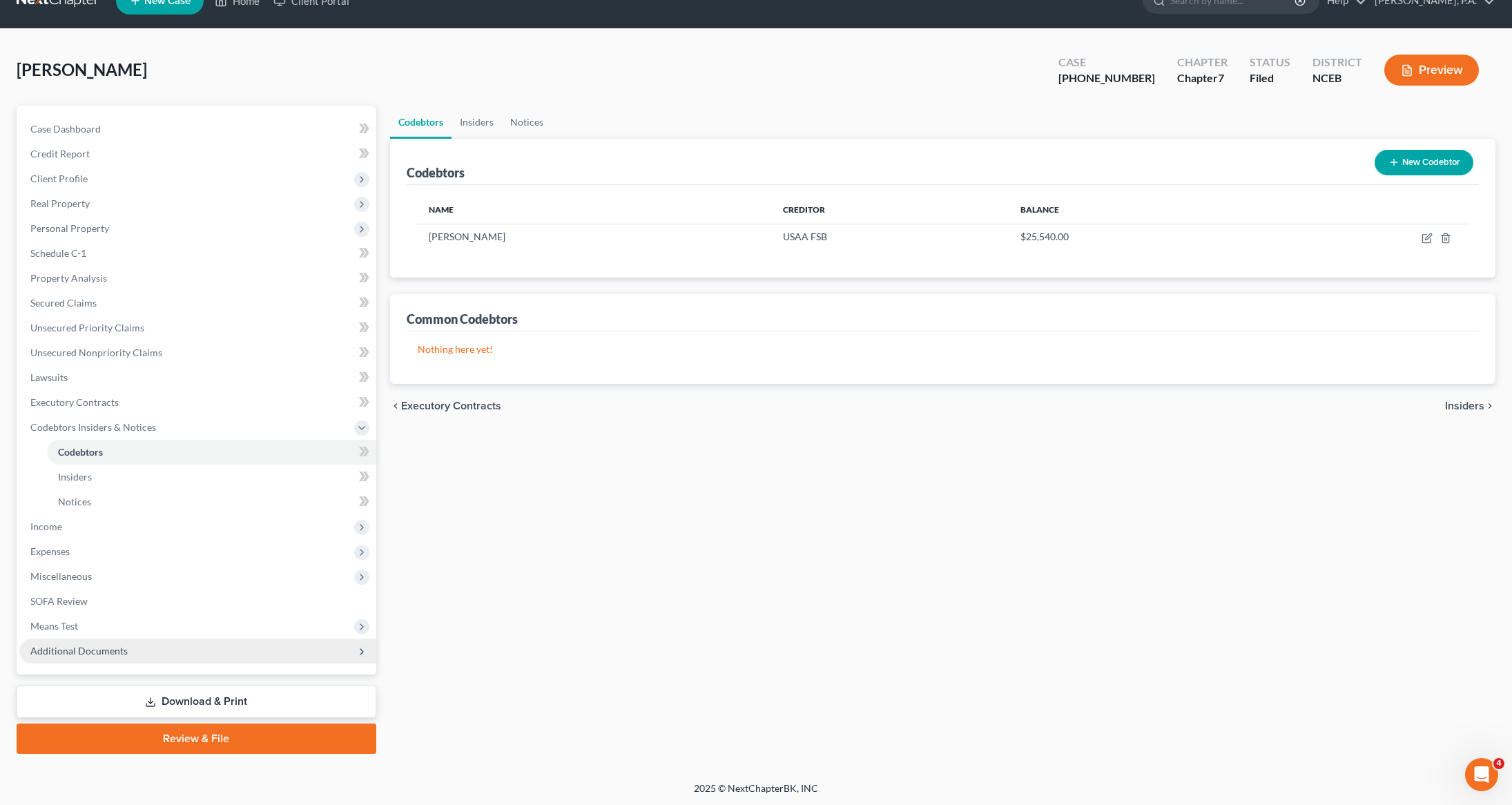
click at [82, 658] on span "Additional Documents" at bounding box center [198, 651] width 357 height 25
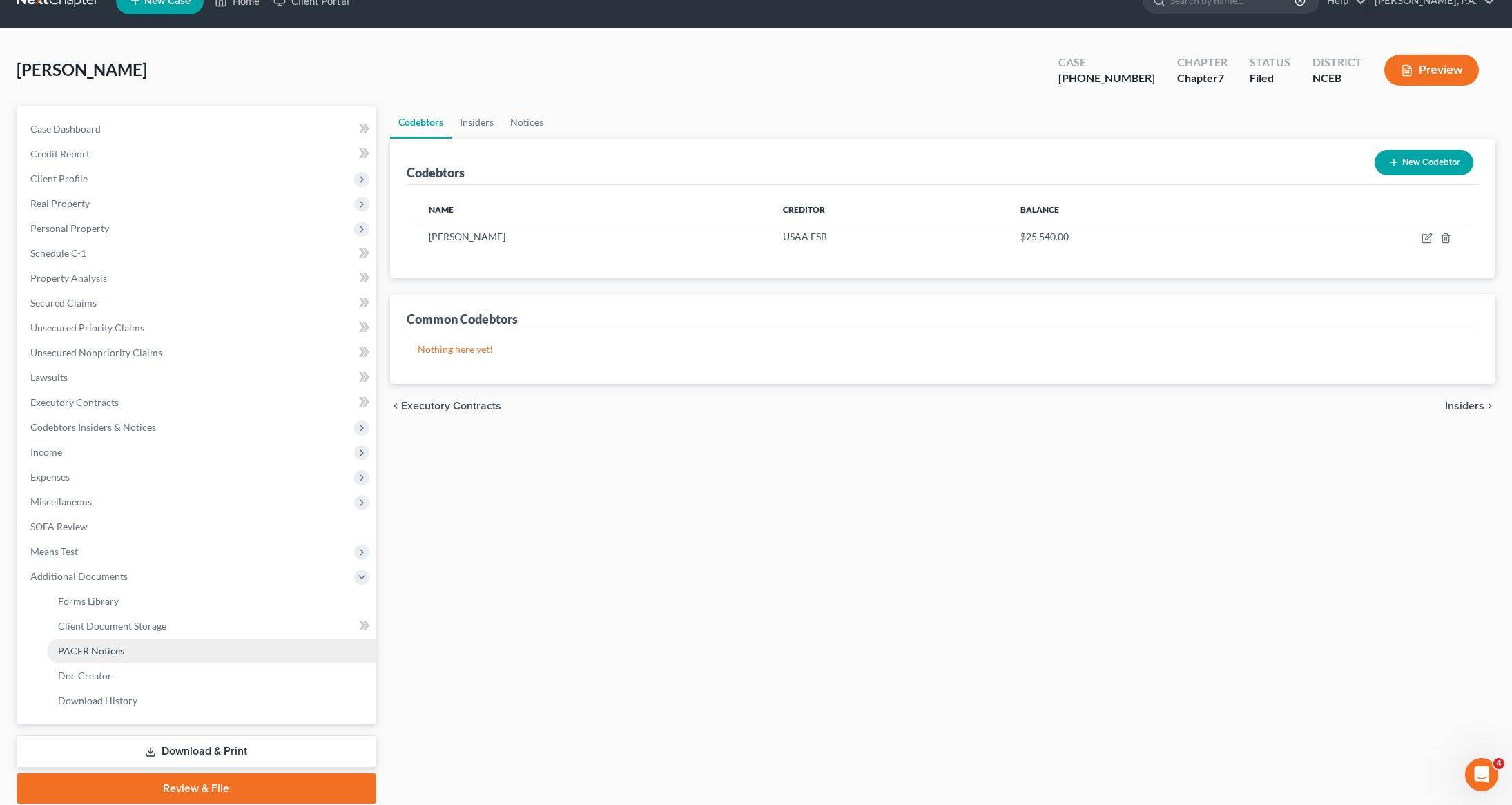
click at [116, 649] on span "PACER Notices" at bounding box center [91, 651] width 66 height 12
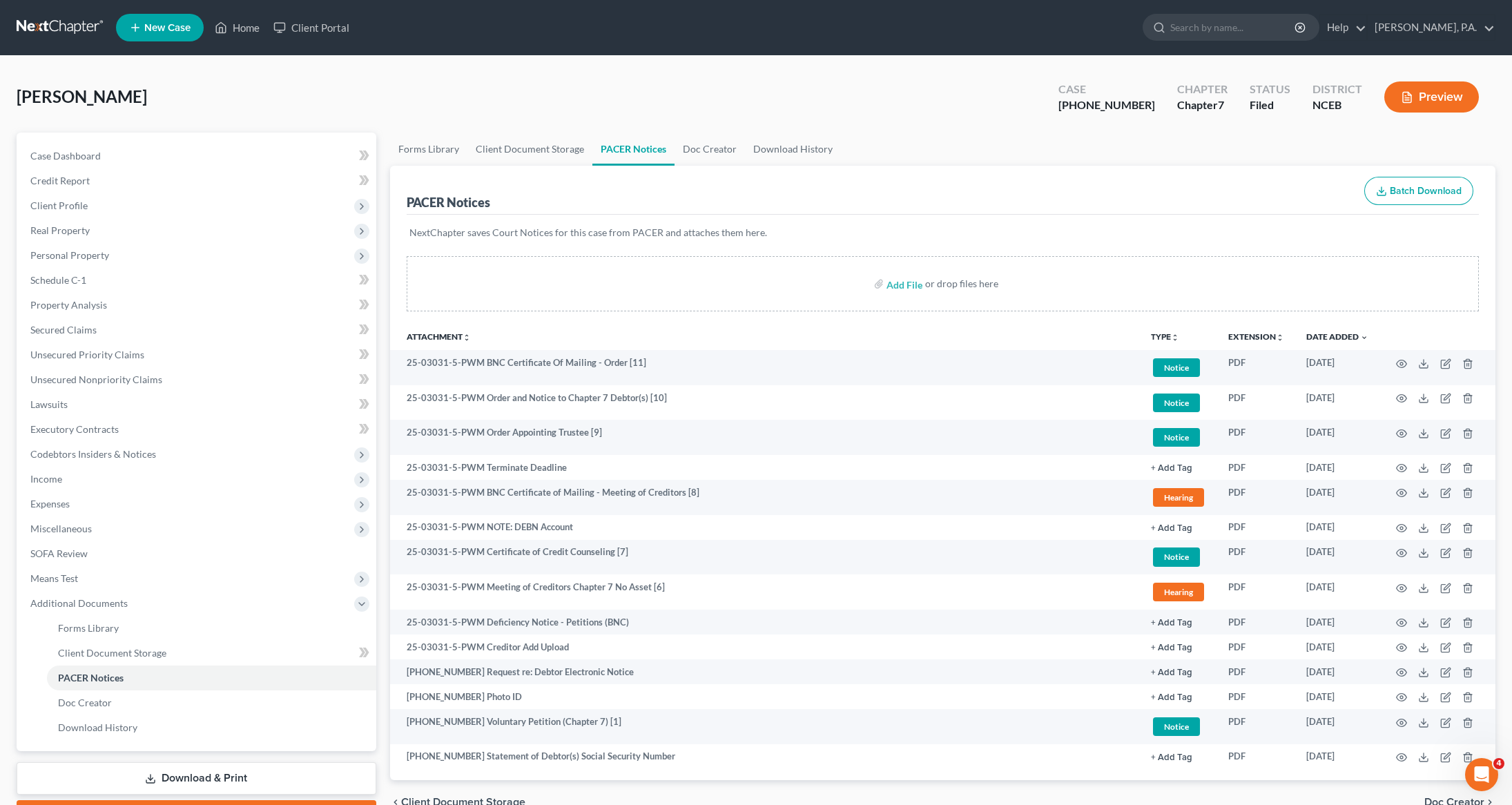
click at [1493, 776] on div "Open Intercom Messenger" at bounding box center [1481, 774] width 46 height 46
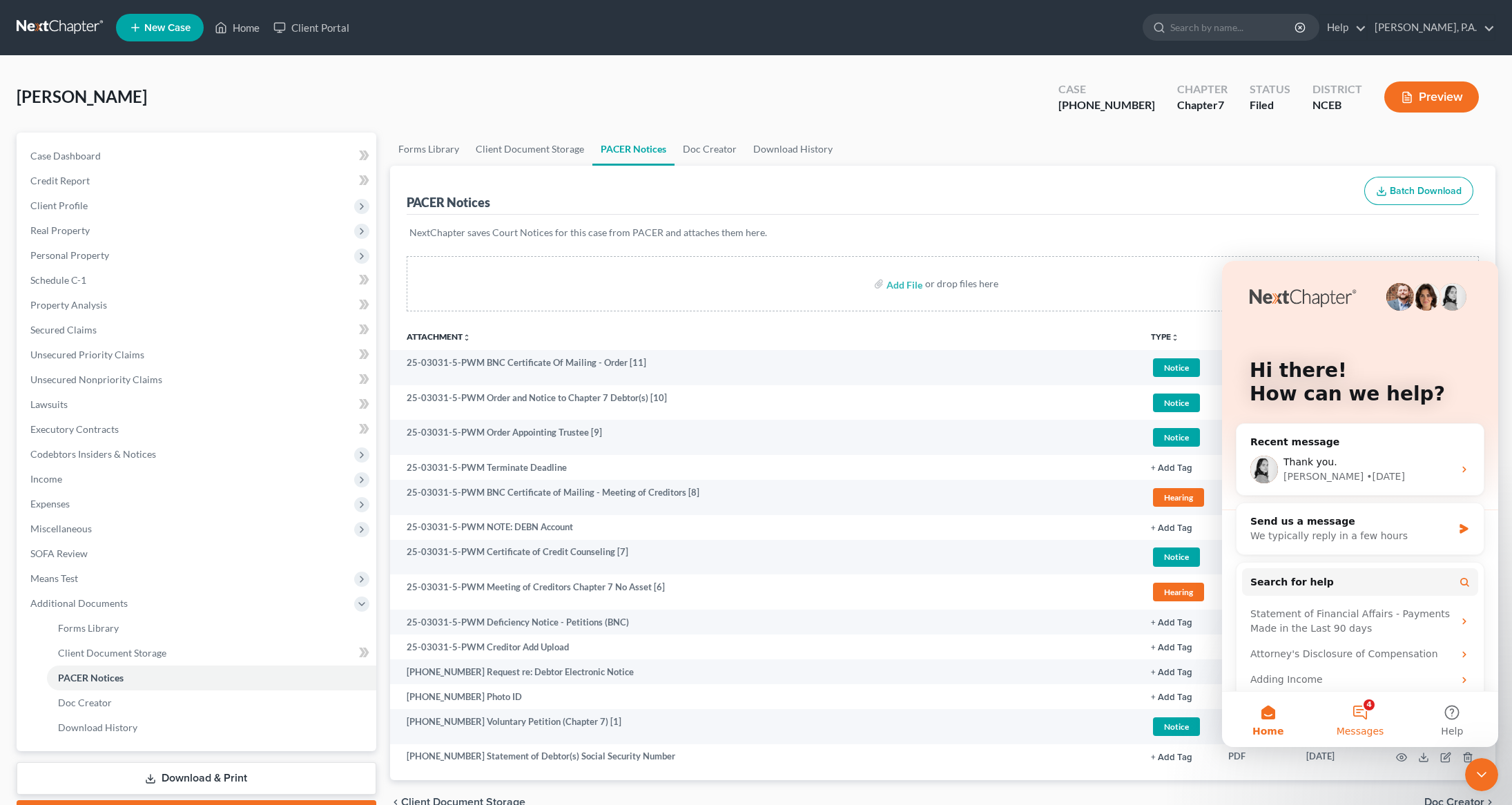
click at [1369, 711] on button "4 Messages" at bounding box center [1360, 719] width 92 height 55
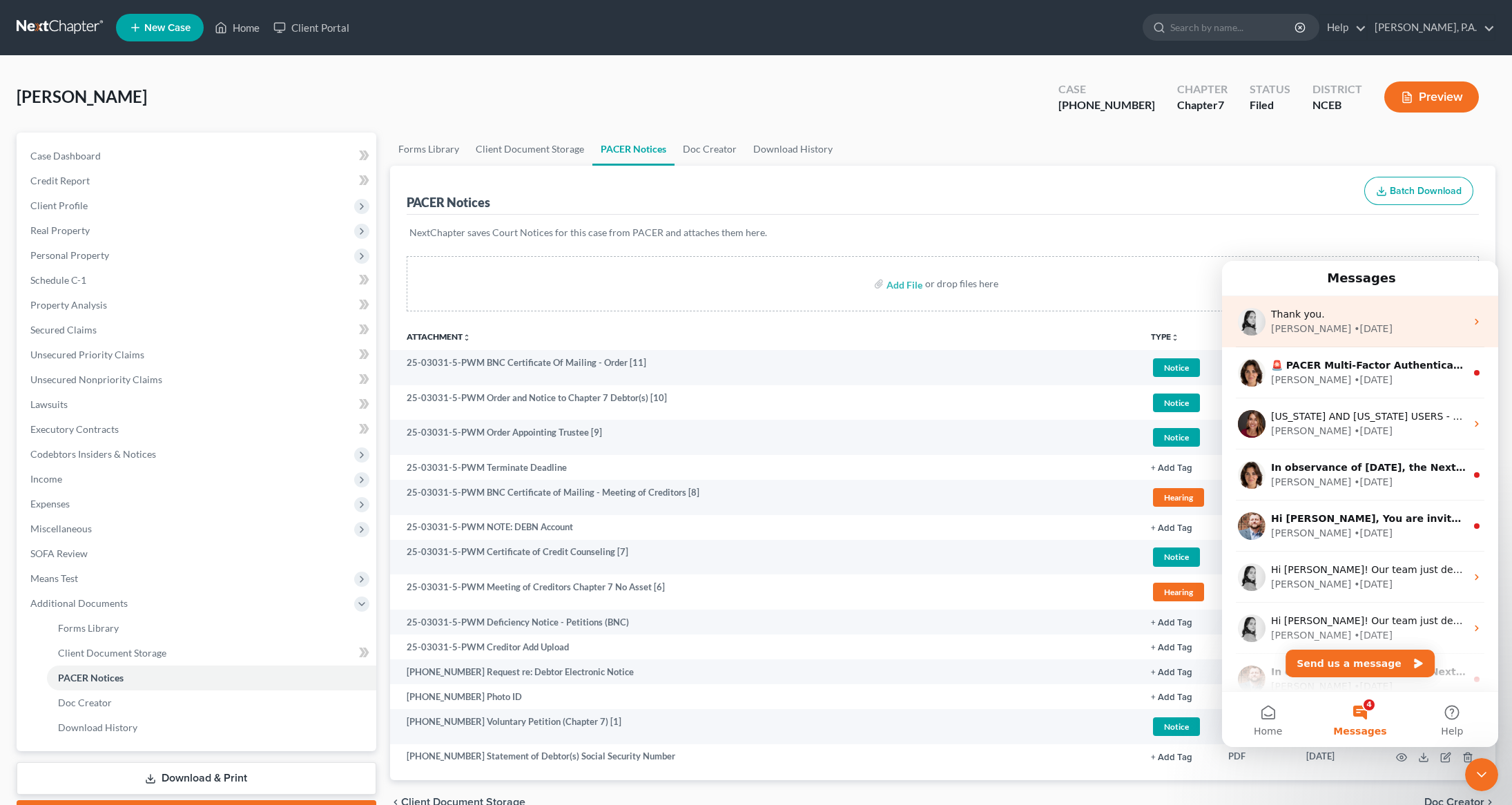
click at [1303, 327] on div "Lindsey" at bounding box center [1311, 329] width 80 height 15
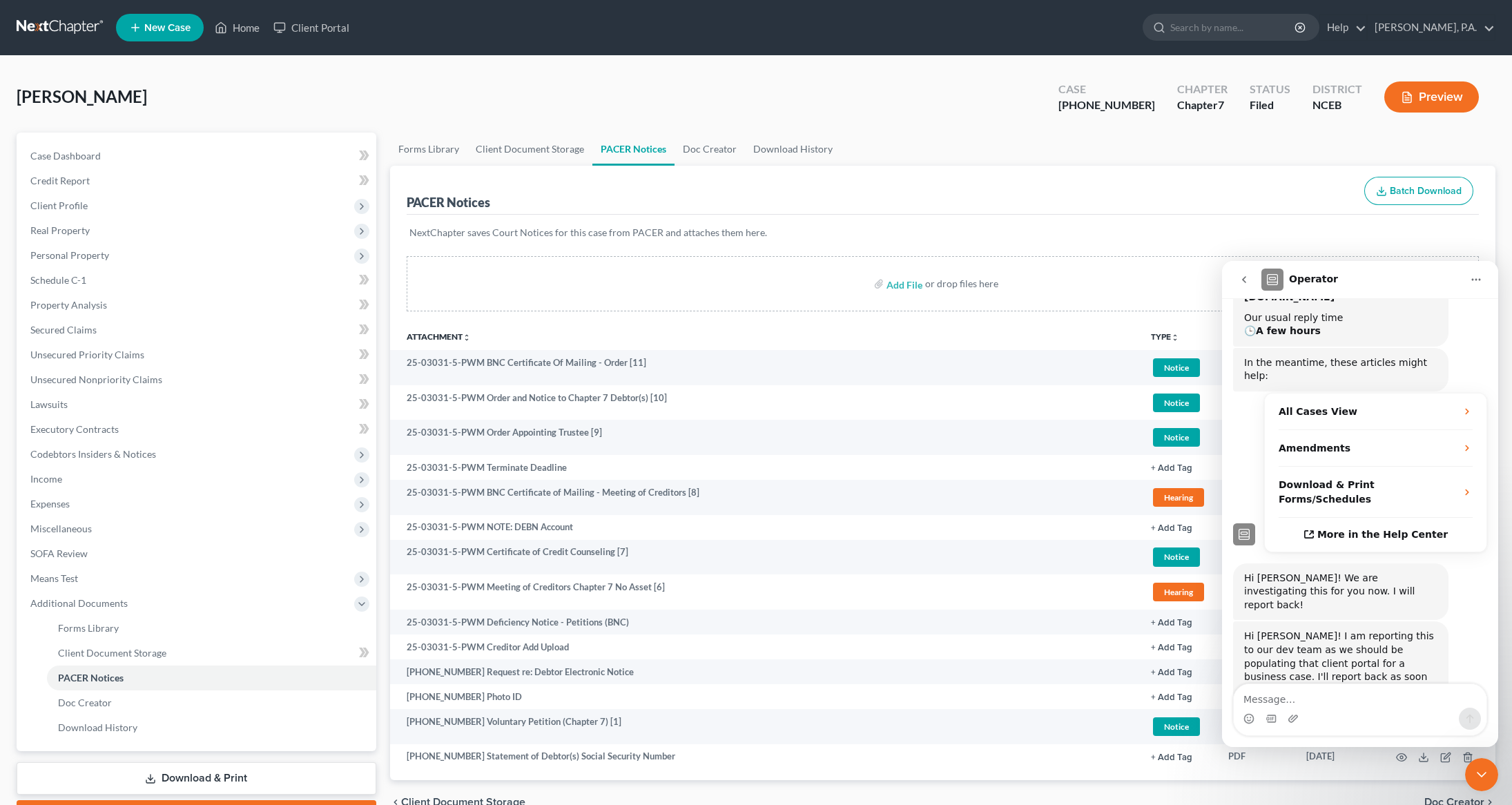
scroll to position [270, 0]
drag, startPoint x: 1483, startPoint y: 774, endPoint x: 2853, endPoint y: 1534, distance: 1566.7
click at [1483, 774] on icon "Close Intercom Messenger" at bounding box center [1481, 774] width 9 height 6
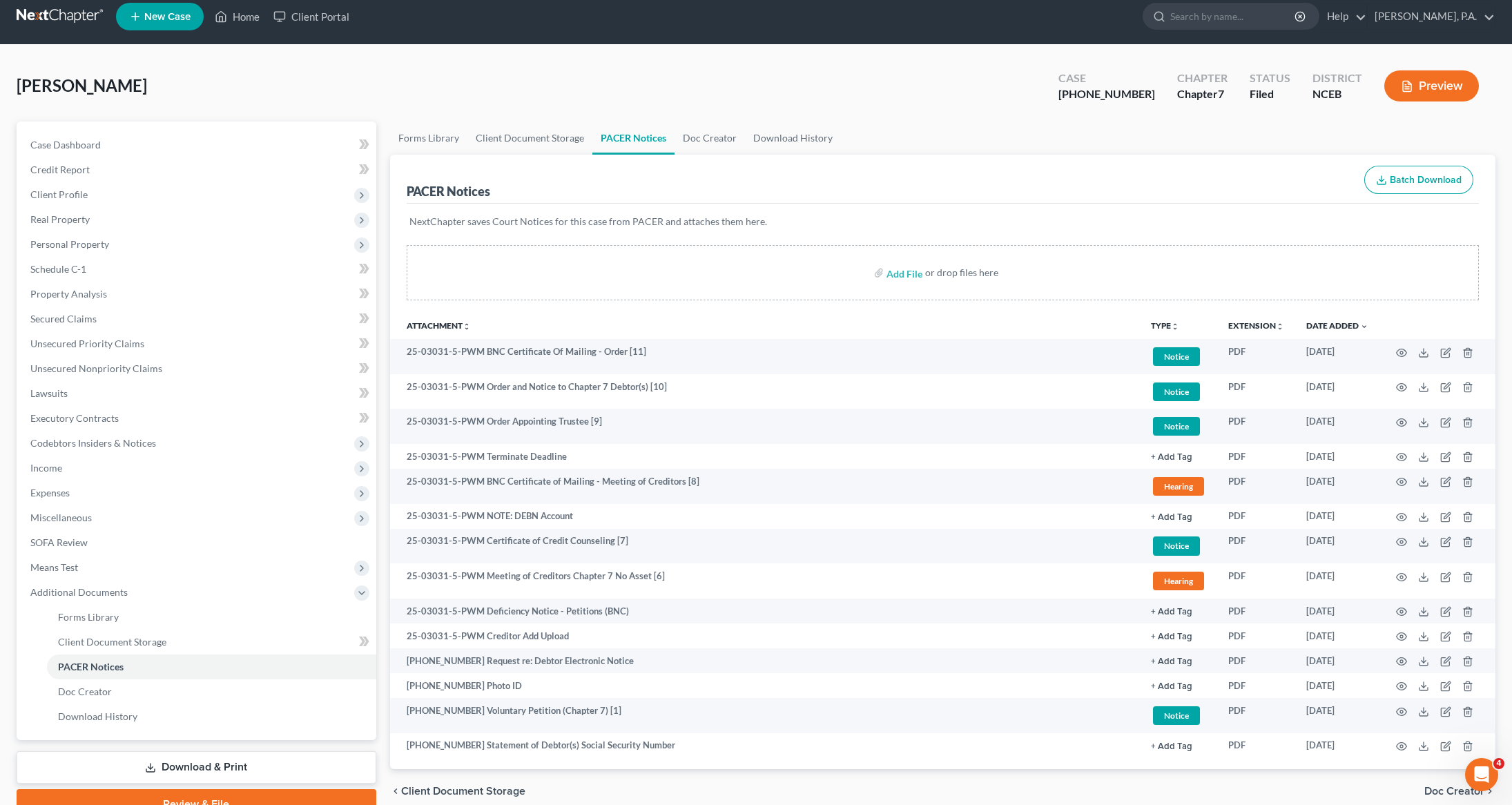
scroll to position [0, 0]
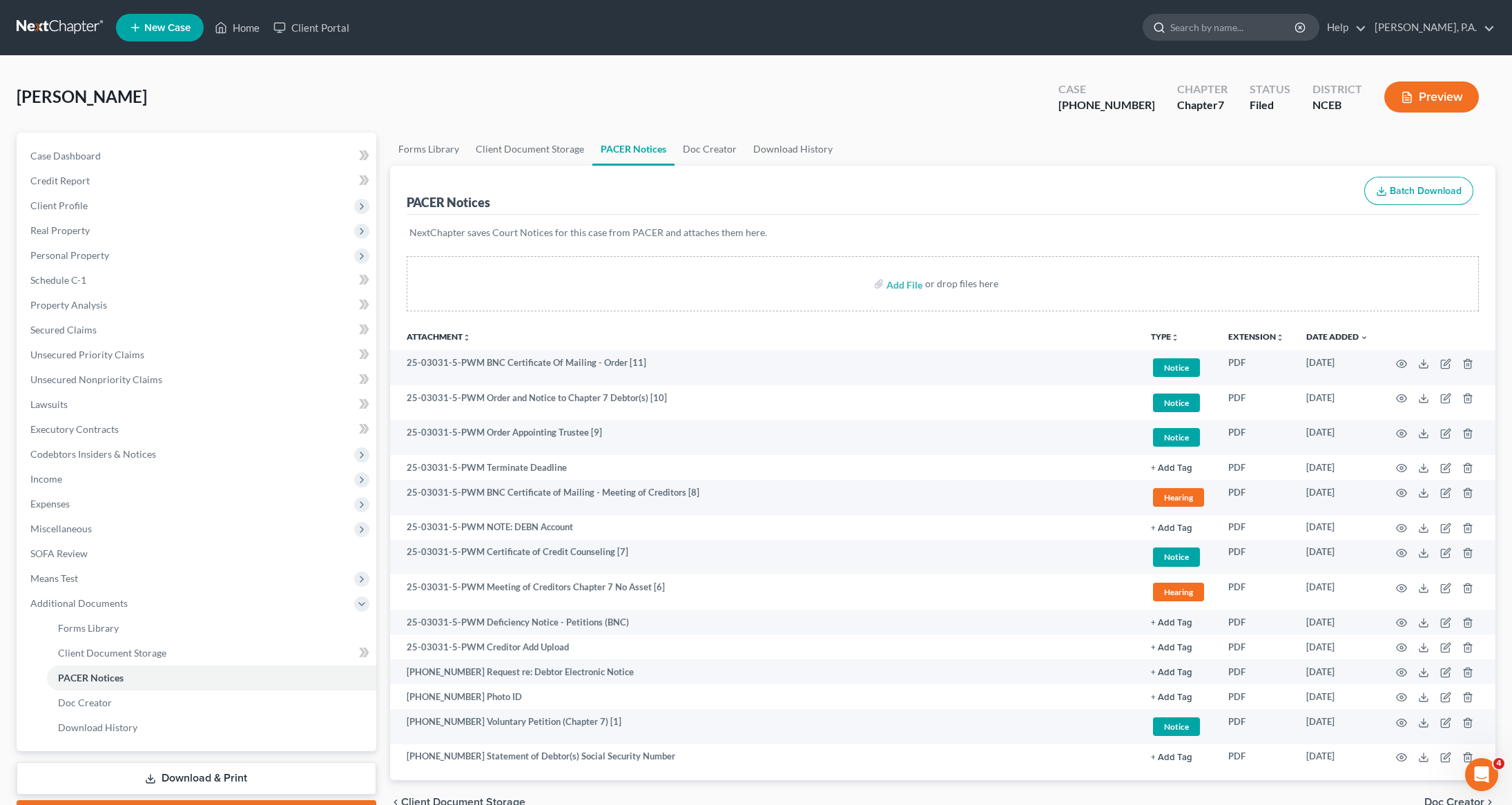
click at [1230, 25] on input "search" at bounding box center [1233, 27] width 127 height 25
type input "sang"
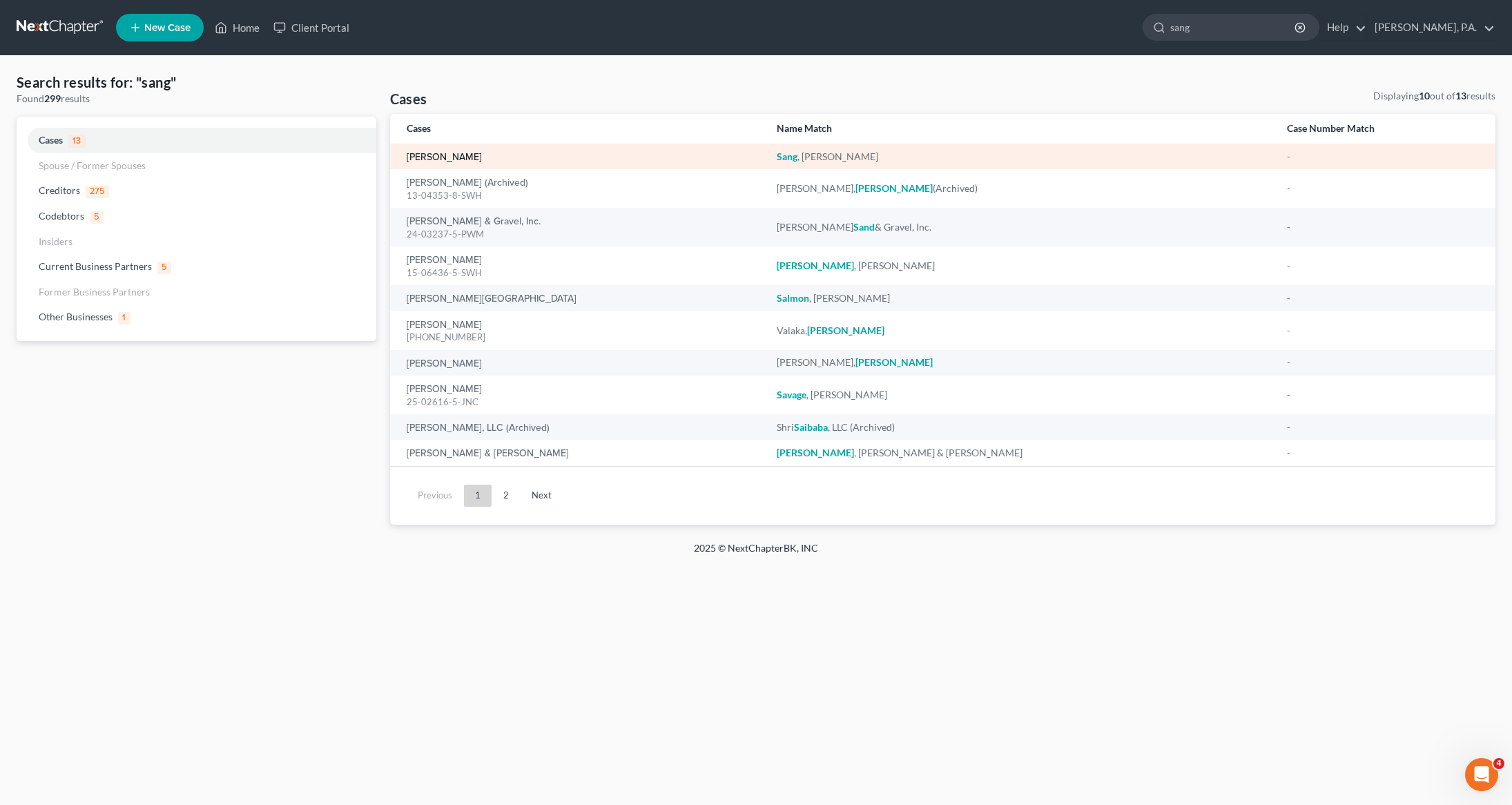
click at [409, 156] on link "[PERSON_NAME]" at bounding box center [444, 157] width 75 height 9
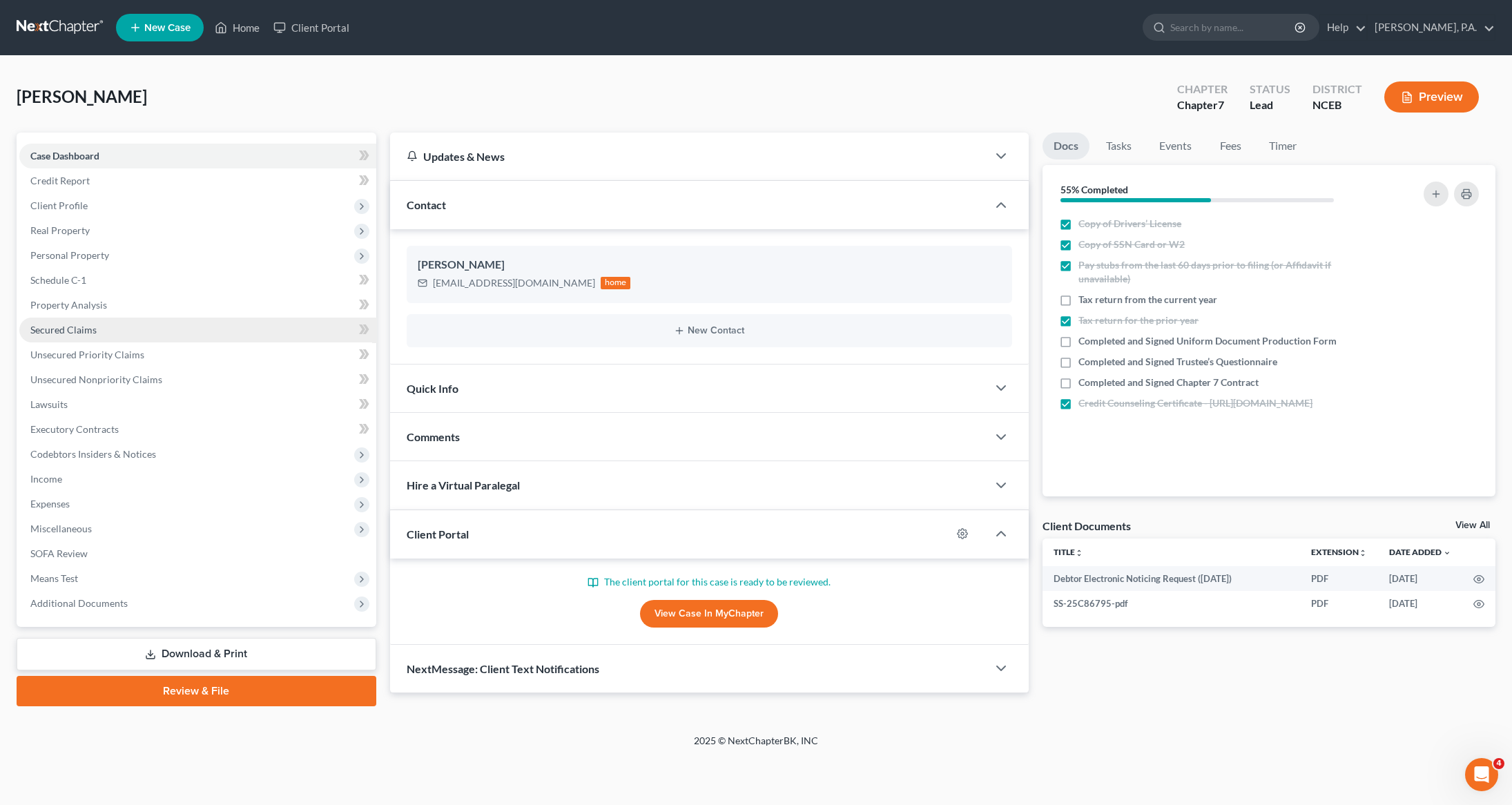
click at [80, 333] on span "Secured Claims" at bounding box center [63, 329] width 66 height 12
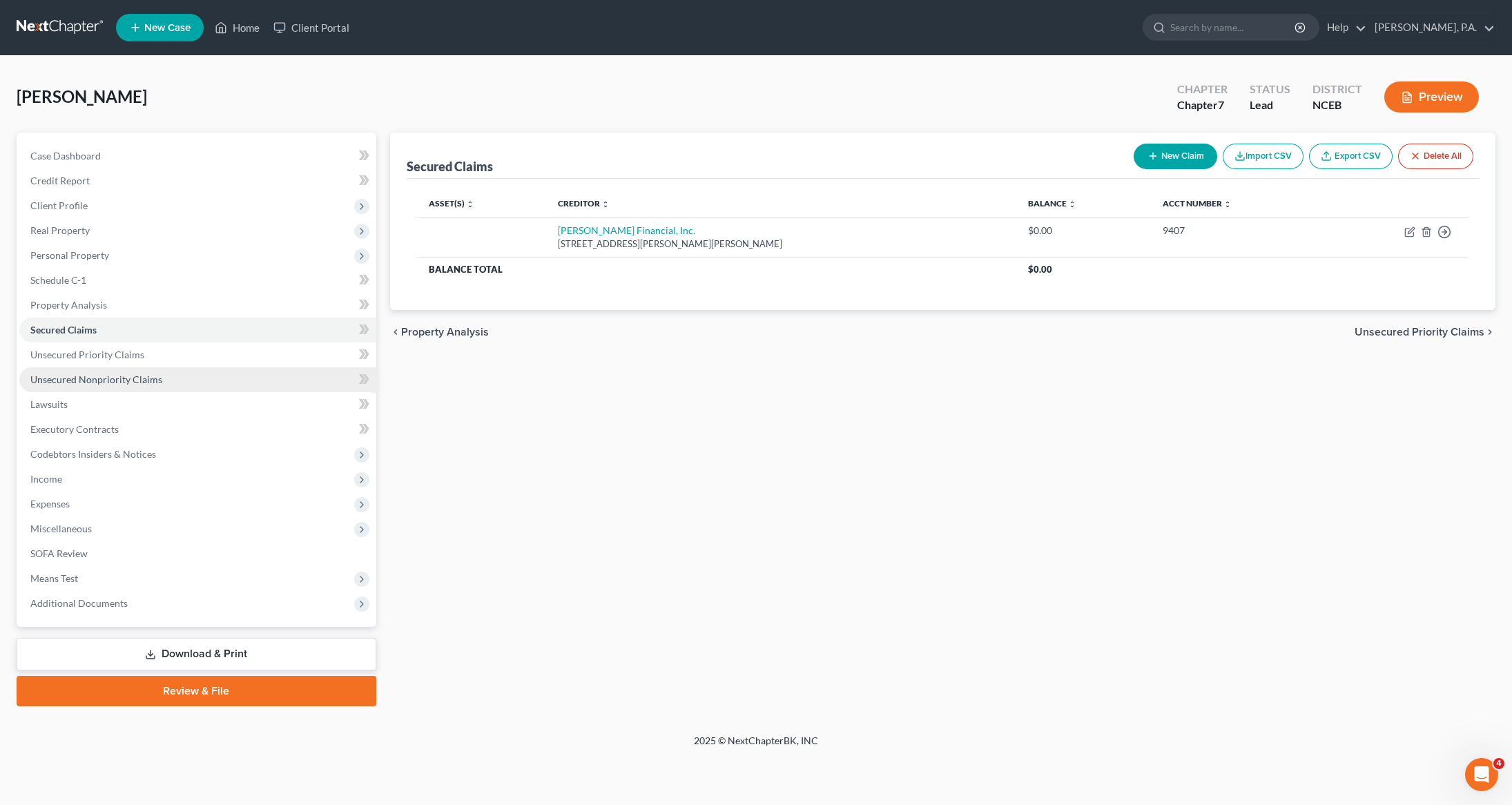
click at [51, 376] on span "Unsecured Nonpriority Claims" at bounding box center [96, 380] width 132 height 12
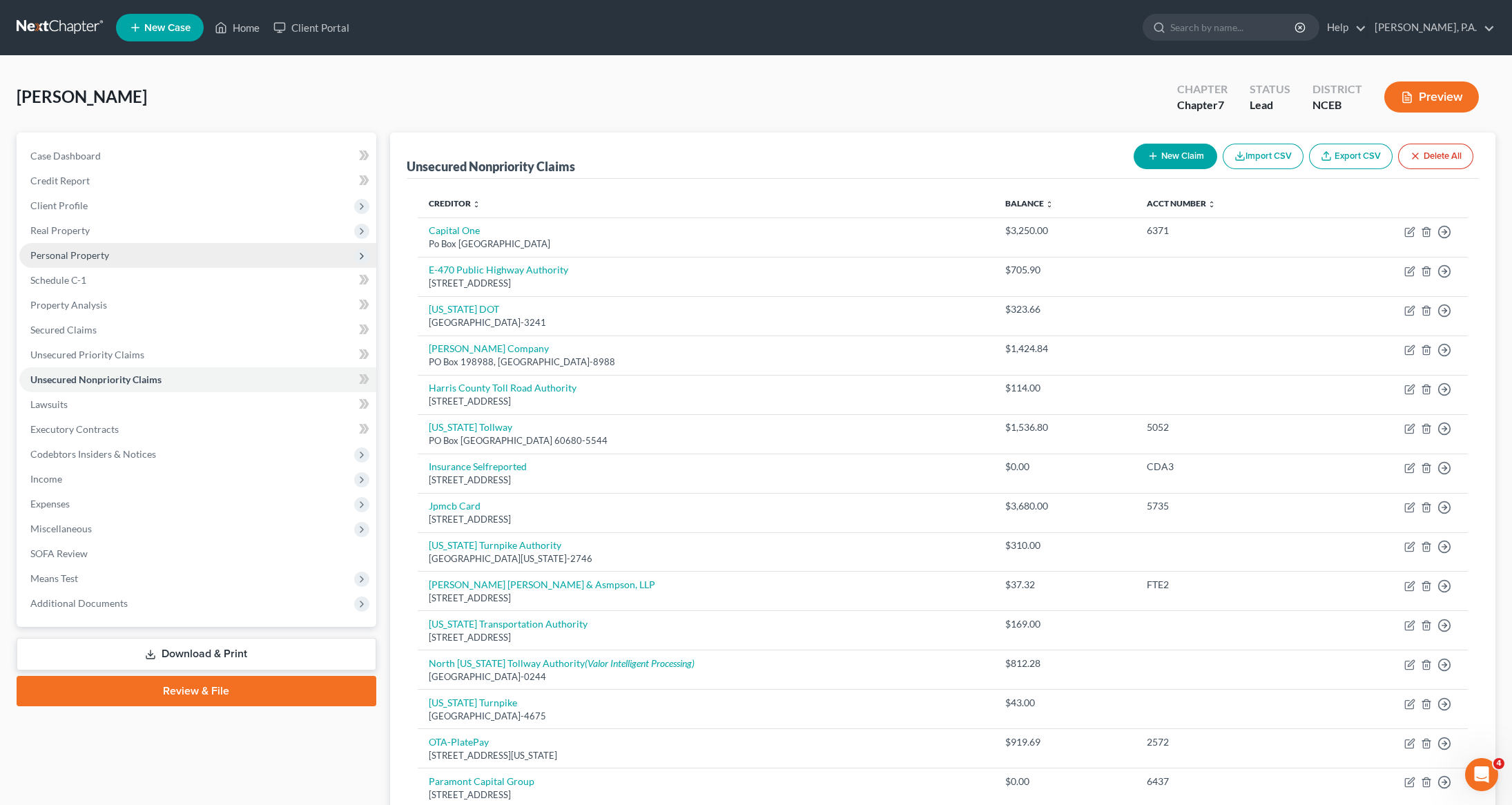
click at [62, 255] on span "Personal Property" at bounding box center [70, 255] width 79 height 12
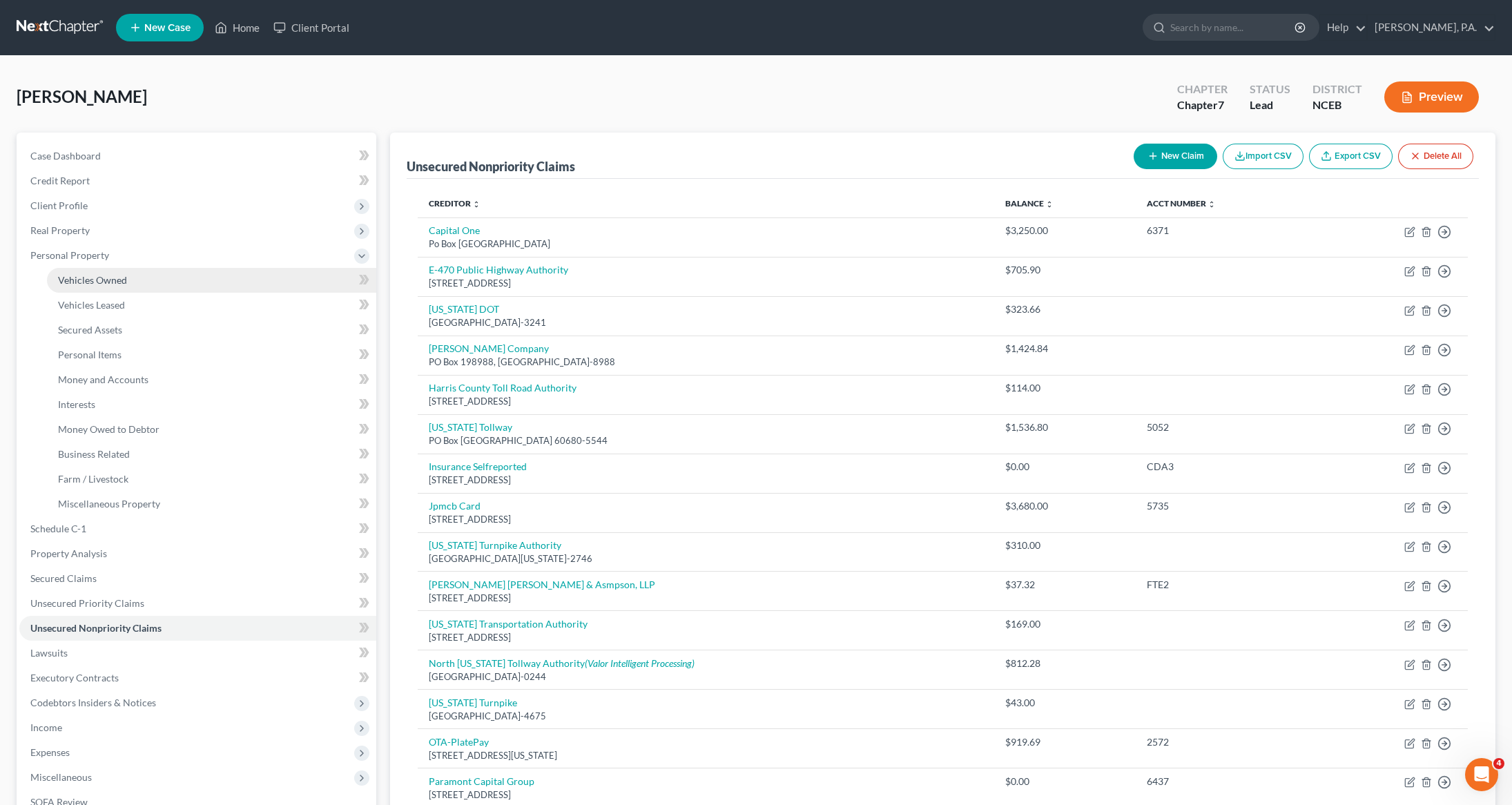
click at [103, 279] on span "Vehicles Owned" at bounding box center [92, 280] width 69 height 12
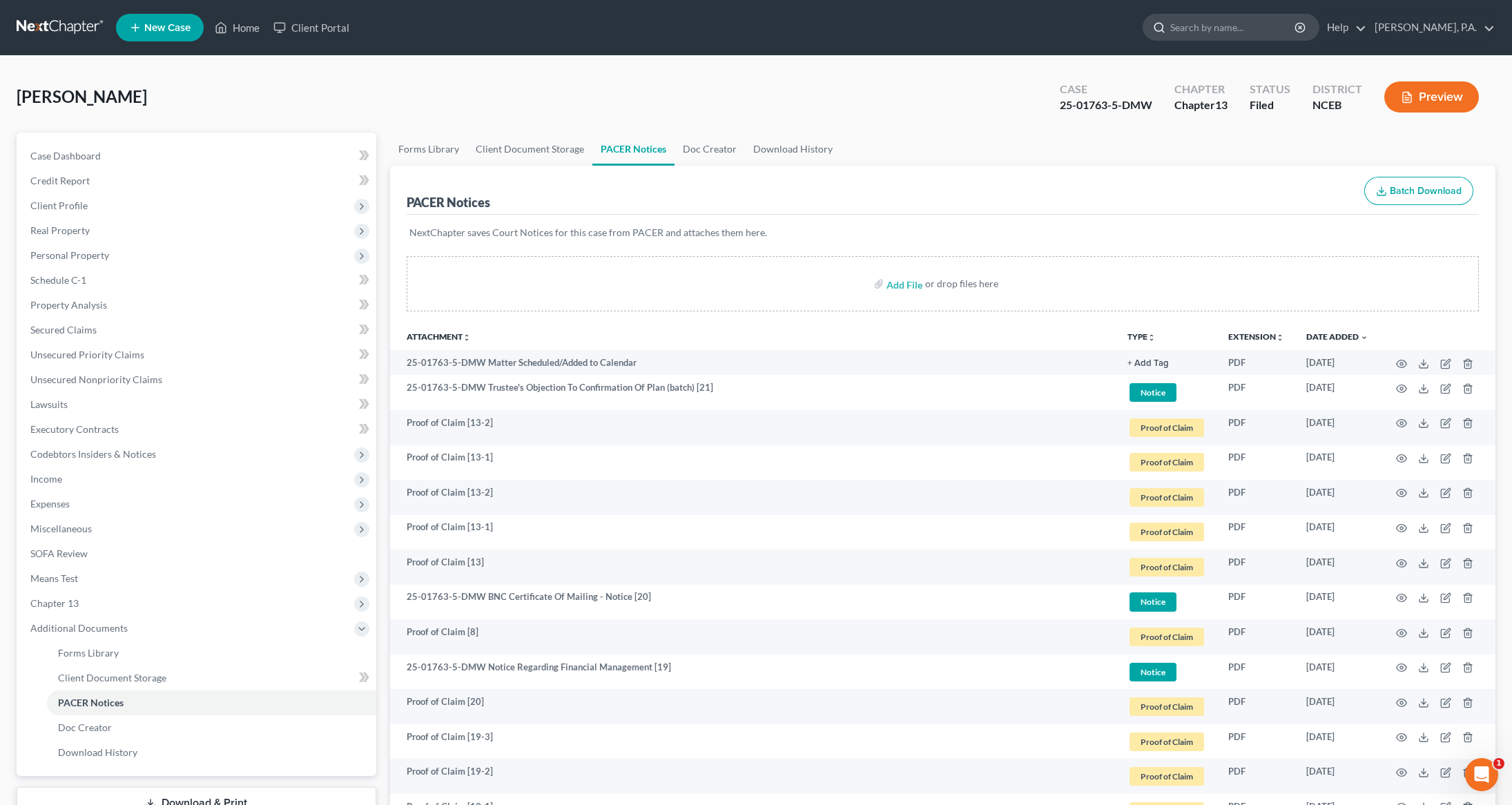
click at [1244, 26] on input "search" at bounding box center [1233, 27] width 127 height 25
type input "[PERSON_NAME]"
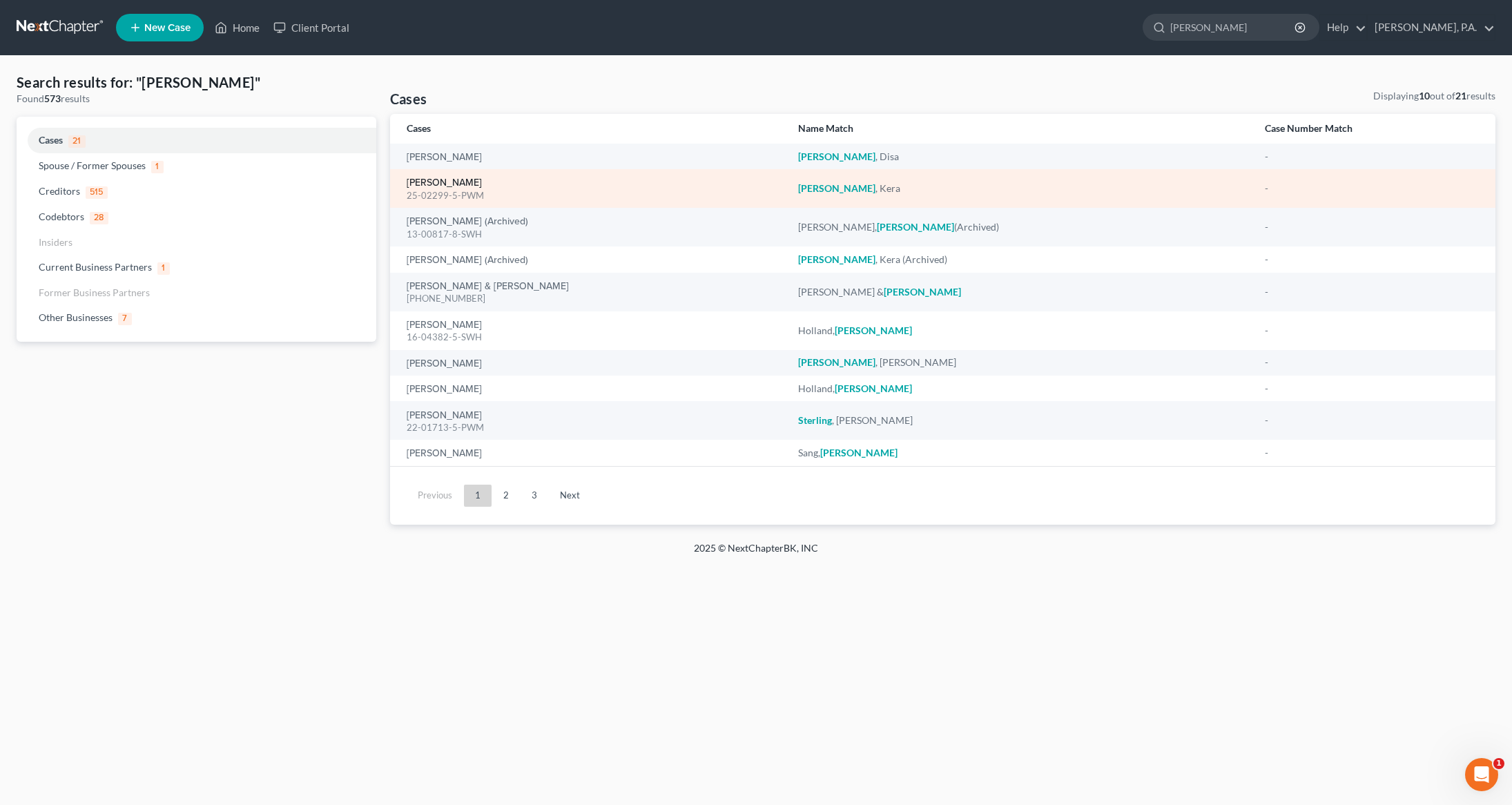
click at [465, 184] on link "[PERSON_NAME]" at bounding box center [444, 183] width 75 height 9
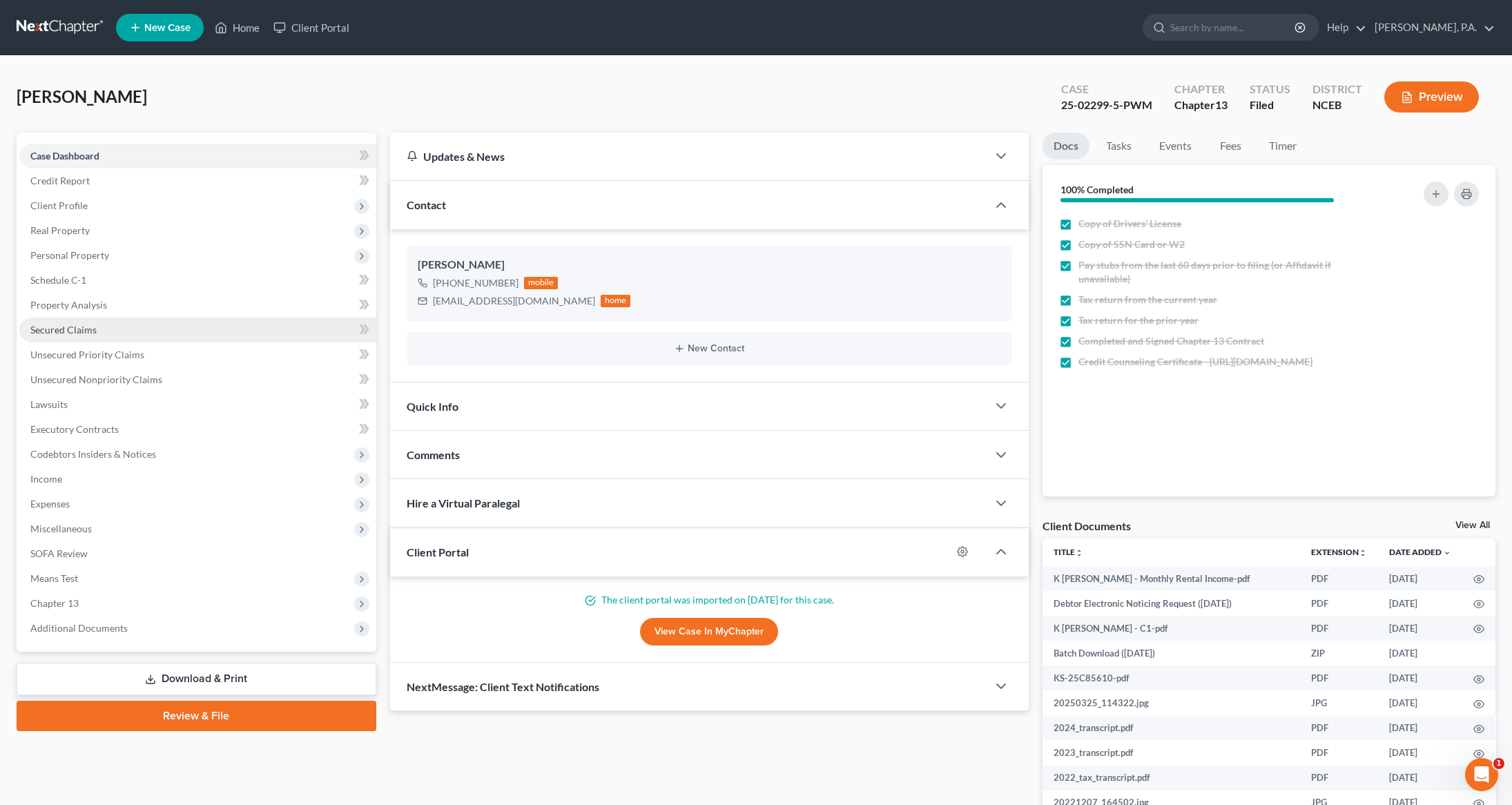
click at [78, 327] on span "Secured Claims" at bounding box center [63, 329] width 66 height 12
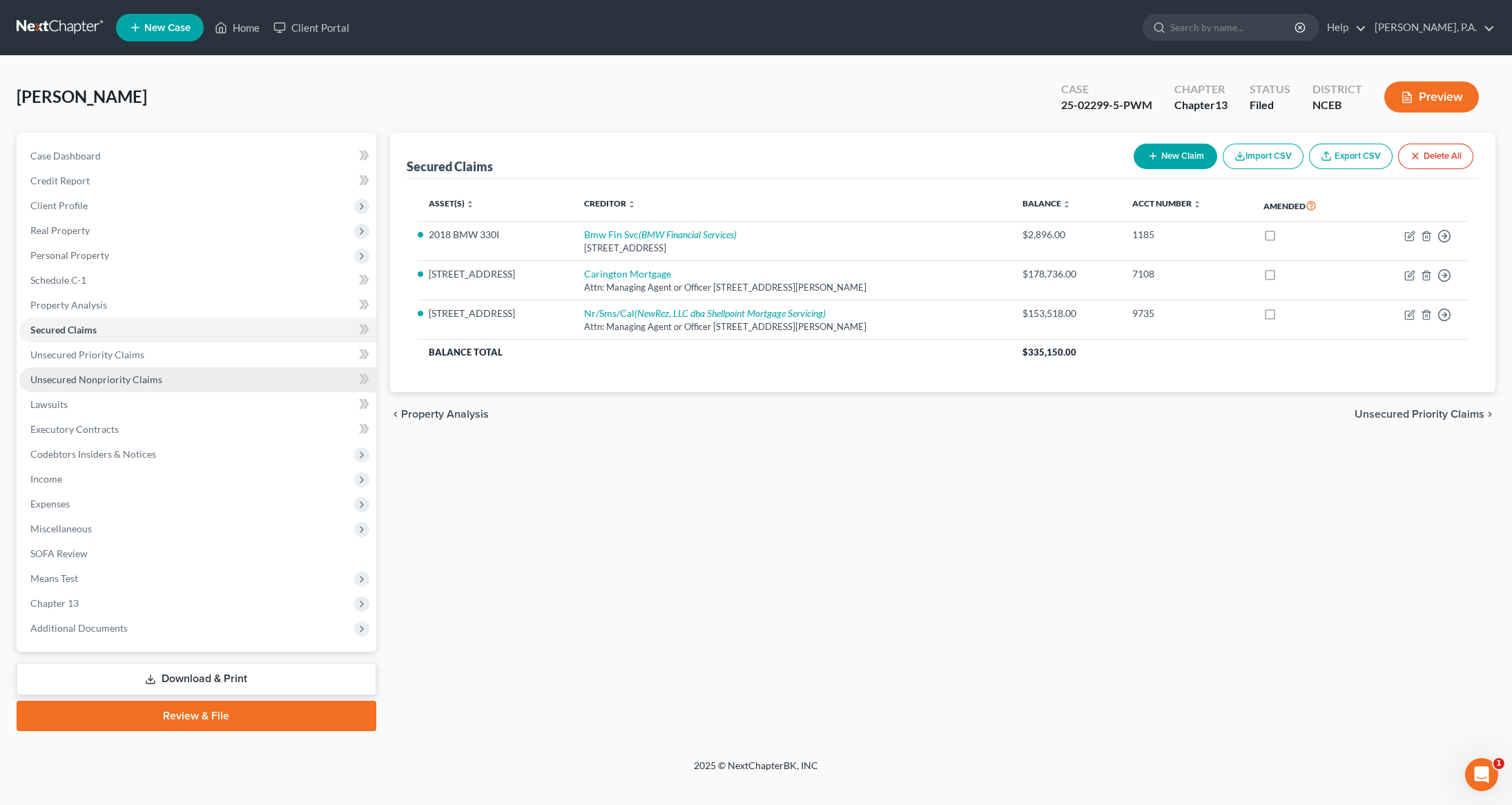
click at [91, 376] on span "Unsecured Nonpriority Claims" at bounding box center [96, 380] width 132 height 12
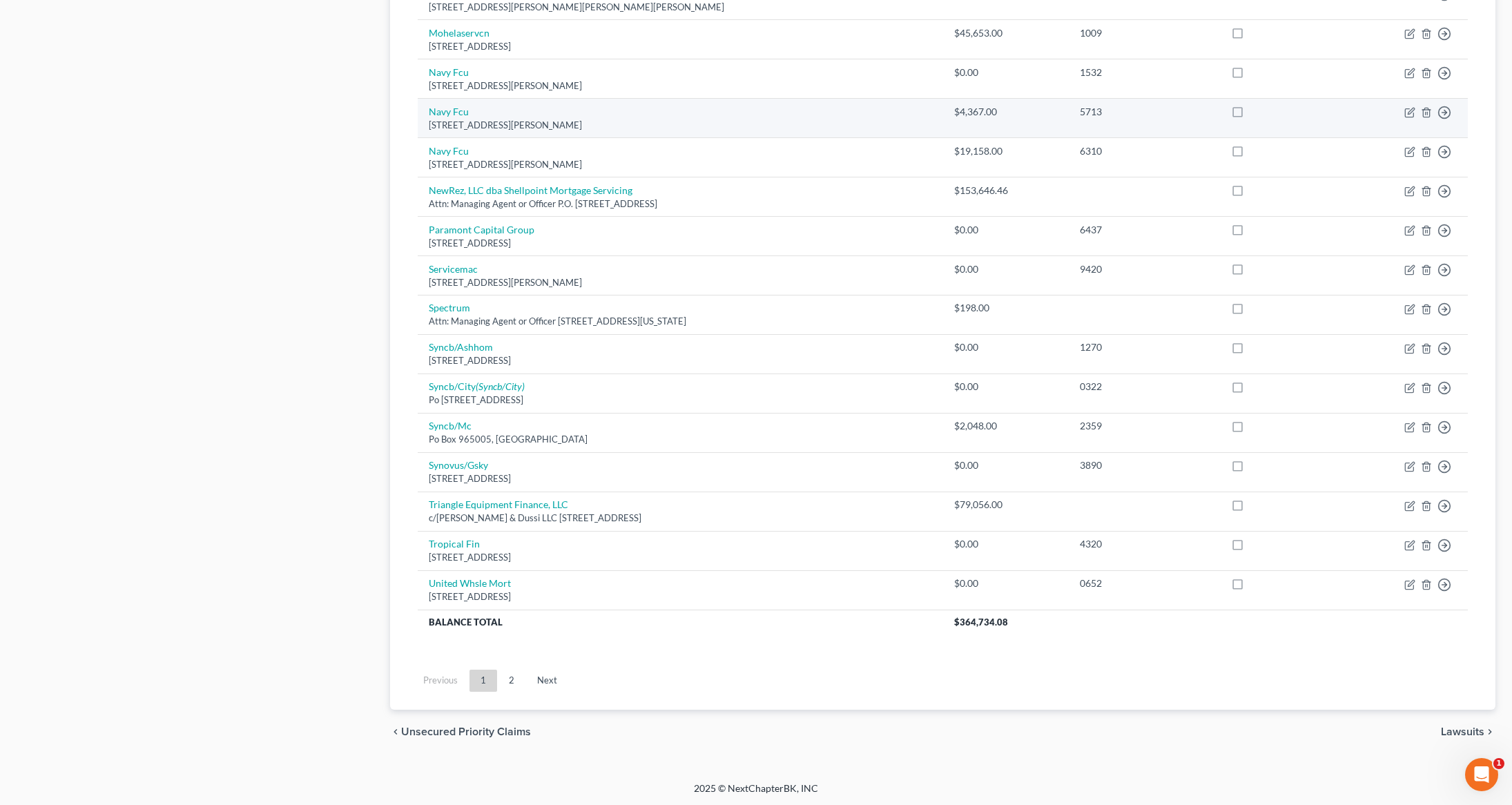
scroll to position [798, 0]
click at [518, 677] on link "2" at bounding box center [511, 679] width 28 height 22
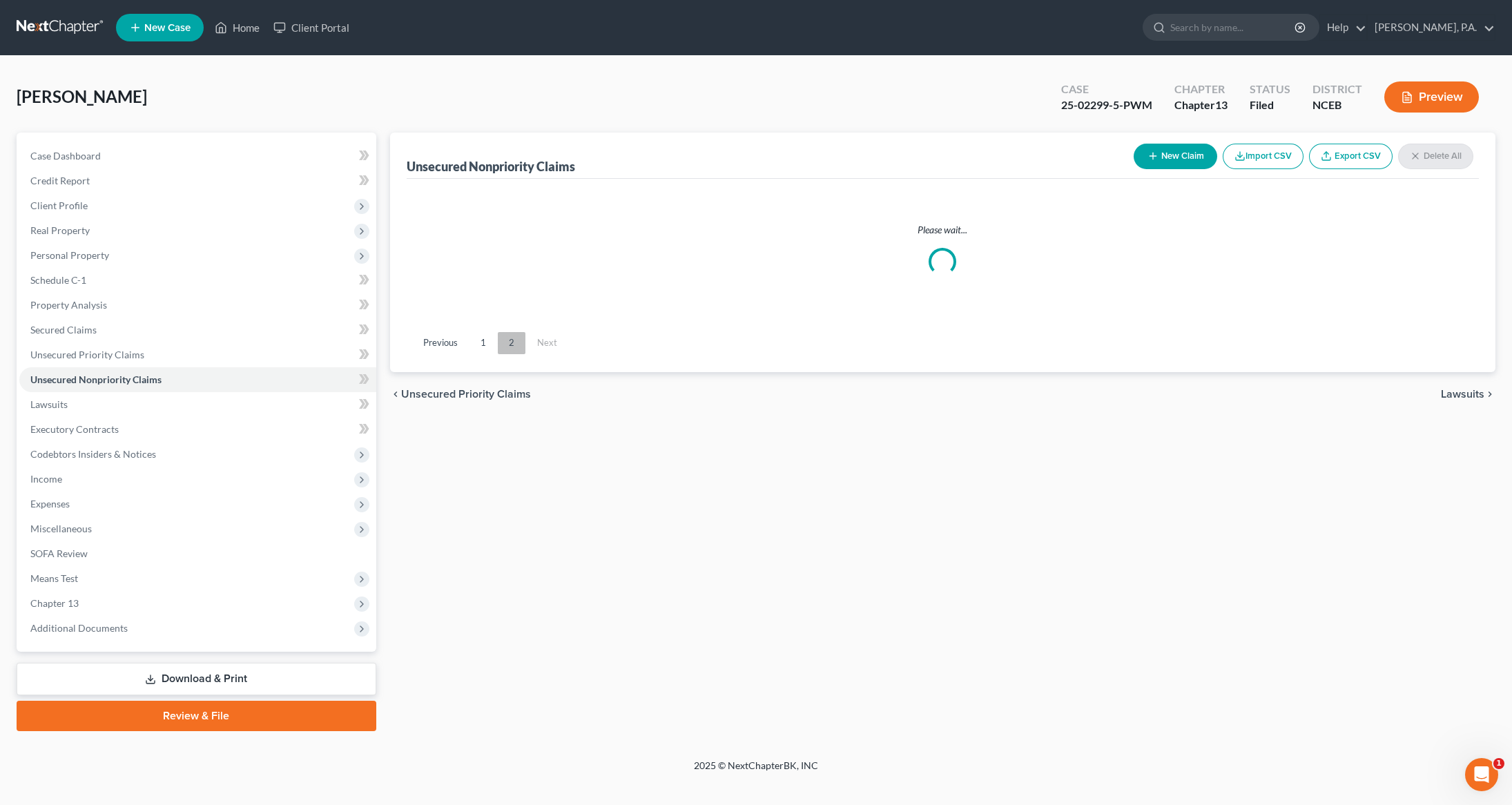
scroll to position [0, 0]
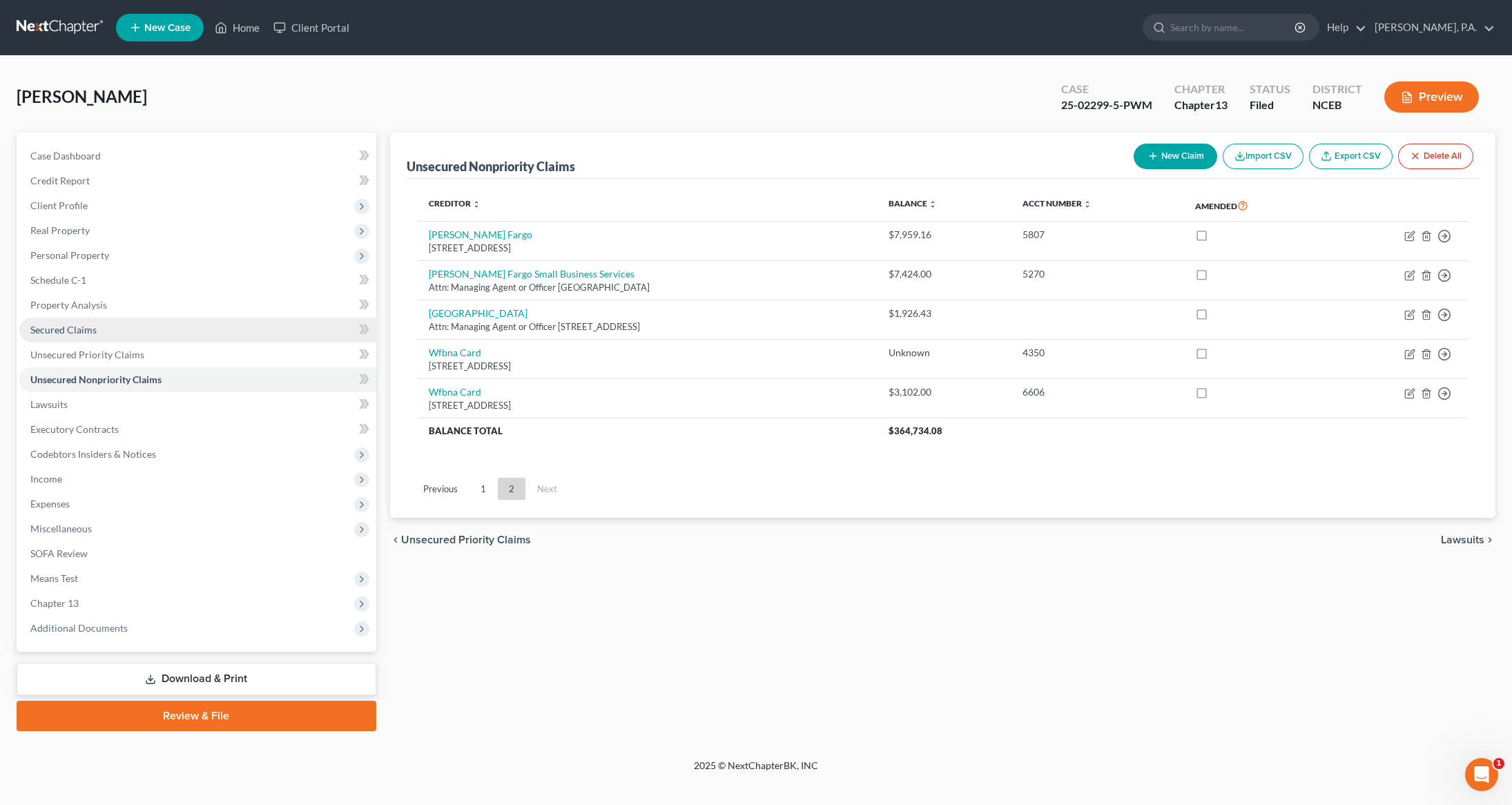
click at [103, 322] on link "Secured Claims" at bounding box center [198, 330] width 357 height 25
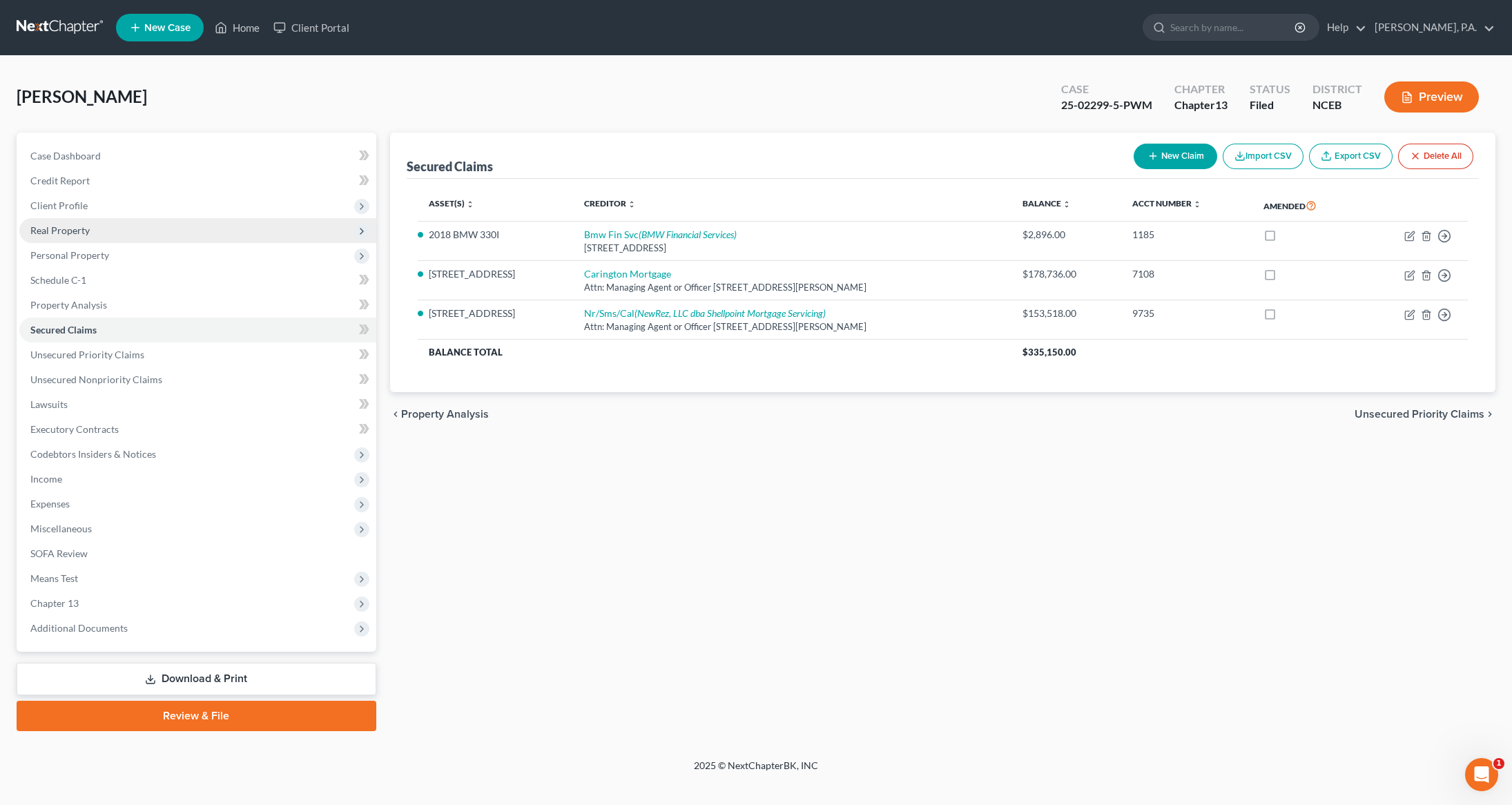
click at [83, 231] on span "Real Property" at bounding box center [60, 231] width 60 height 12
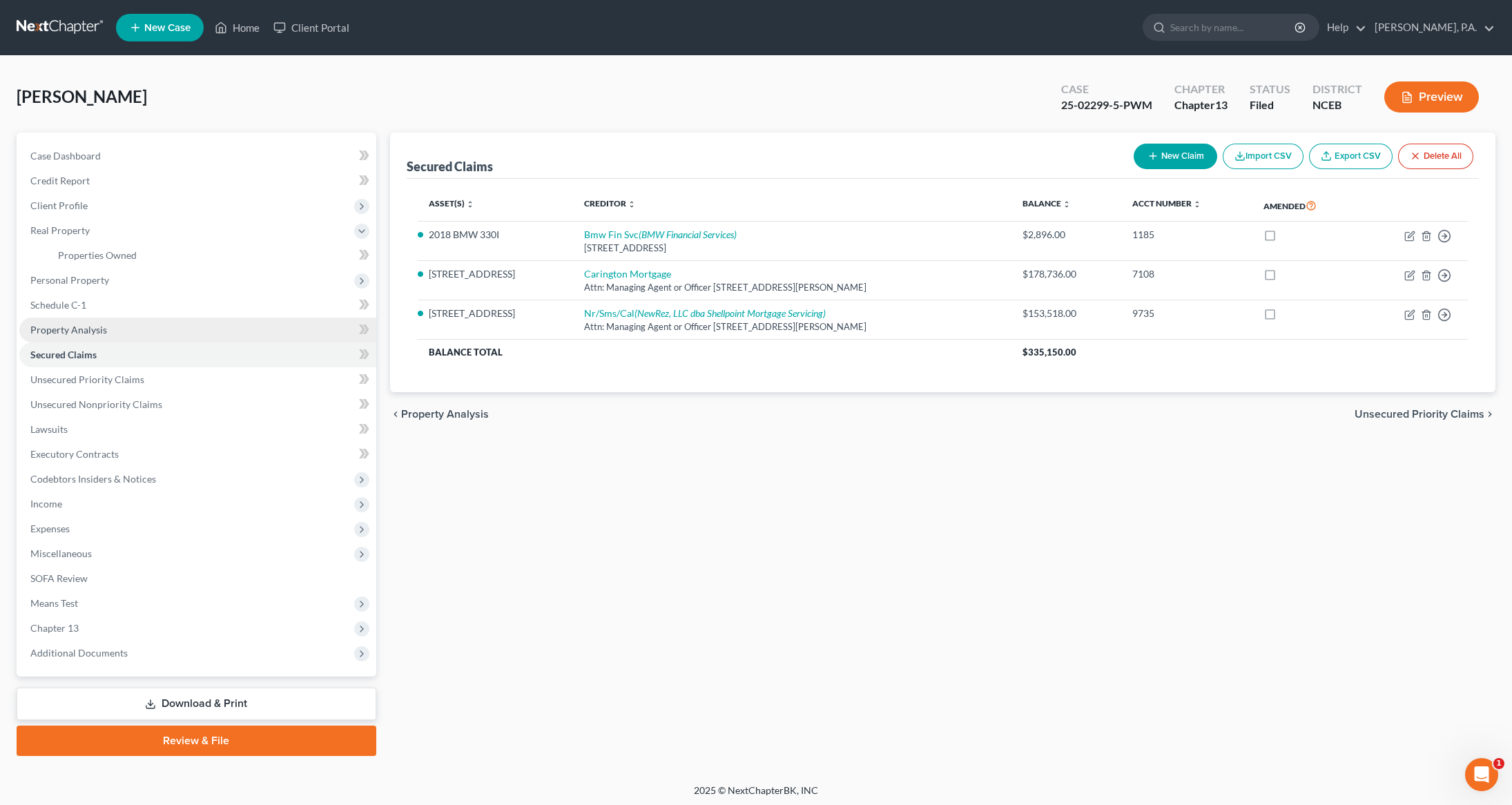
click at [66, 335] on link "Property Analysis" at bounding box center [198, 330] width 357 height 25
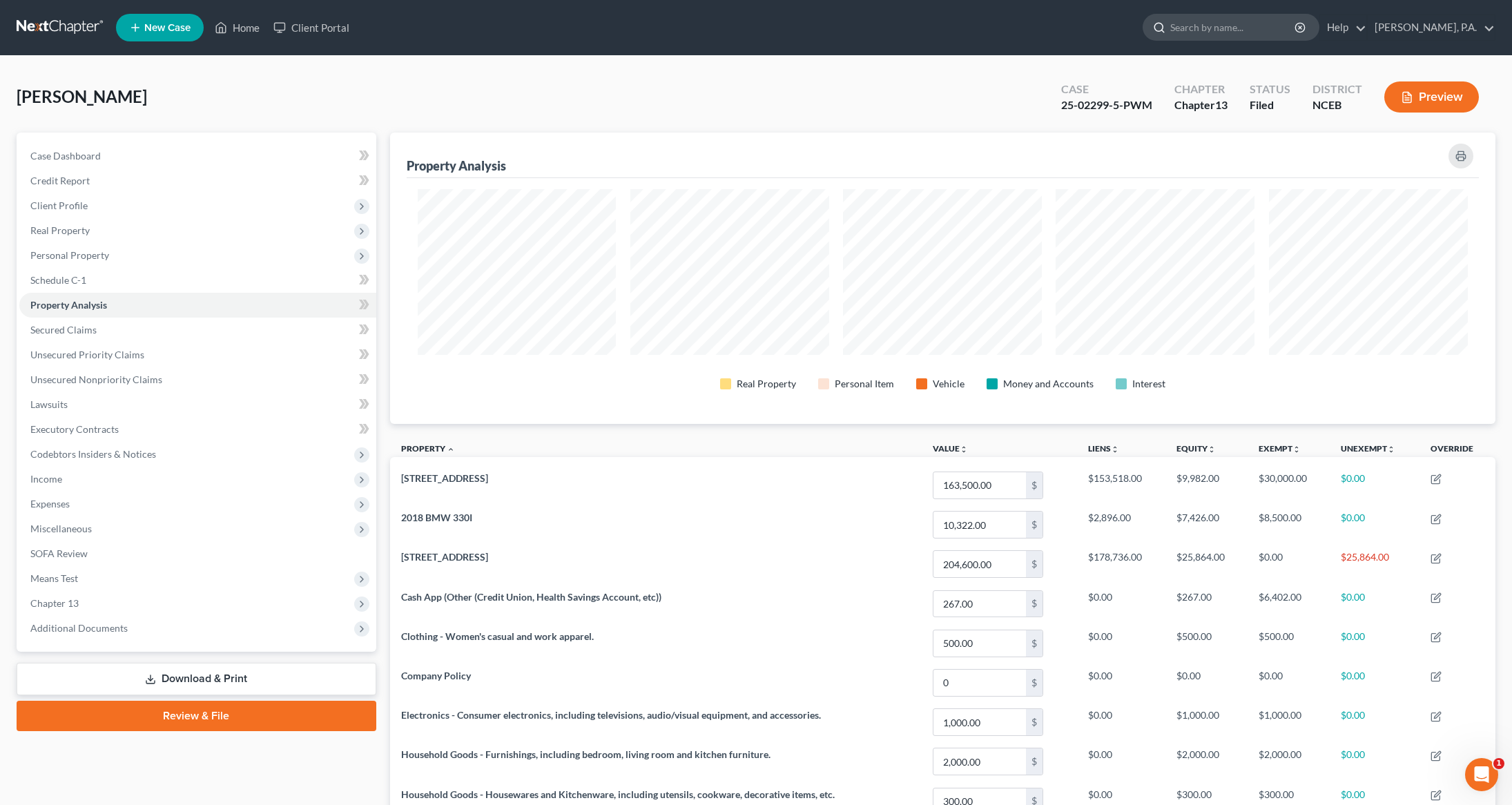
click at [1243, 16] on input "search" at bounding box center [1233, 27] width 127 height 25
type input "sang"
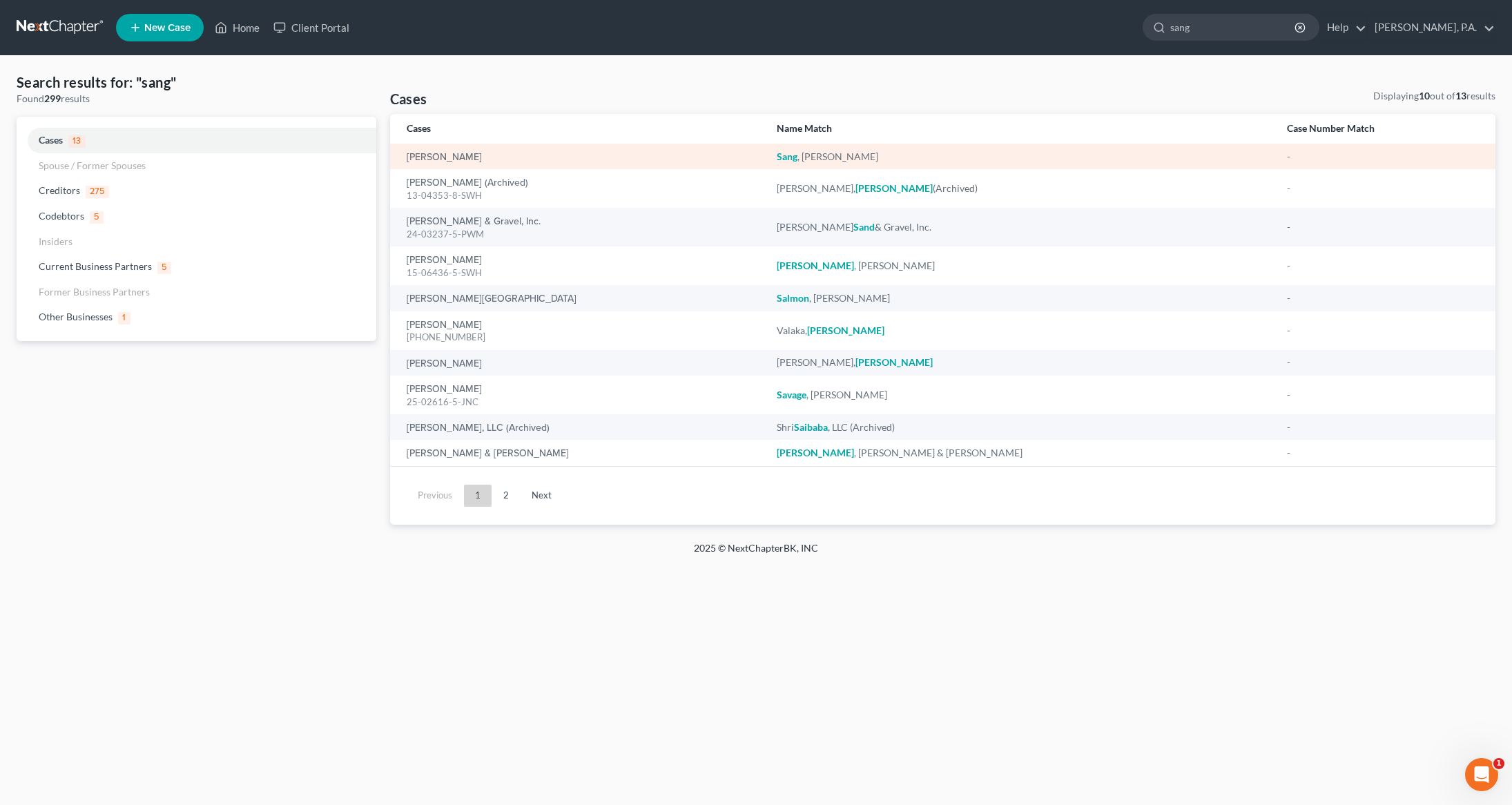
click at [432, 150] on div "[PERSON_NAME]" at bounding box center [580, 156] width 348 height 14
click at [423, 153] on link "[PERSON_NAME]" at bounding box center [444, 157] width 75 height 9
